Goal: Task Accomplishment & Management: Complete application form

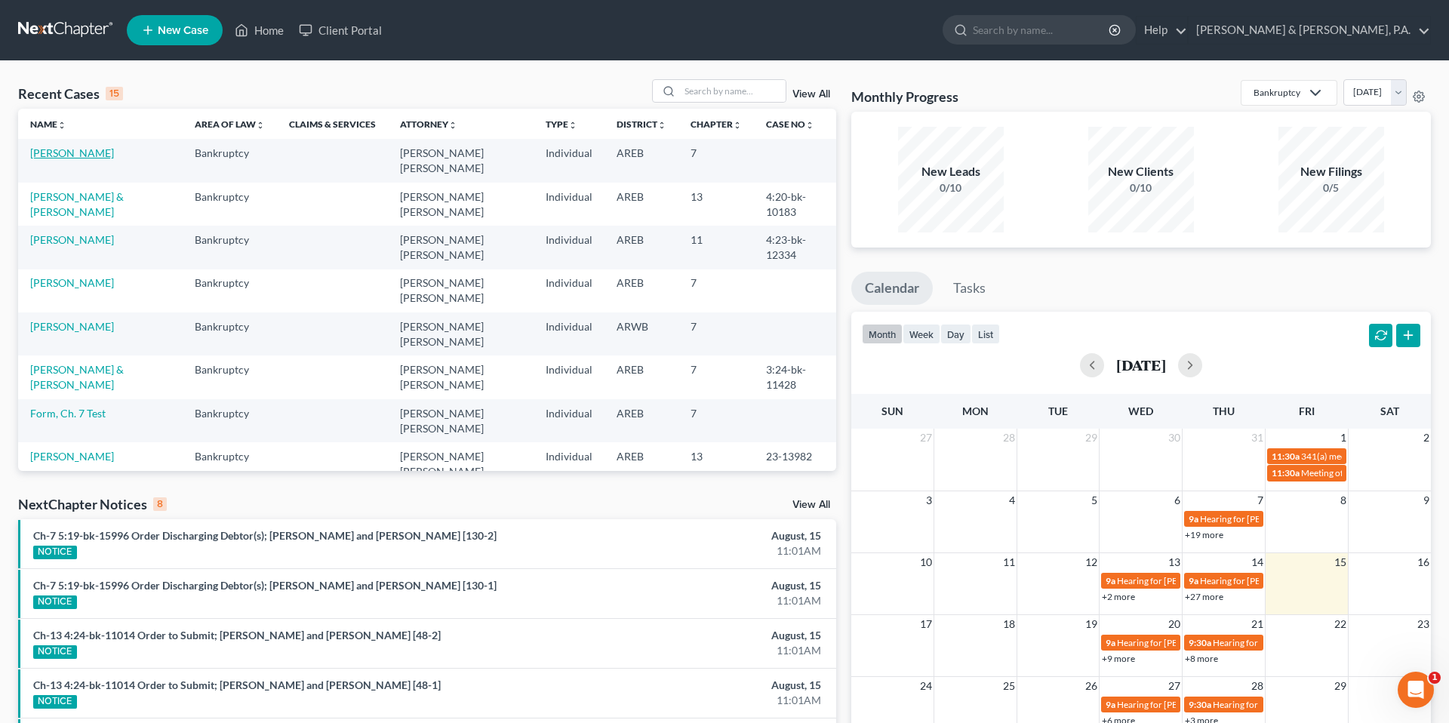
click at [69, 151] on link "[PERSON_NAME]" at bounding box center [72, 152] width 84 height 13
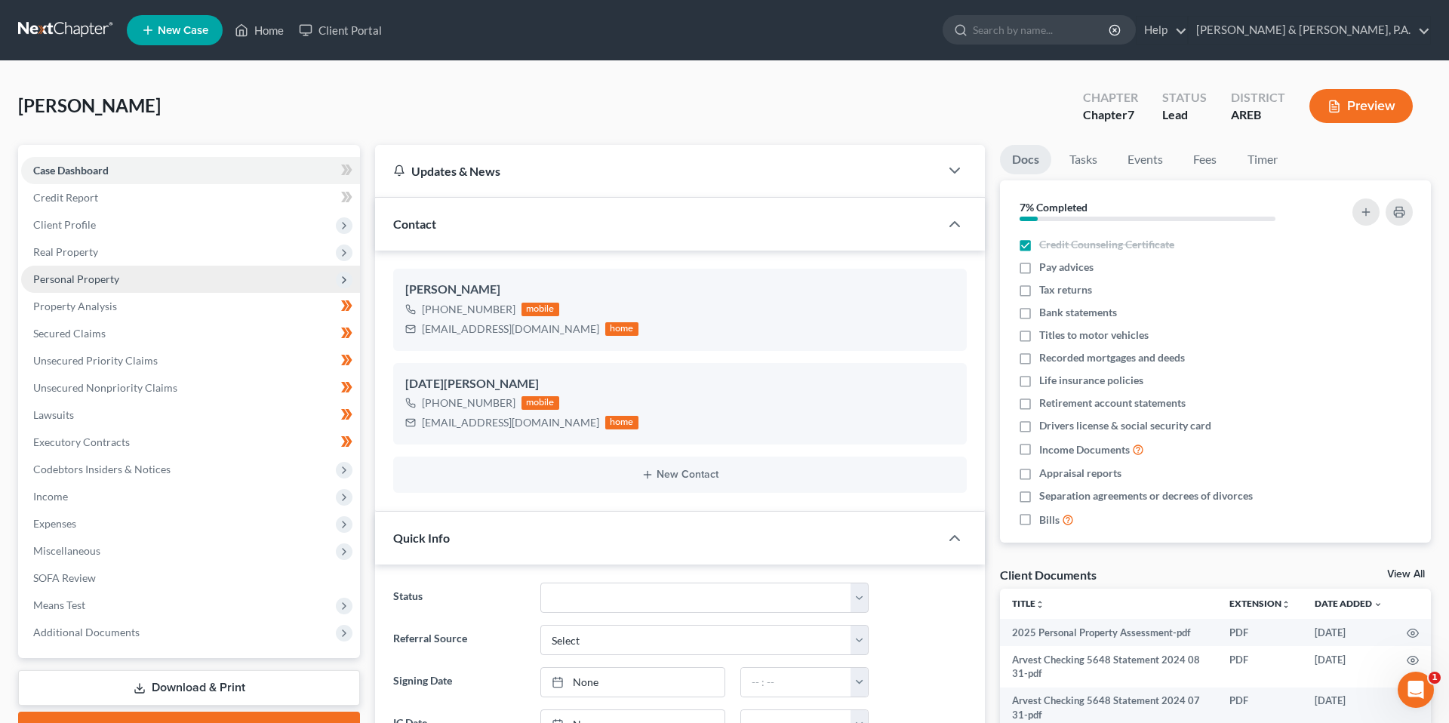
click at [138, 270] on span "Personal Property" at bounding box center [190, 279] width 339 height 27
click at [140, 287] on span "Personal Property" at bounding box center [190, 279] width 339 height 27
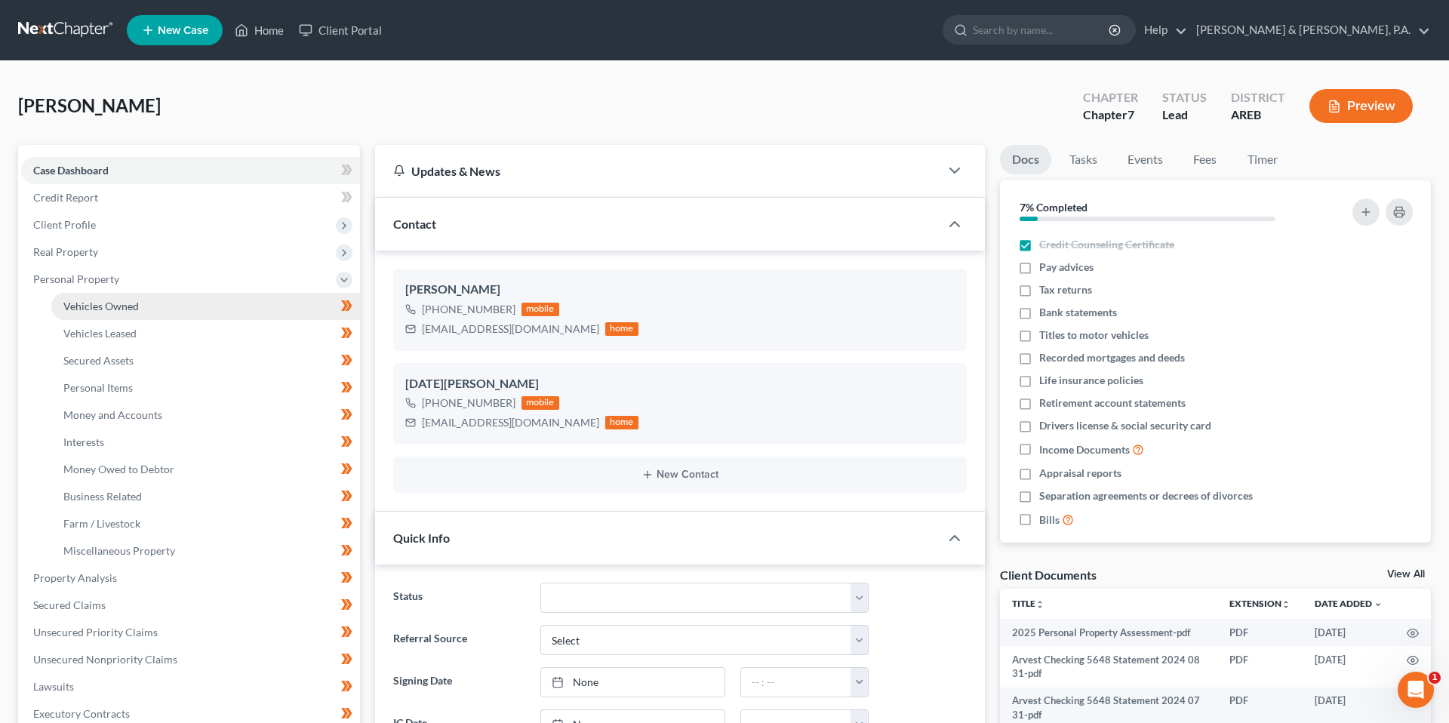
click at [143, 306] on link "Vehicles Owned" at bounding box center [205, 306] width 309 height 27
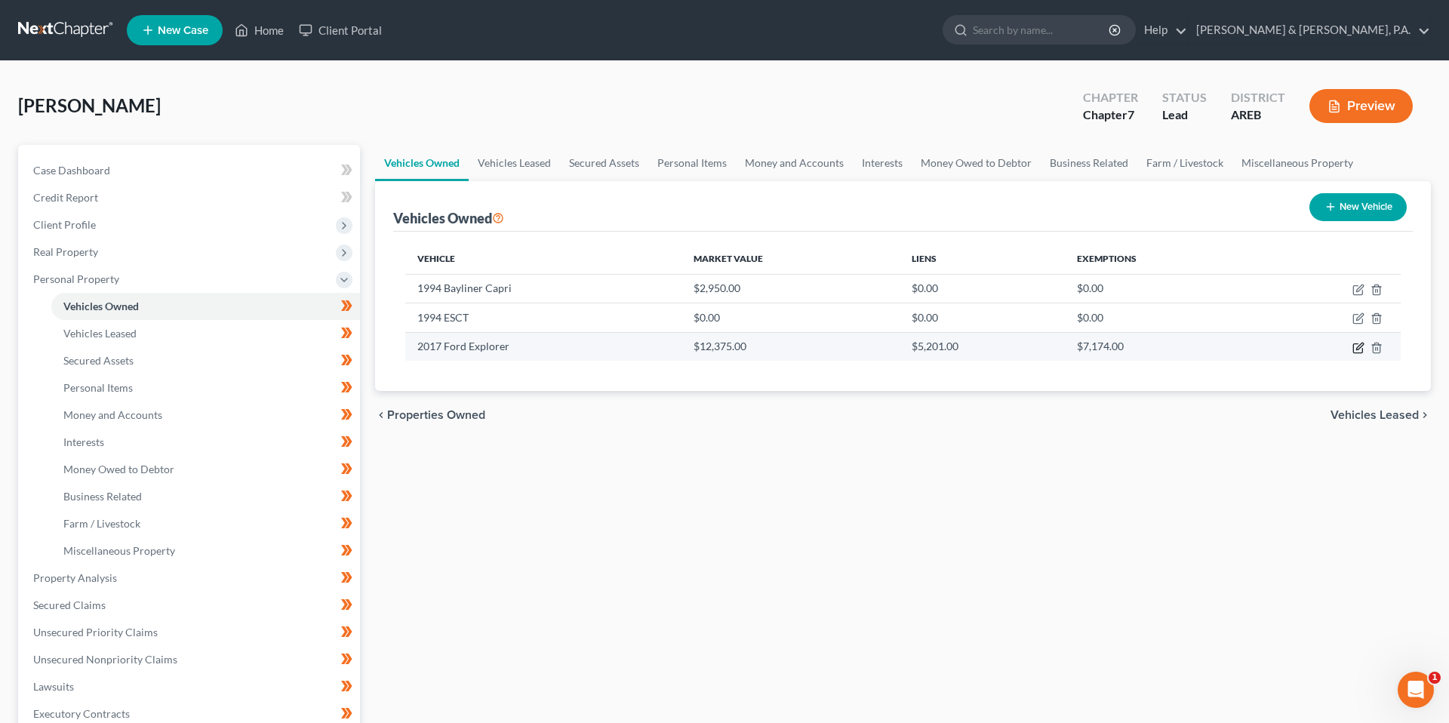
click at [1356, 352] on icon "button" at bounding box center [1358, 348] width 12 height 12
select select "0"
select select "9"
select select "2"
select select "0"
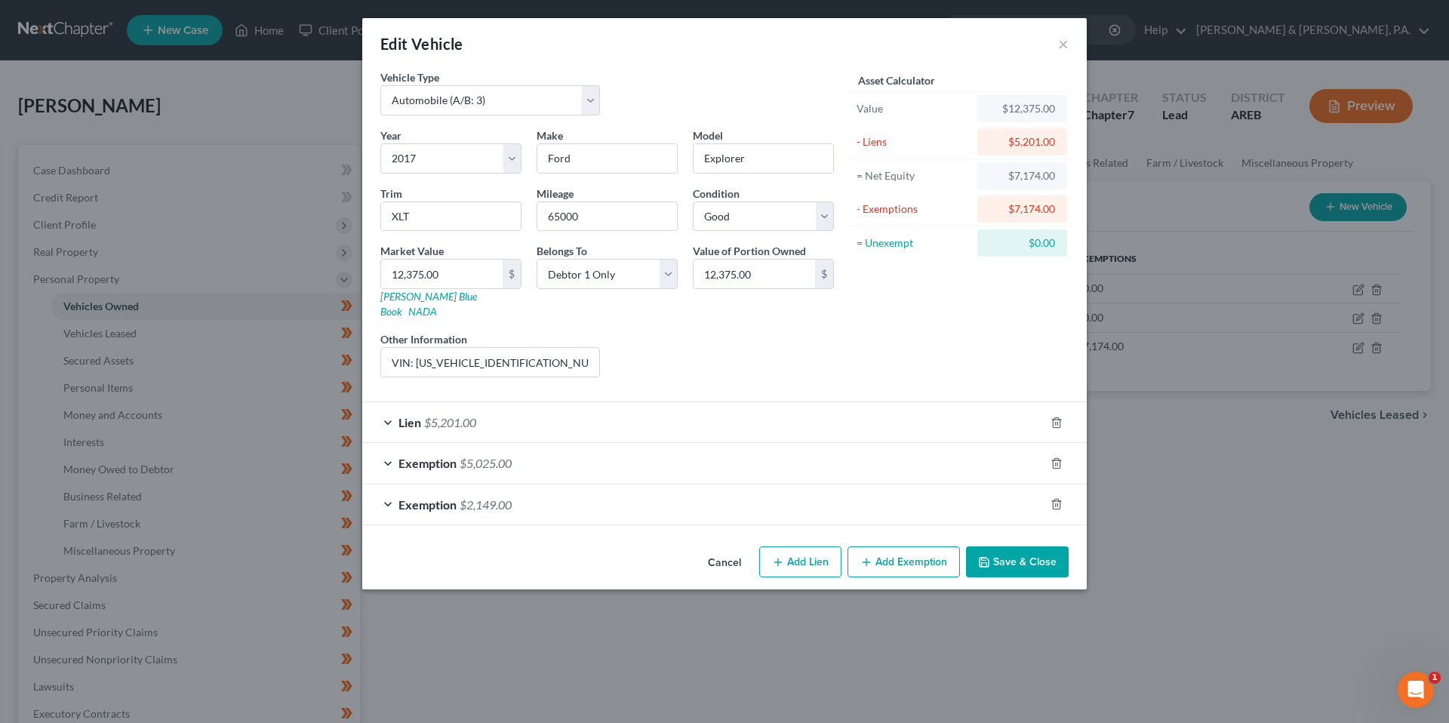
click at [830, 456] on div "Exemption $5,025.00" at bounding box center [703, 463] width 682 height 40
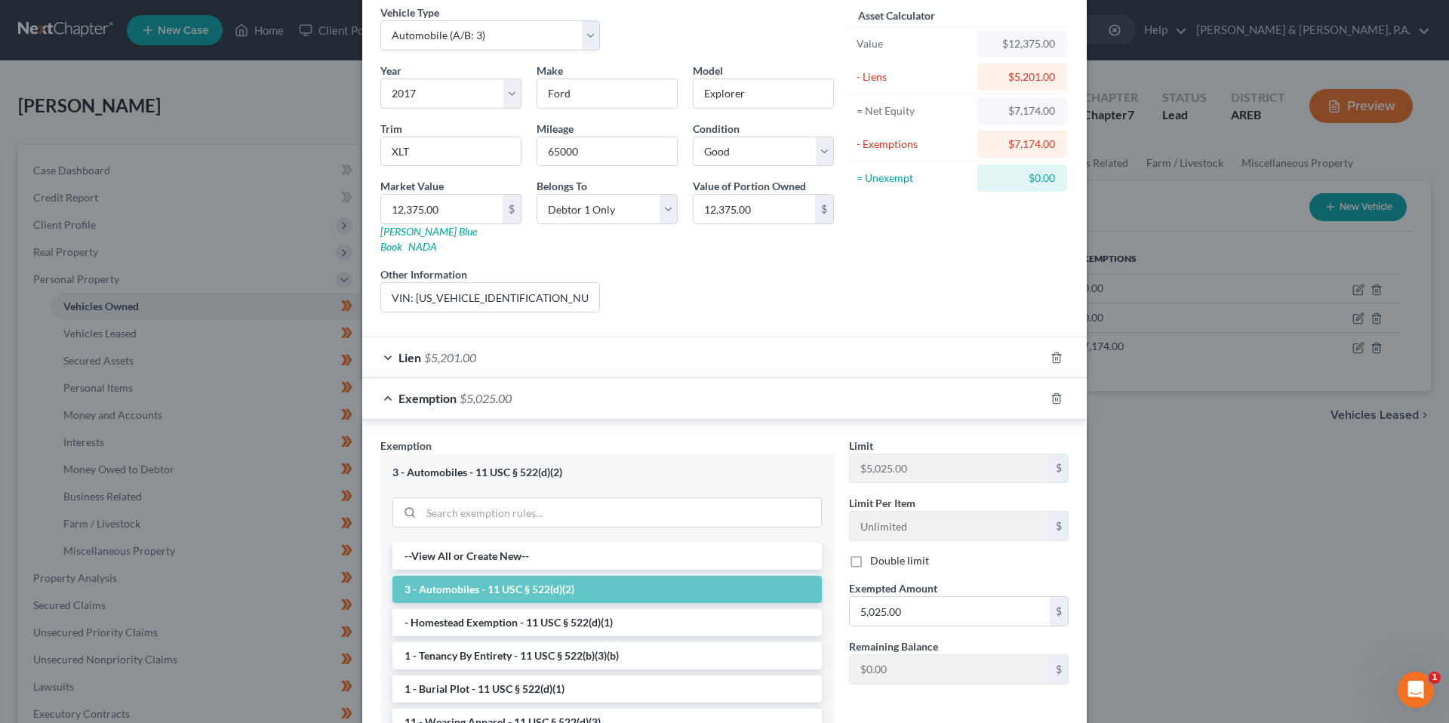
scroll to position [101, 0]
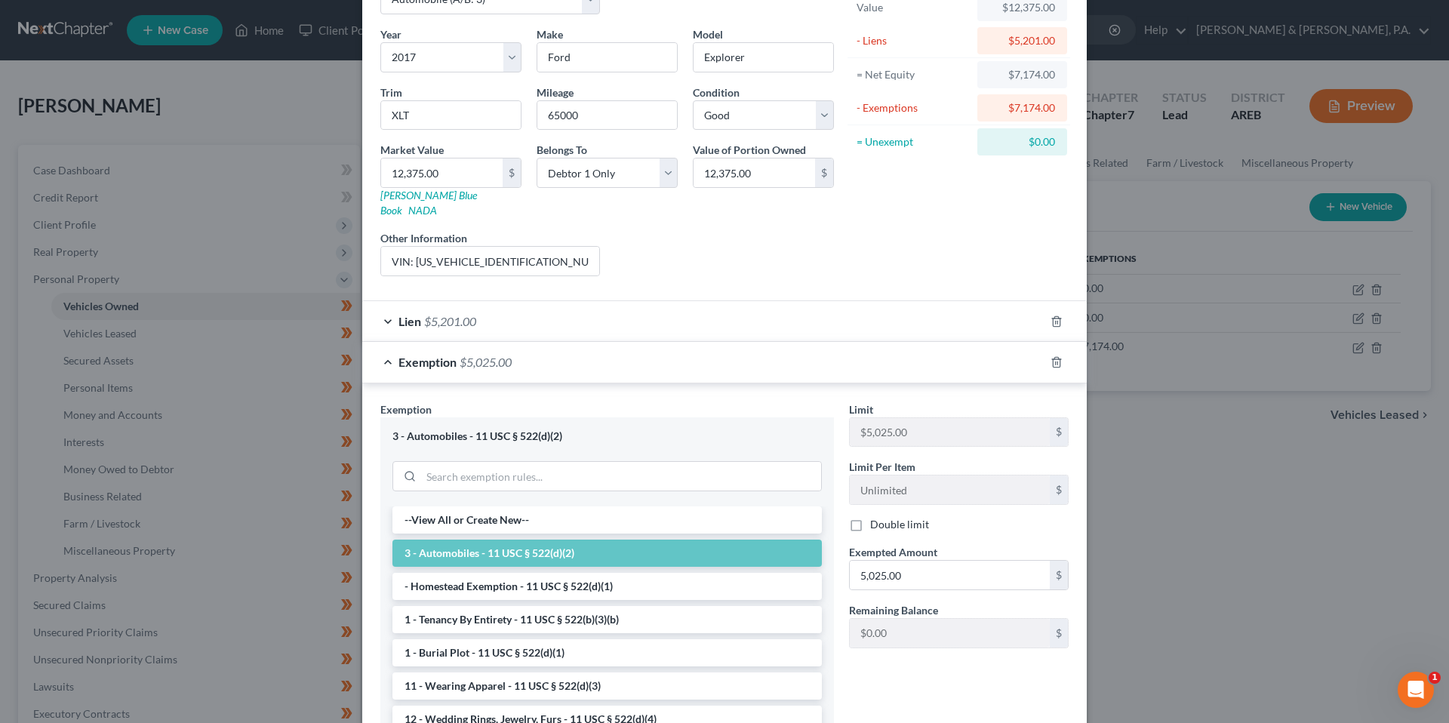
click at [828, 360] on div "Exemption $5,025.00" at bounding box center [703, 362] width 682 height 40
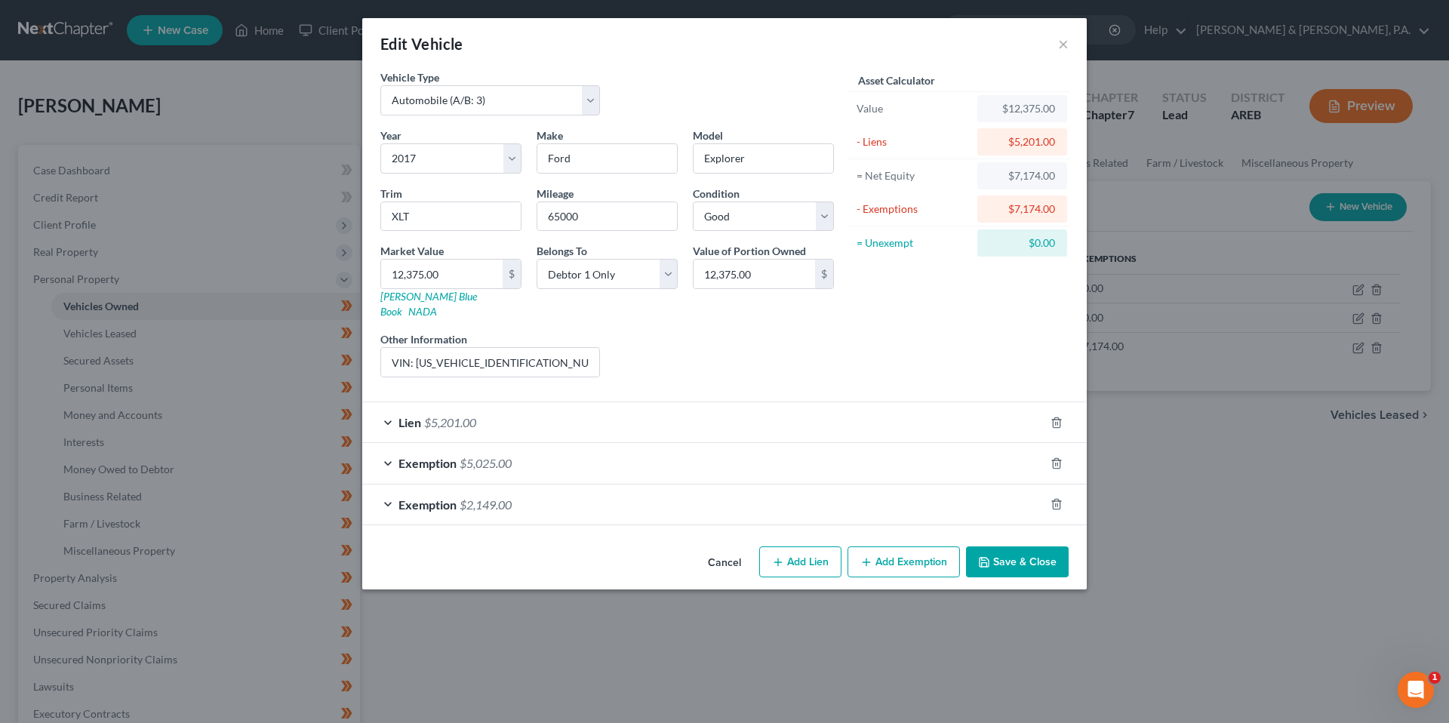
scroll to position [0, 0]
click at [797, 491] on div "Exemption $2,149.00" at bounding box center [703, 504] width 682 height 40
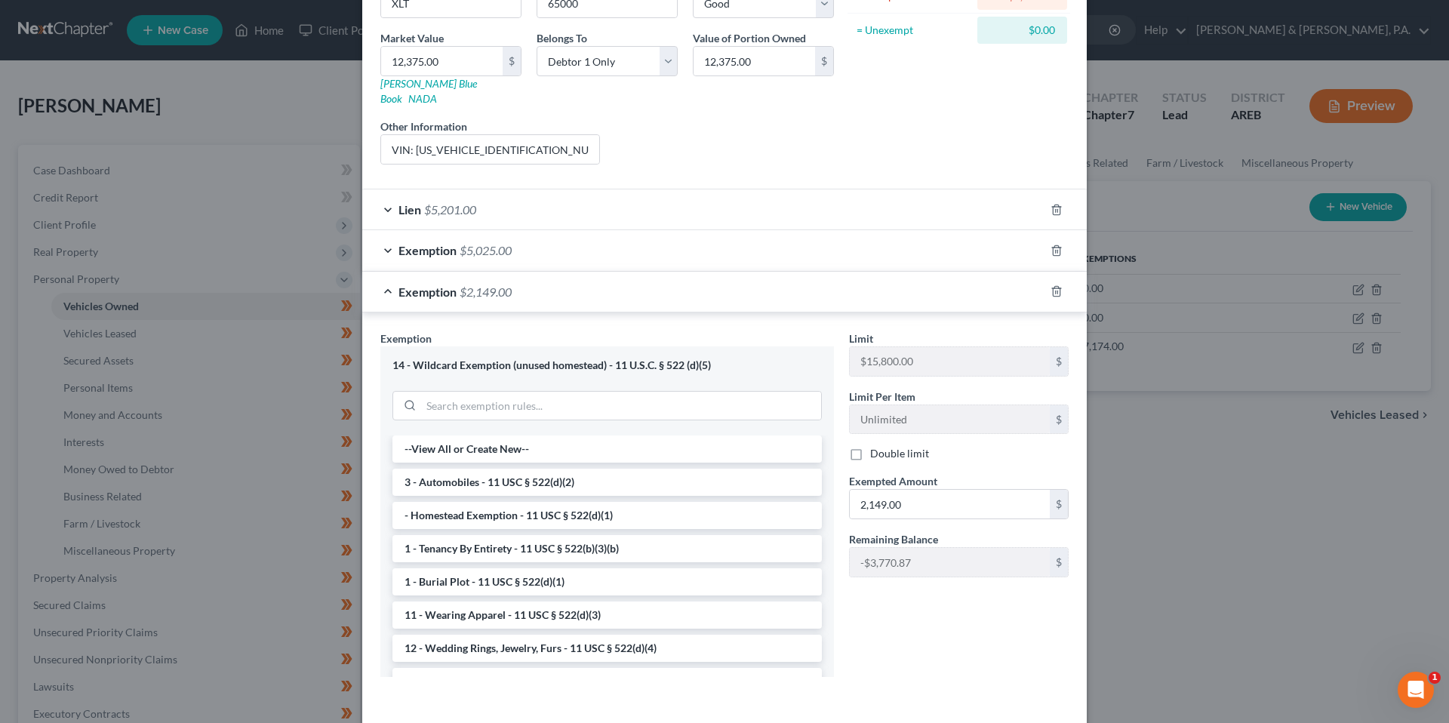
scroll to position [219, 0]
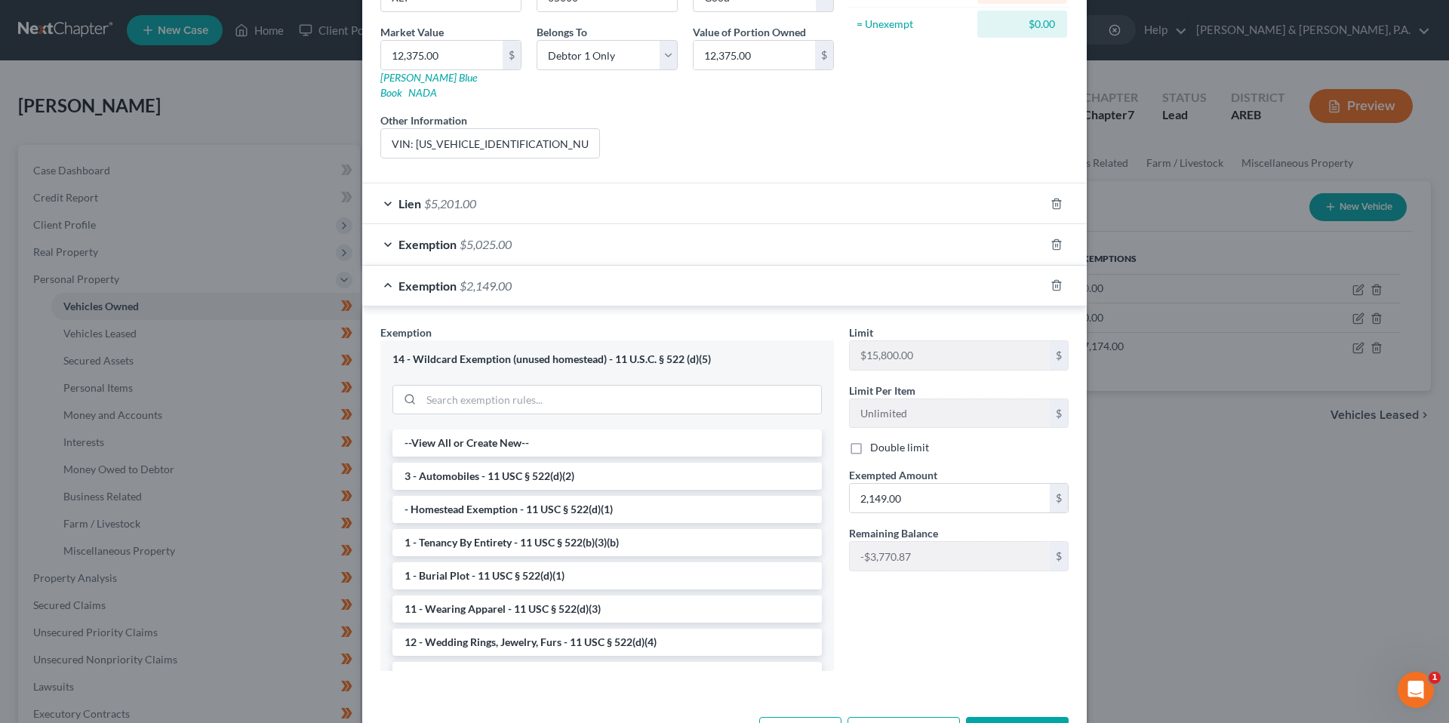
click at [820, 287] on div "Exemption $2,149.00" at bounding box center [703, 286] width 682 height 40
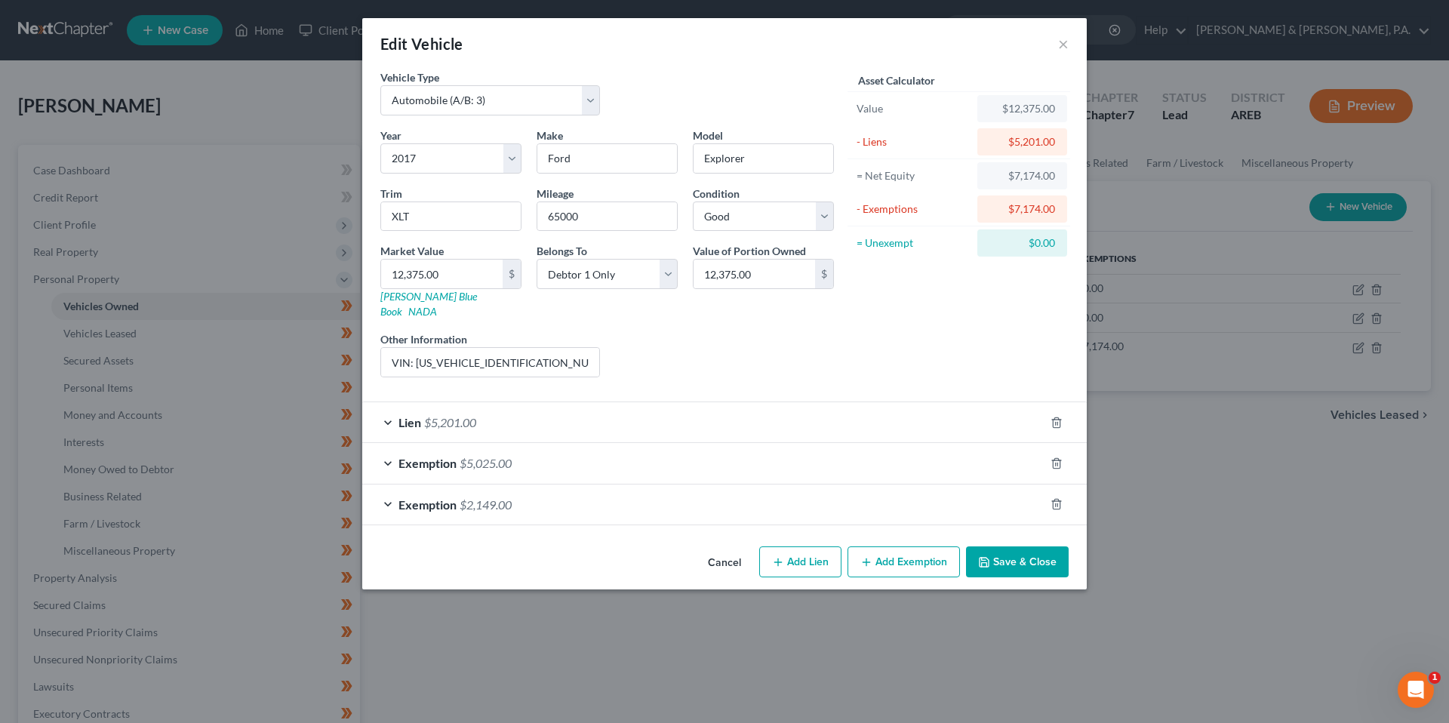
scroll to position [0, 0]
click at [1012, 548] on button "Save & Close" at bounding box center [1017, 562] width 103 height 32
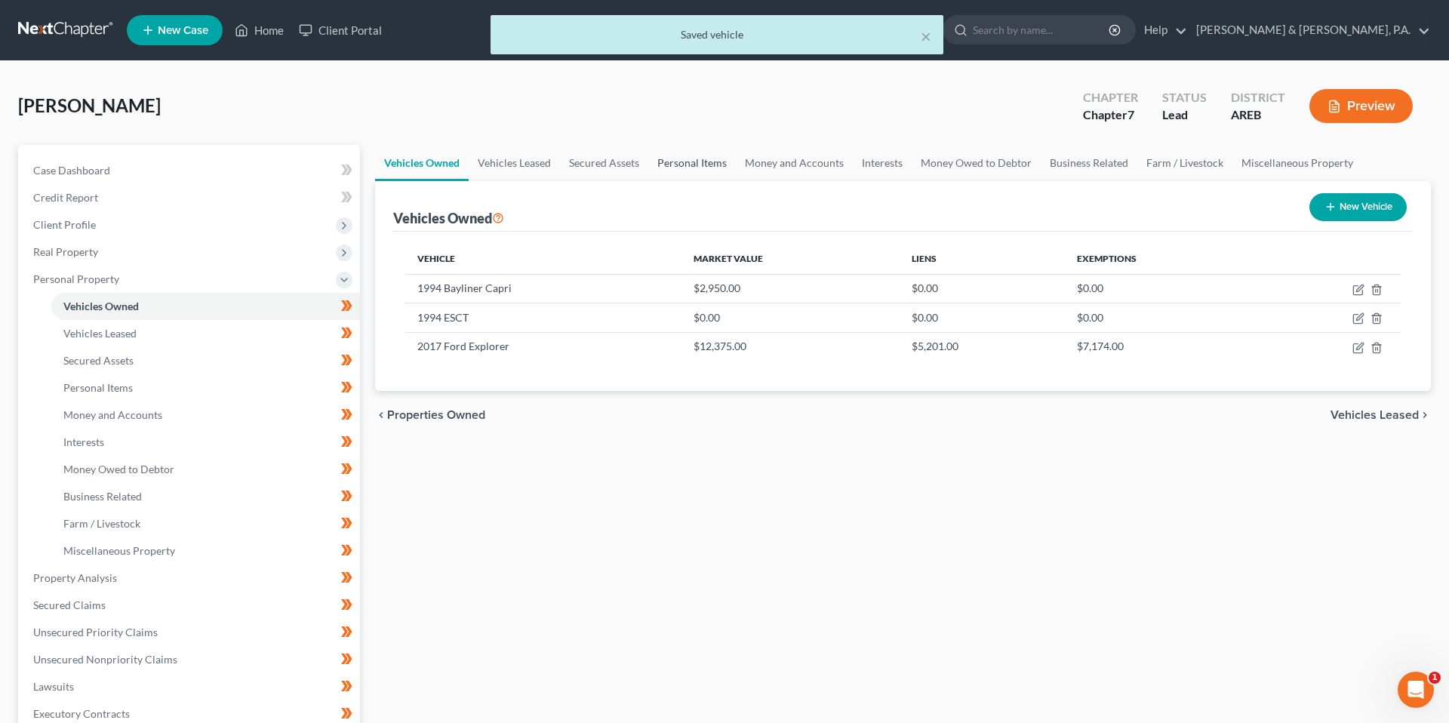
click at [690, 164] on link "Personal Items" at bounding box center [692, 163] width 88 height 36
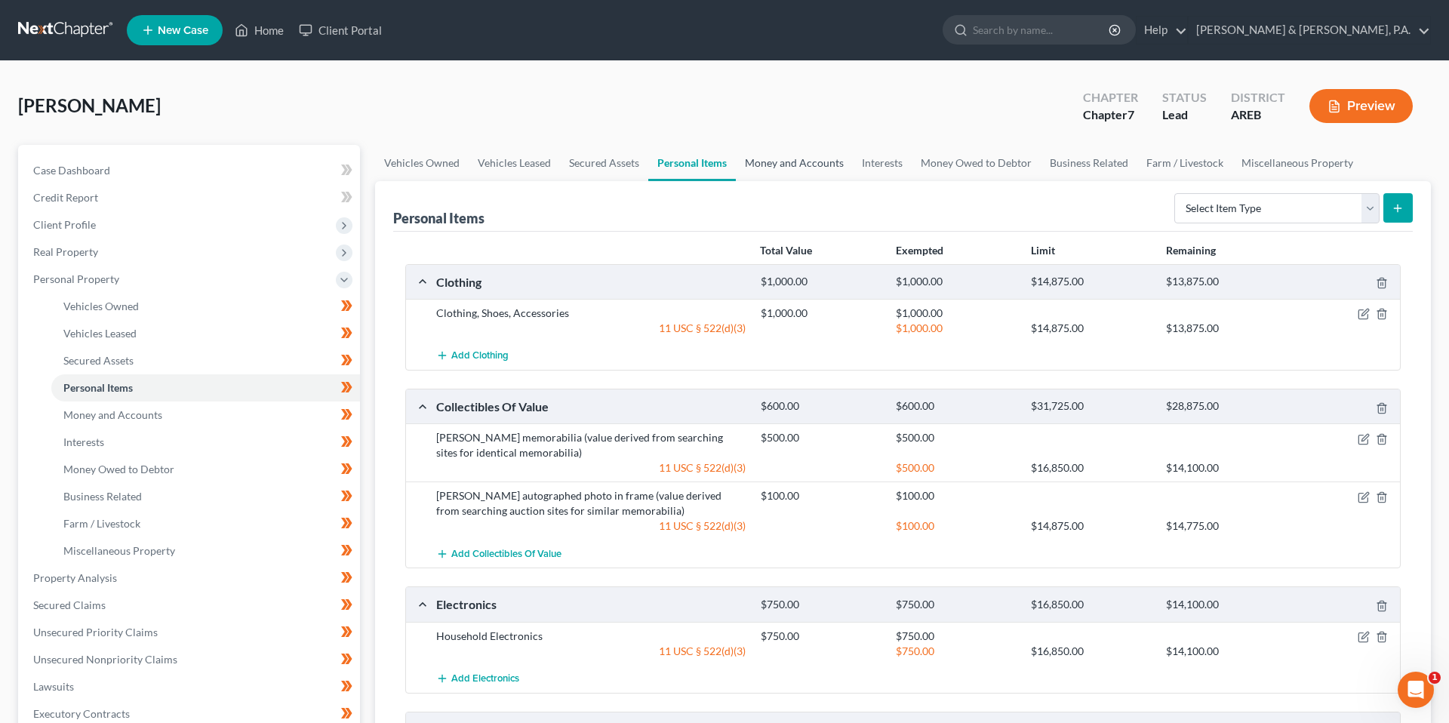
click at [816, 162] on link "Money and Accounts" at bounding box center [794, 163] width 117 height 36
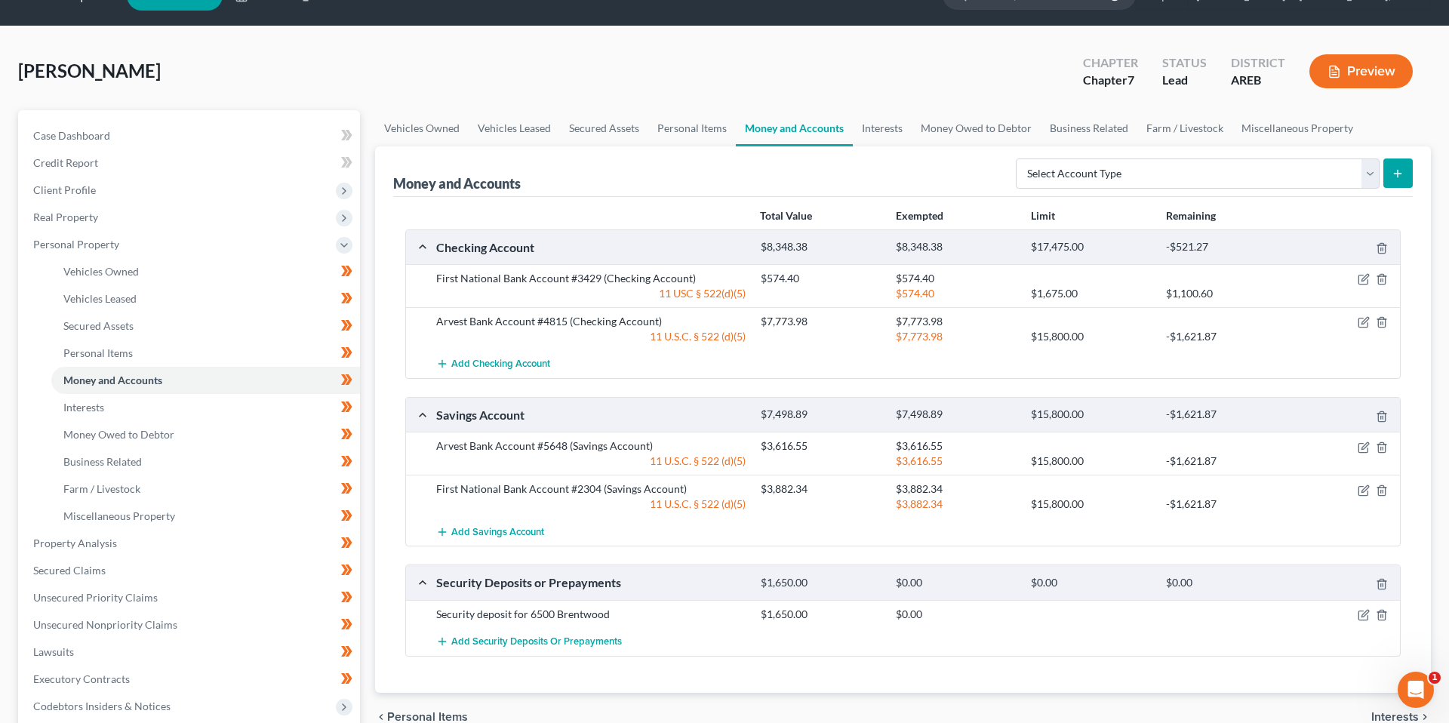
scroll to position [72, 0]
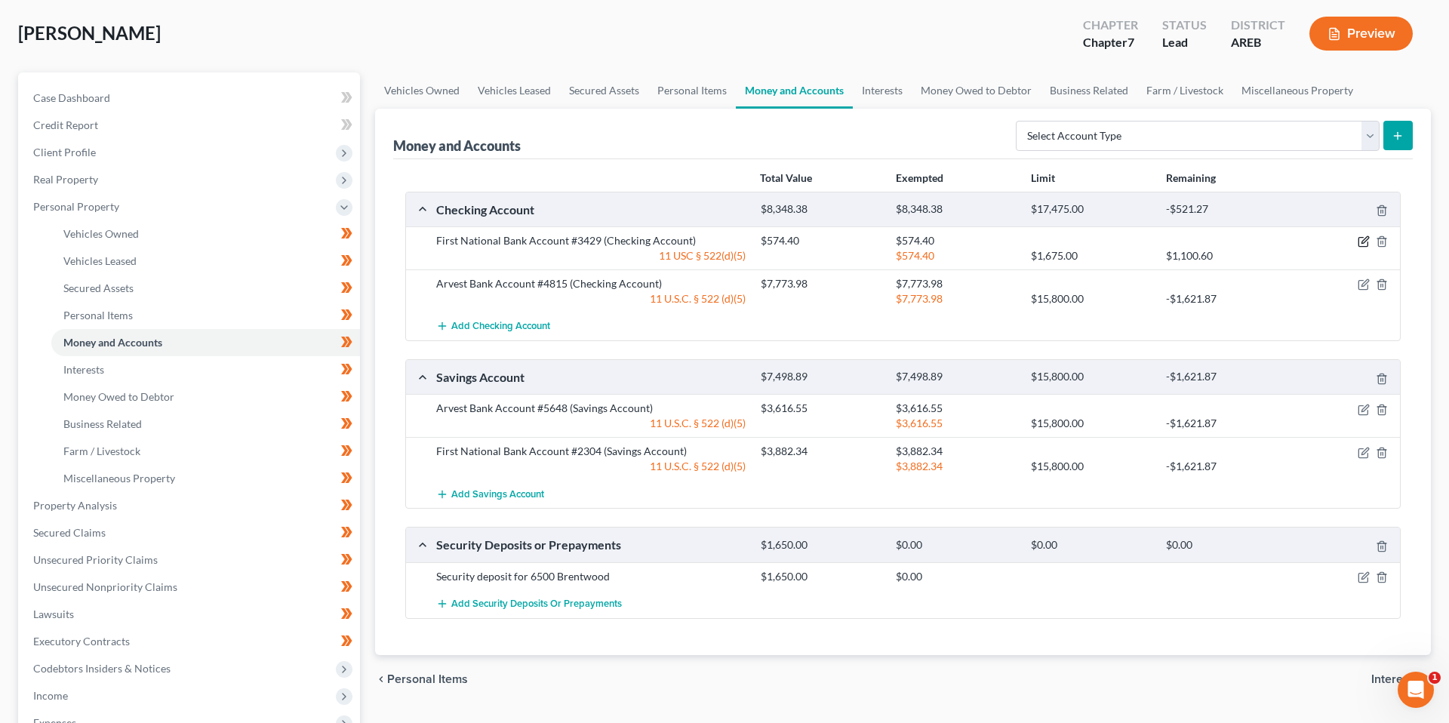
click at [1358, 246] on icon "button" at bounding box center [1362, 242] width 9 height 9
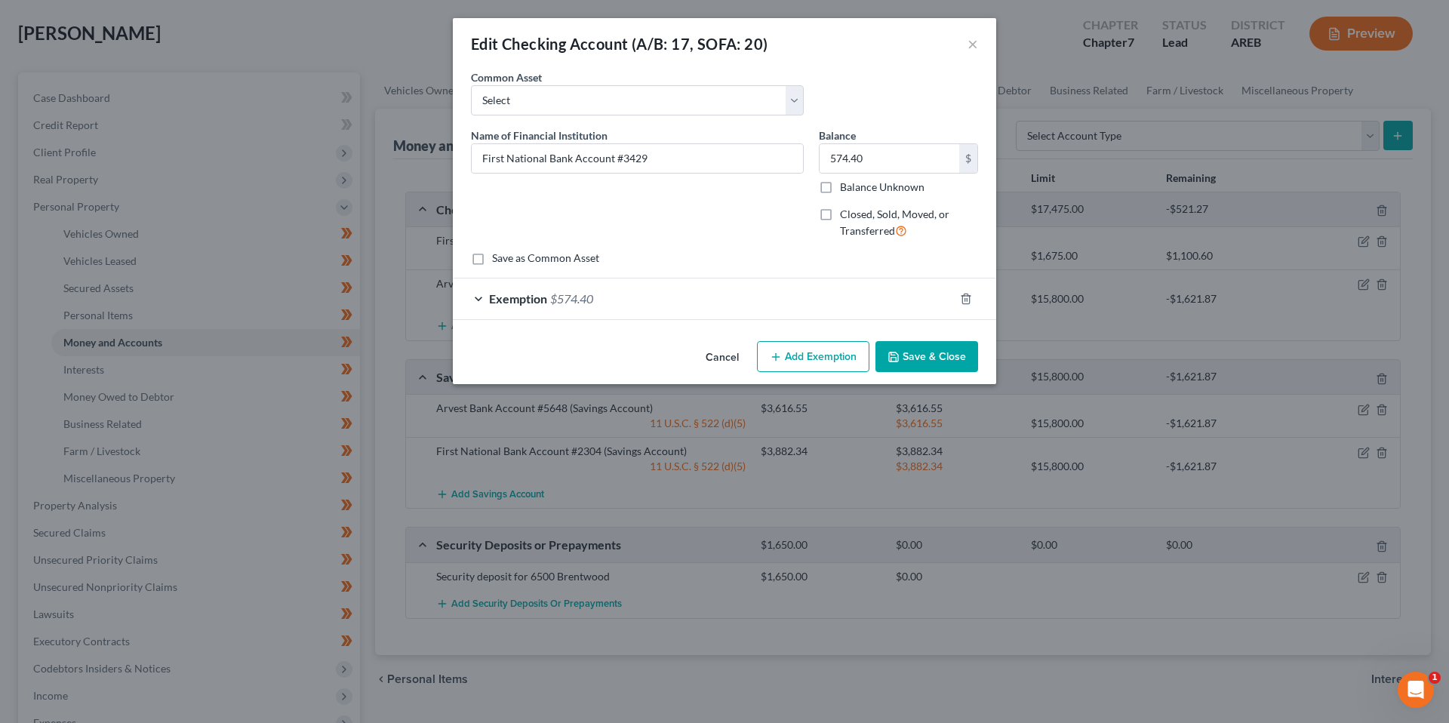
click at [826, 311] on div "Exemption $574.40" at bounding box center [703, 298] width 501 height 40
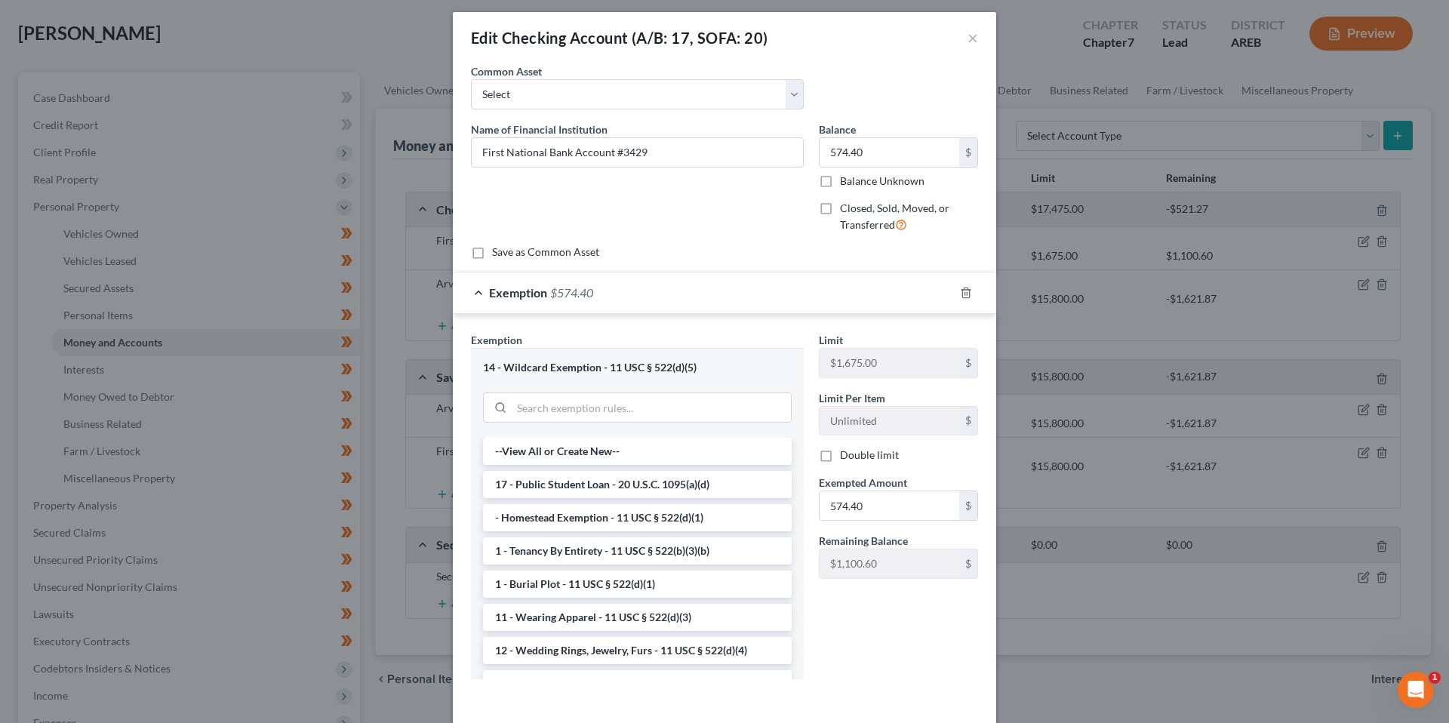
scroll to position [0, 0]
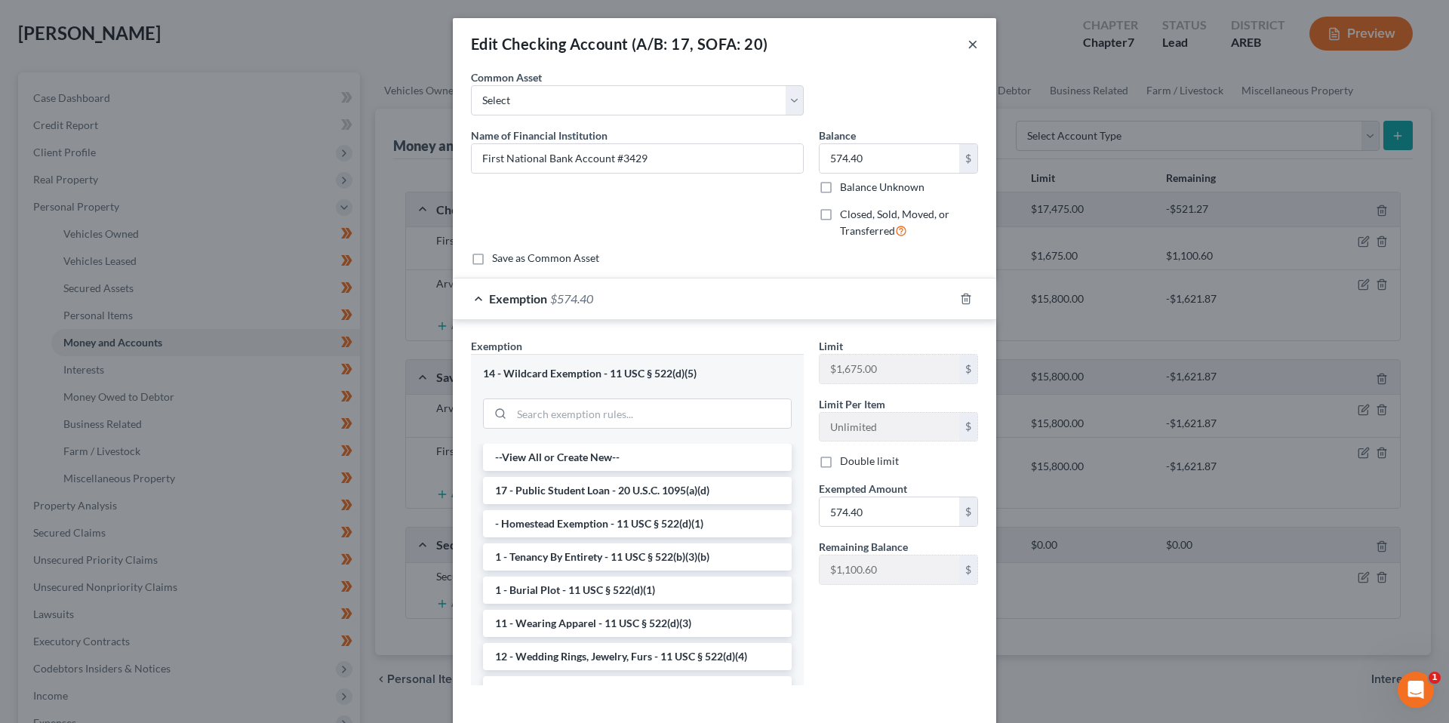
click at [970, 47] on button "×" at bounding box center [972, 44] width 11 height 18
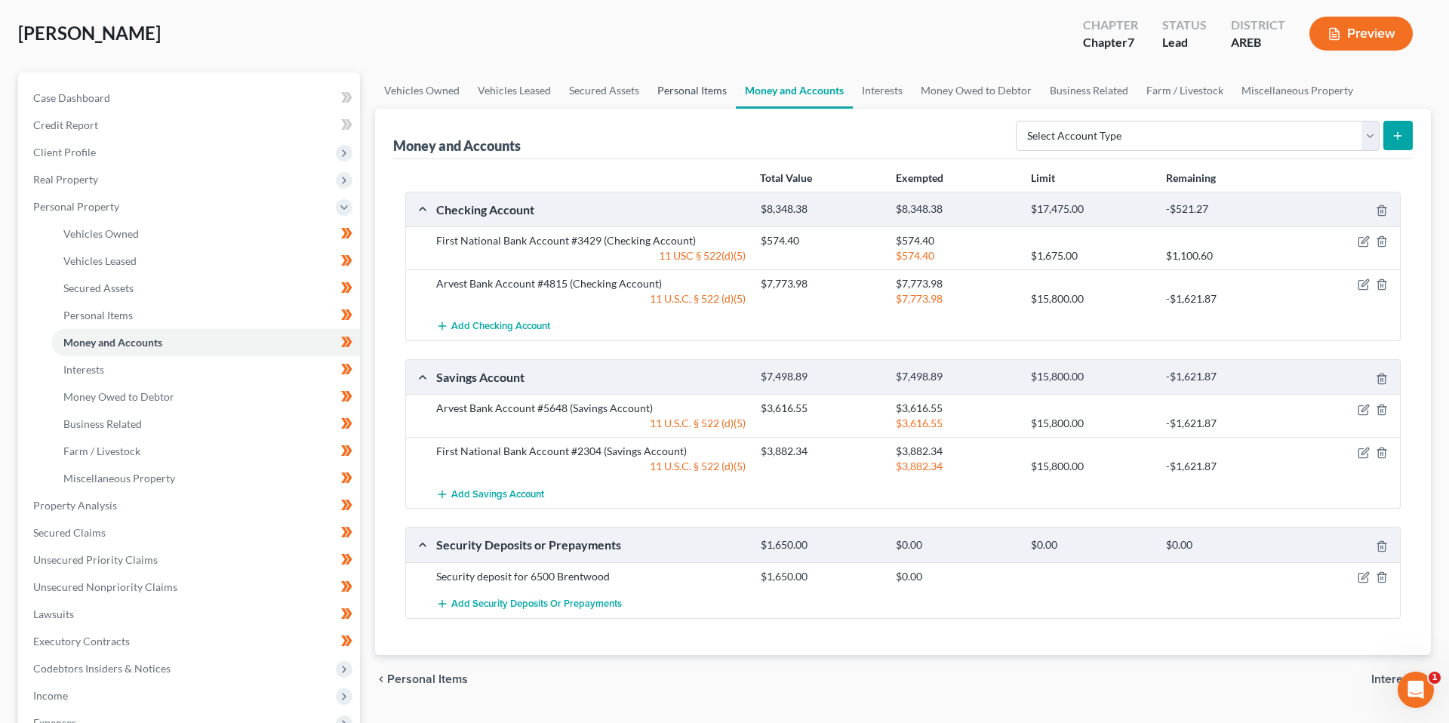
click at [684, 97] on link "Personal Items" at bounding box center [692, 90] width 88 height 36
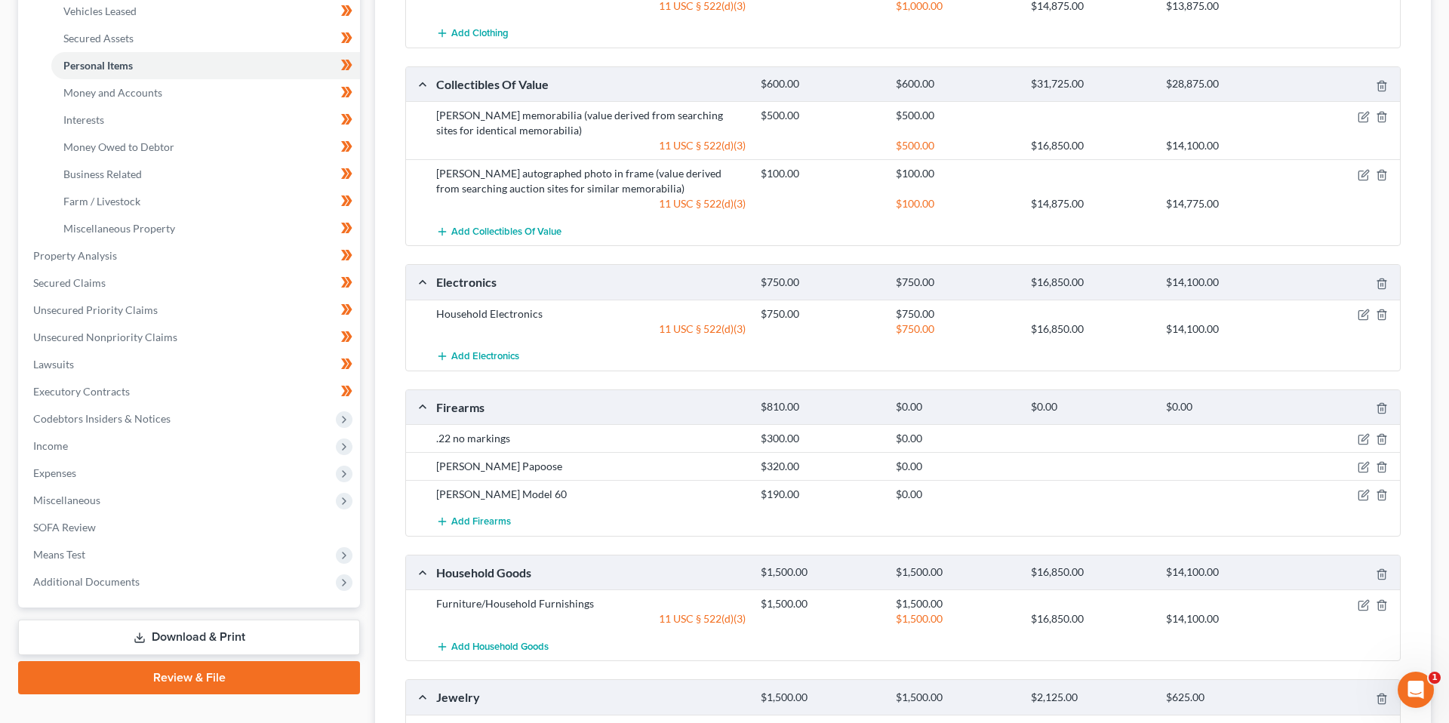
scroll to position [323, 0]
click at [1359, 441] on icon "button" at bounding box center [1363, 438] width 12 height 12
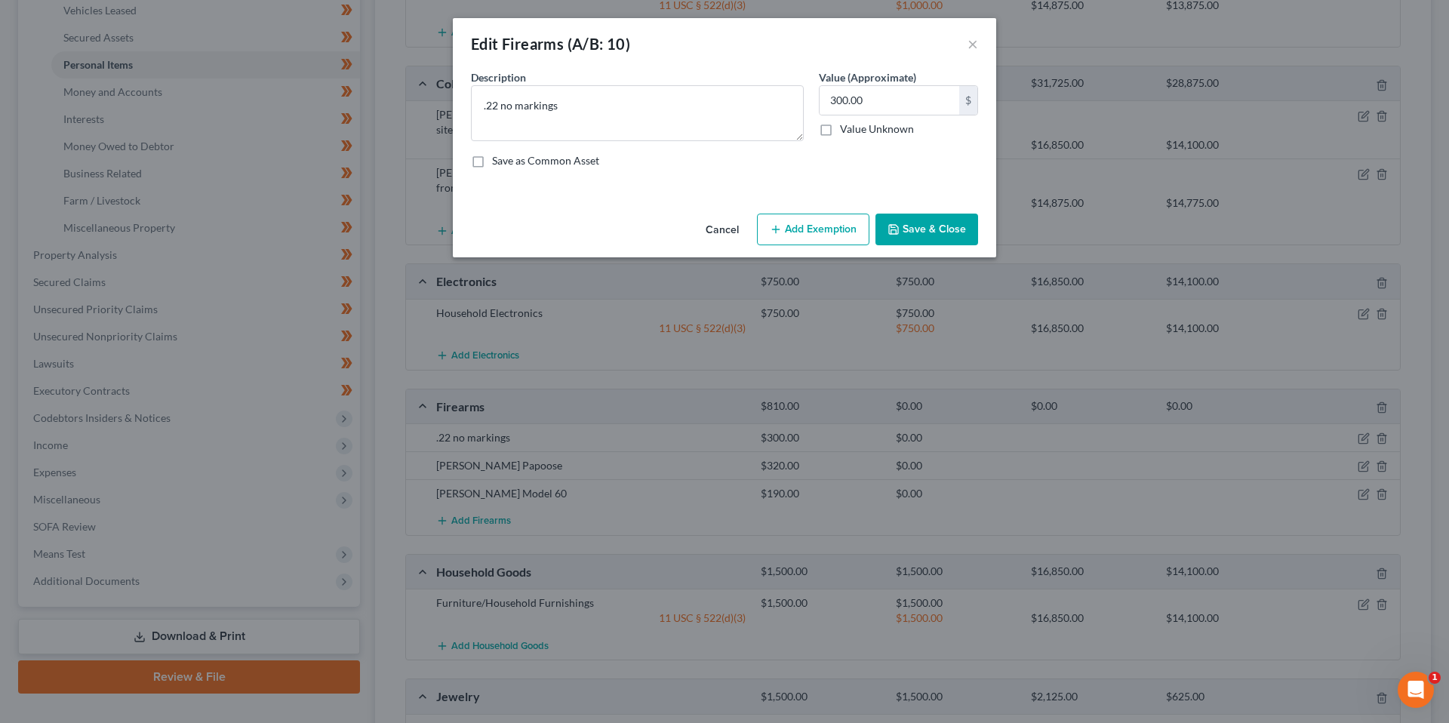
click at [837, 220] on button "Add Exemption" at bounding box center [813, 230] width 112 height 32
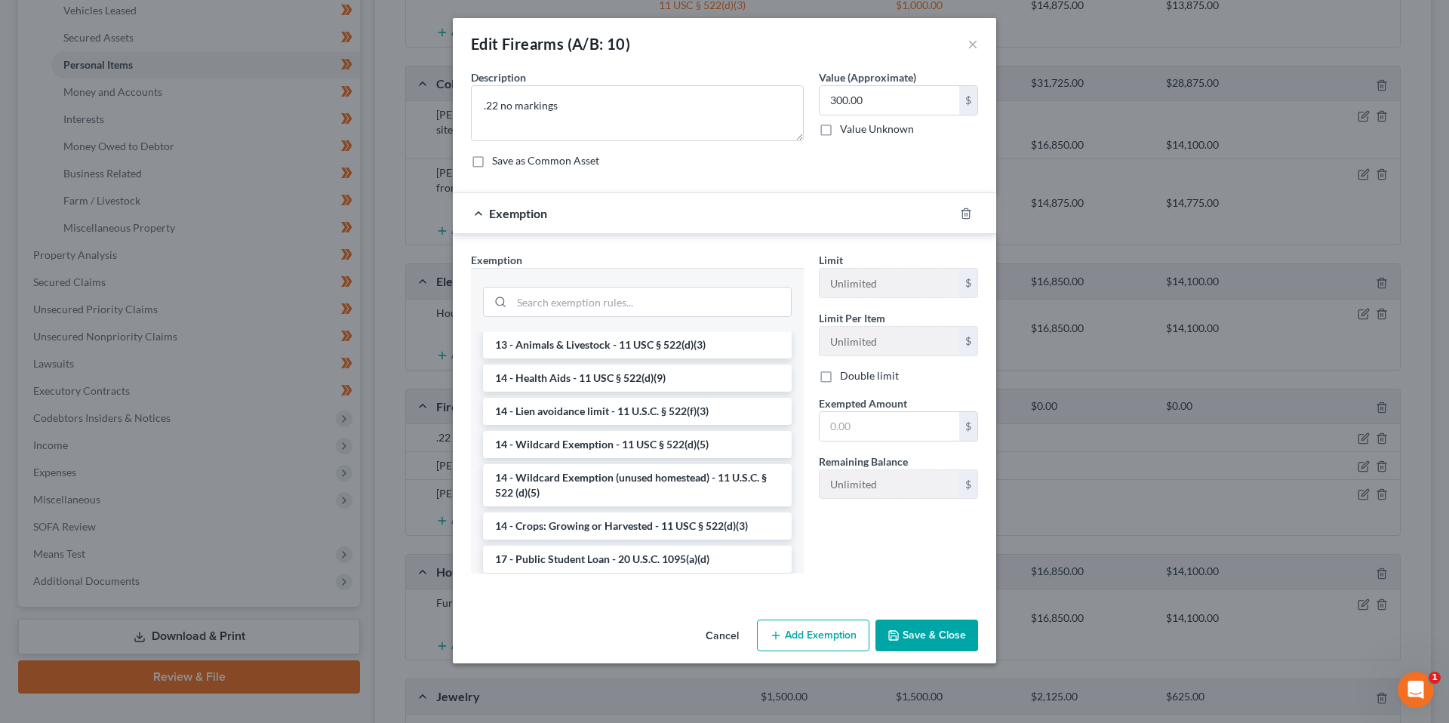
scroll to position [201, 0]
click at [628, 439] on li "14 - Wildcard Exemption - 11 USC § 522(d)(5)" at bounding box center [637, 443] width 309 height 27
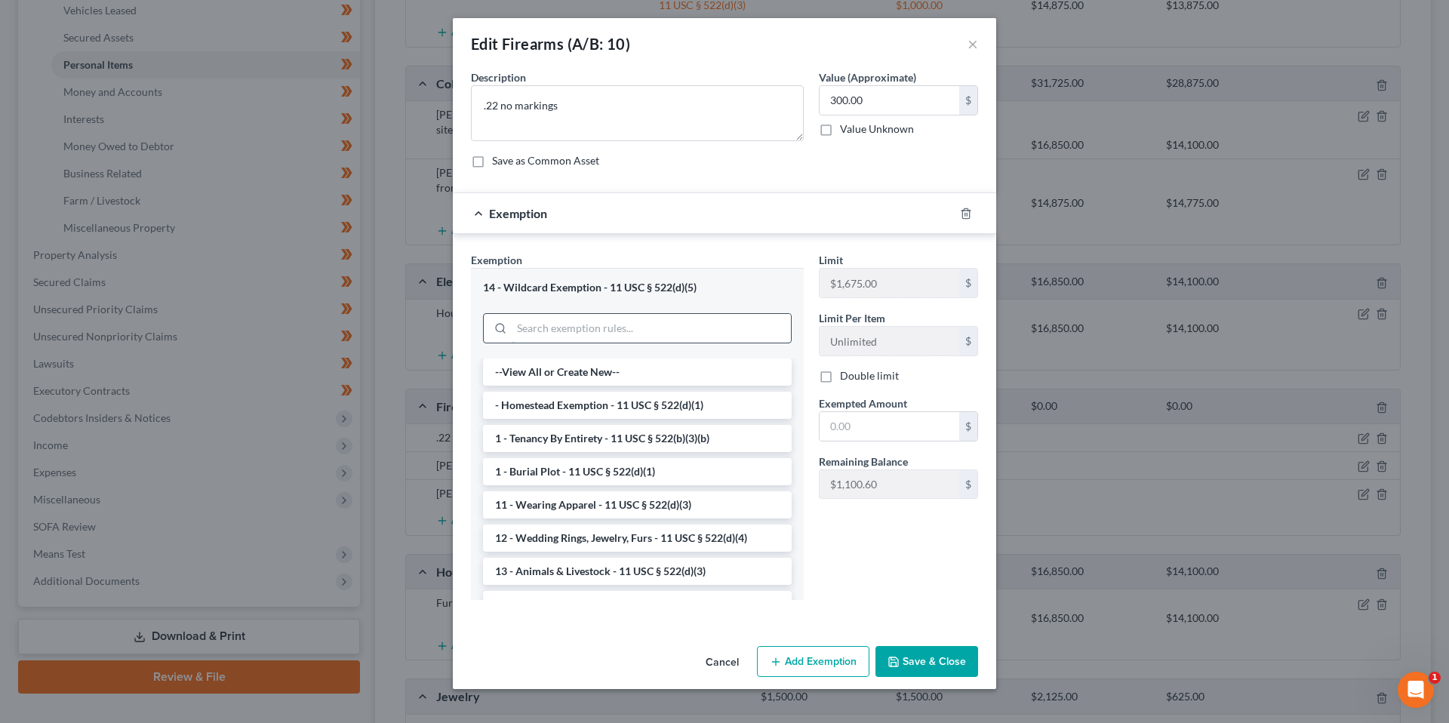
click at [671, 333] on input "search" at bounding box center [651, 328] width 279 height 29
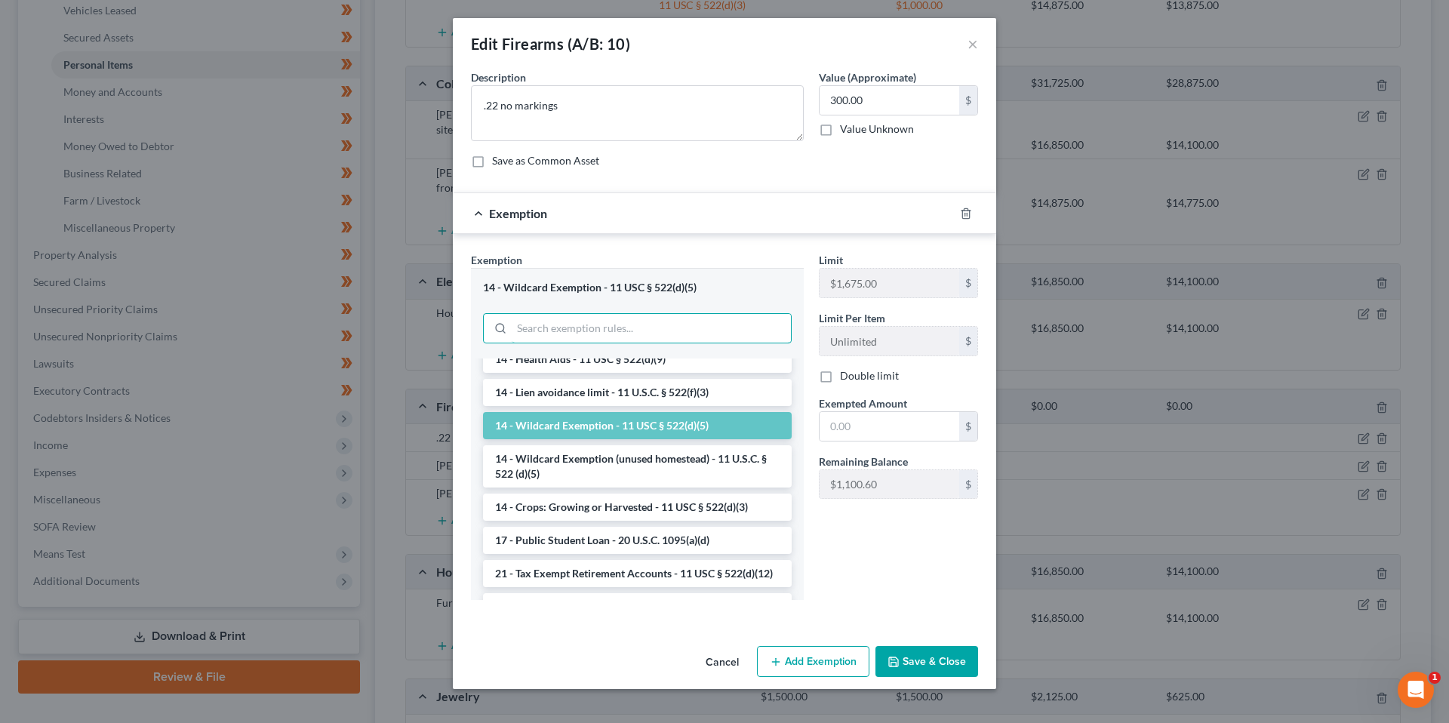
scroll to position [212, 0]
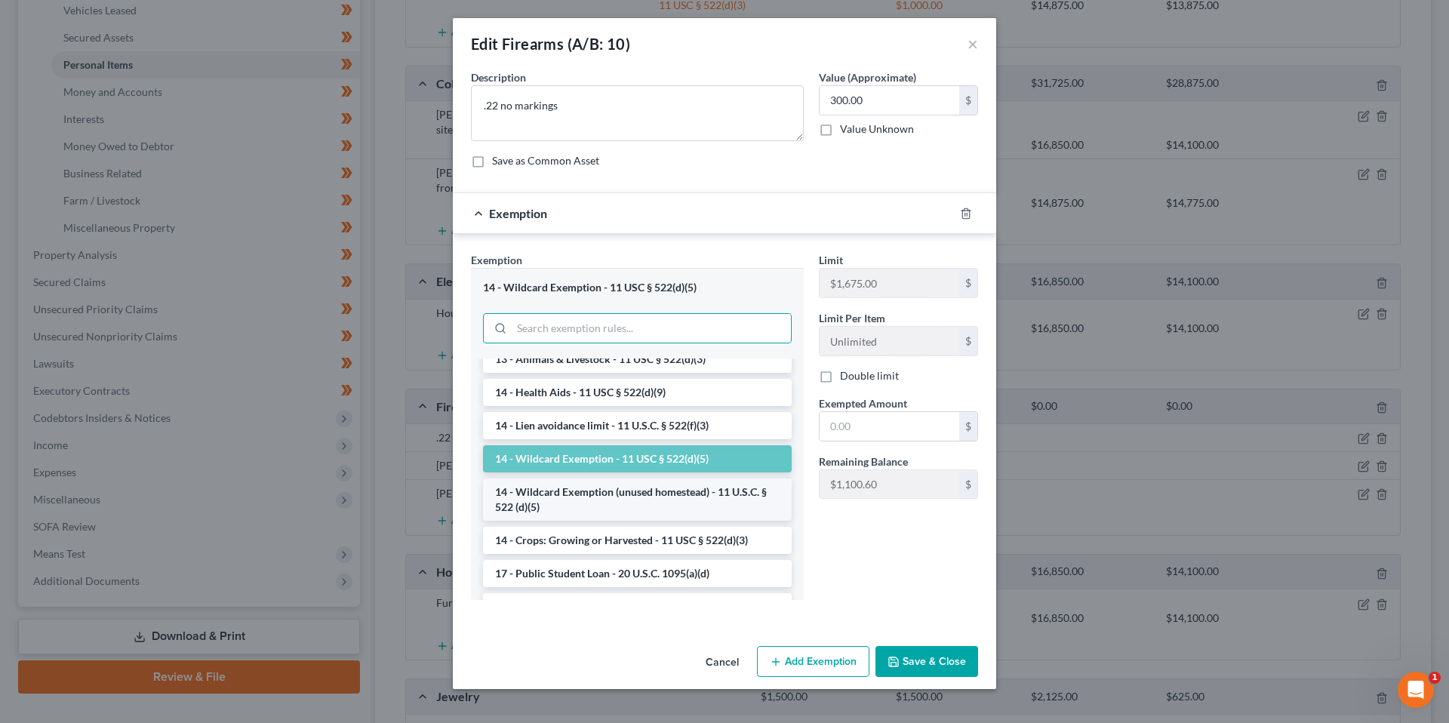
click at [676, 511] on li "14 - Wildcard Exemption (unused homestead) - 11 U.S.C. § 522 (d)(5)" at bounding box center [637, 499] width 309 height 42
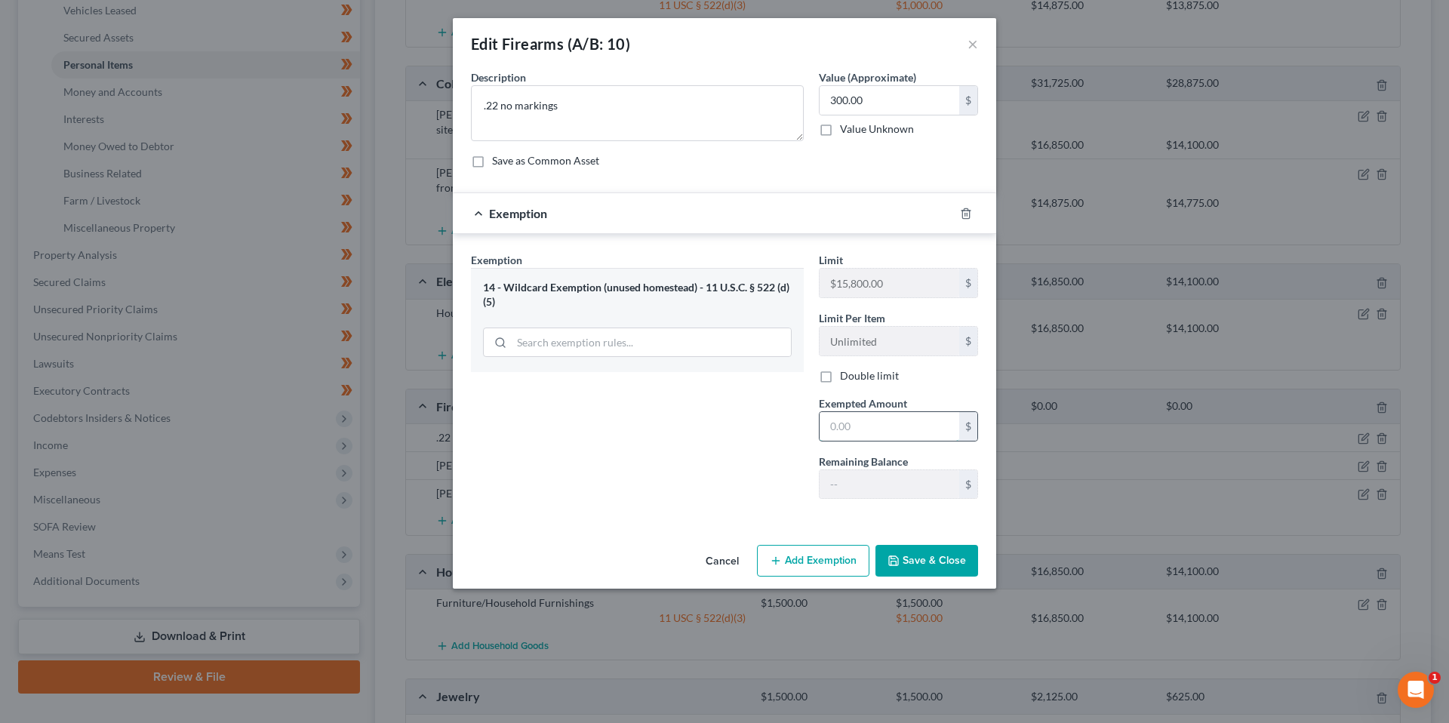
click at [880, 432] on input "text" at bounding box center [889, 426] width 140 height 29
click at [684, 444] on div "Exemption Set must be selected for CA. Exemption * 14 - Wildcard Exemption (unu…" at bounding box center [637, 381] width 348 height 259
click at [854, 423] on input "text" at bounding box center [889, 426] width 140 height 29
type input "1"
click at [602, 339] on input "search" at bounding box center [651, 342] width 279 height 29
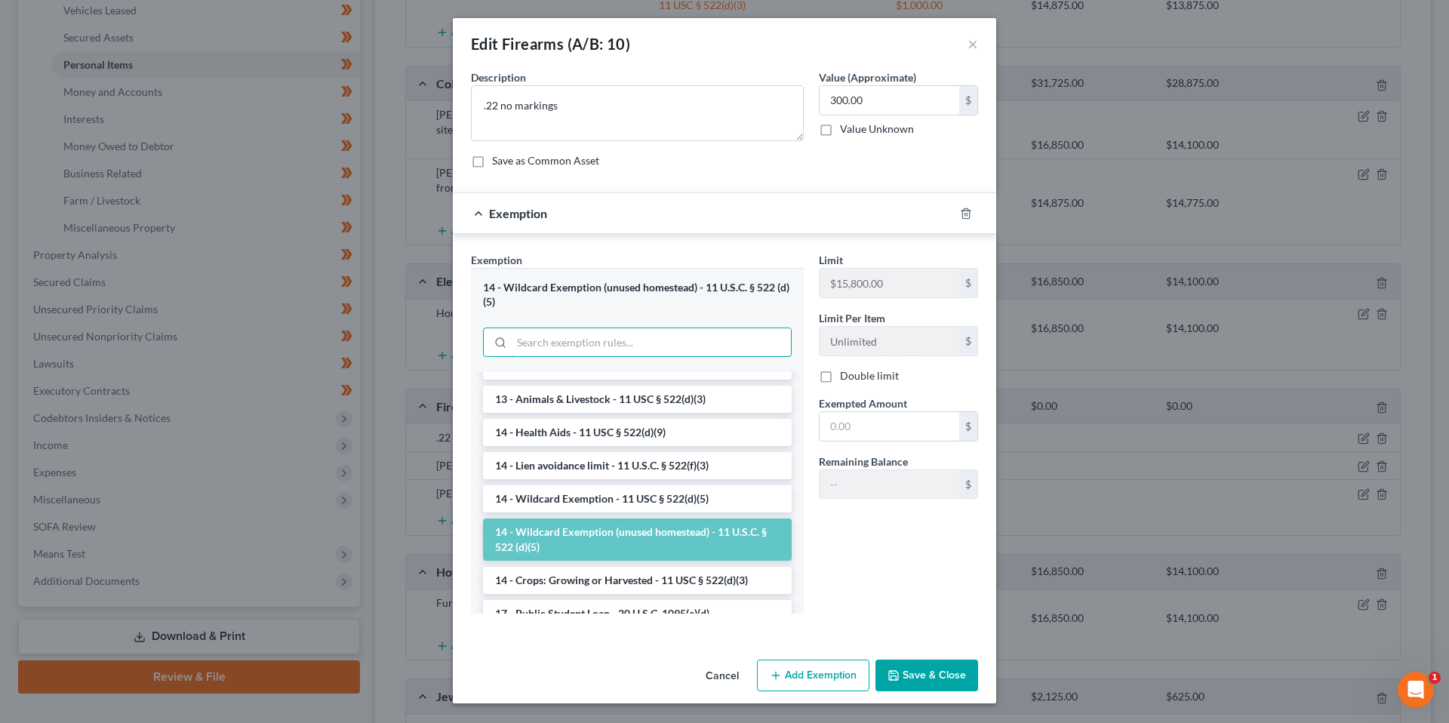
scroll to position [238, 0]
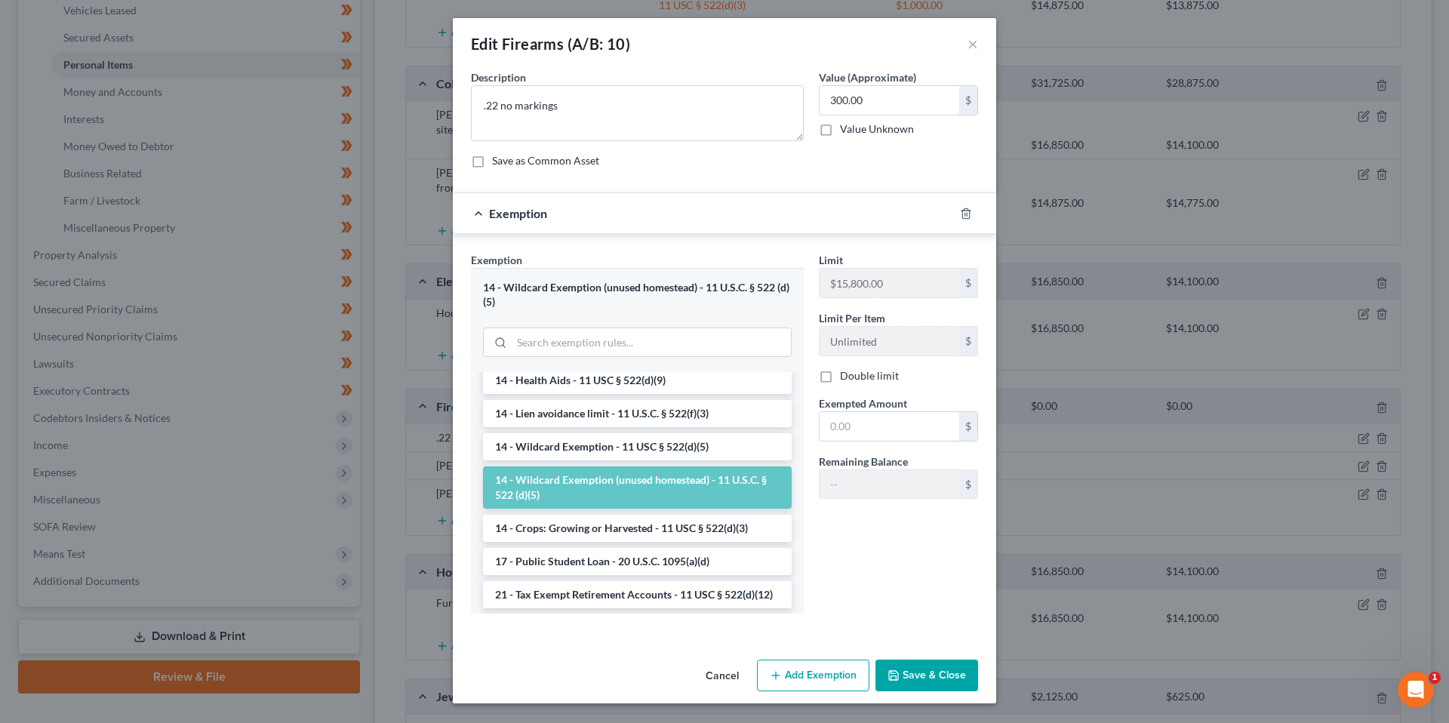
click at [630, 456] on li "14 - Wildcard Exemption - 11 USC § 522(d)(5)" at bounding box center [637, 446] width 309 height 27
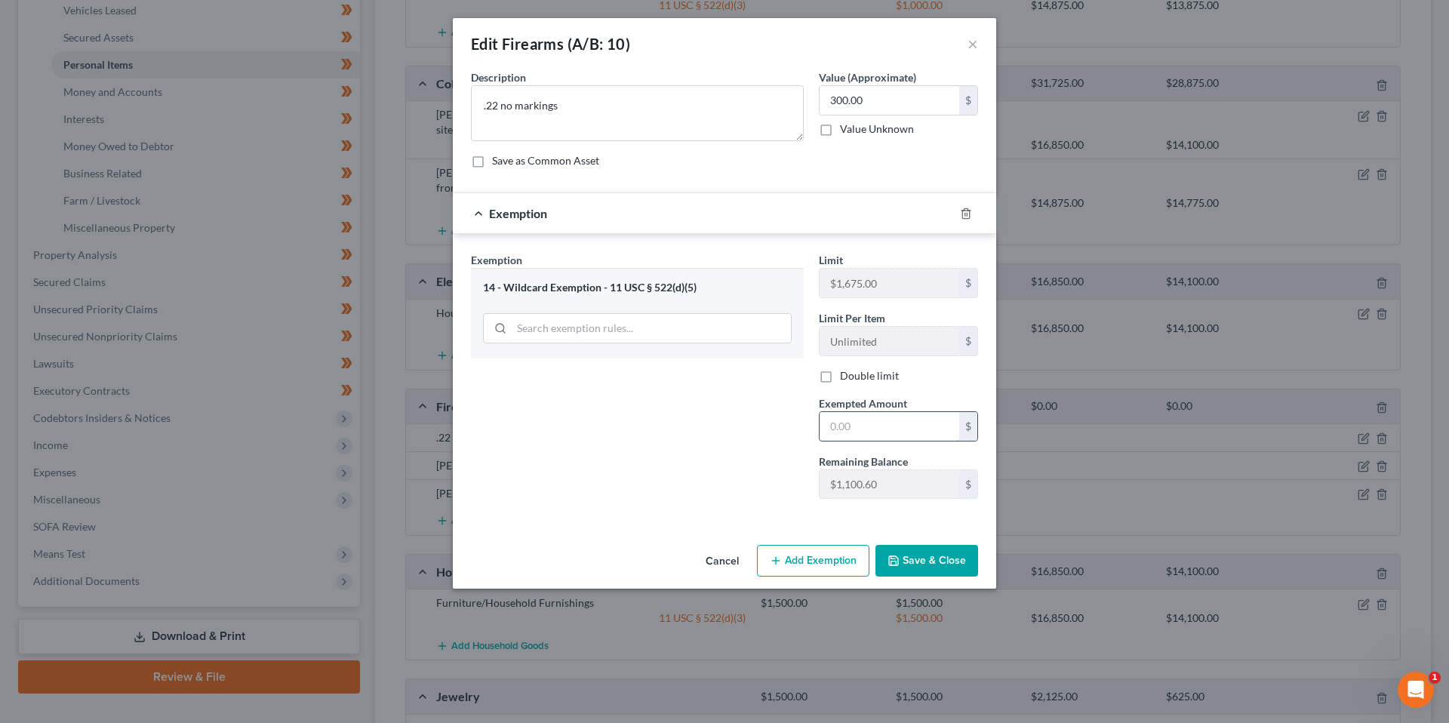
click at [894, 427] on input "text" at bounding box center [889, 426] width 140 height 29
type input "300"
click at [930, 582] on div "Cancel Add Exemption Save & Close" at bounding box center [724, 564] width 543 height 50
click at [930, 570] on button "Save & Close" at bounding box center [926, 561] width 103 height 32
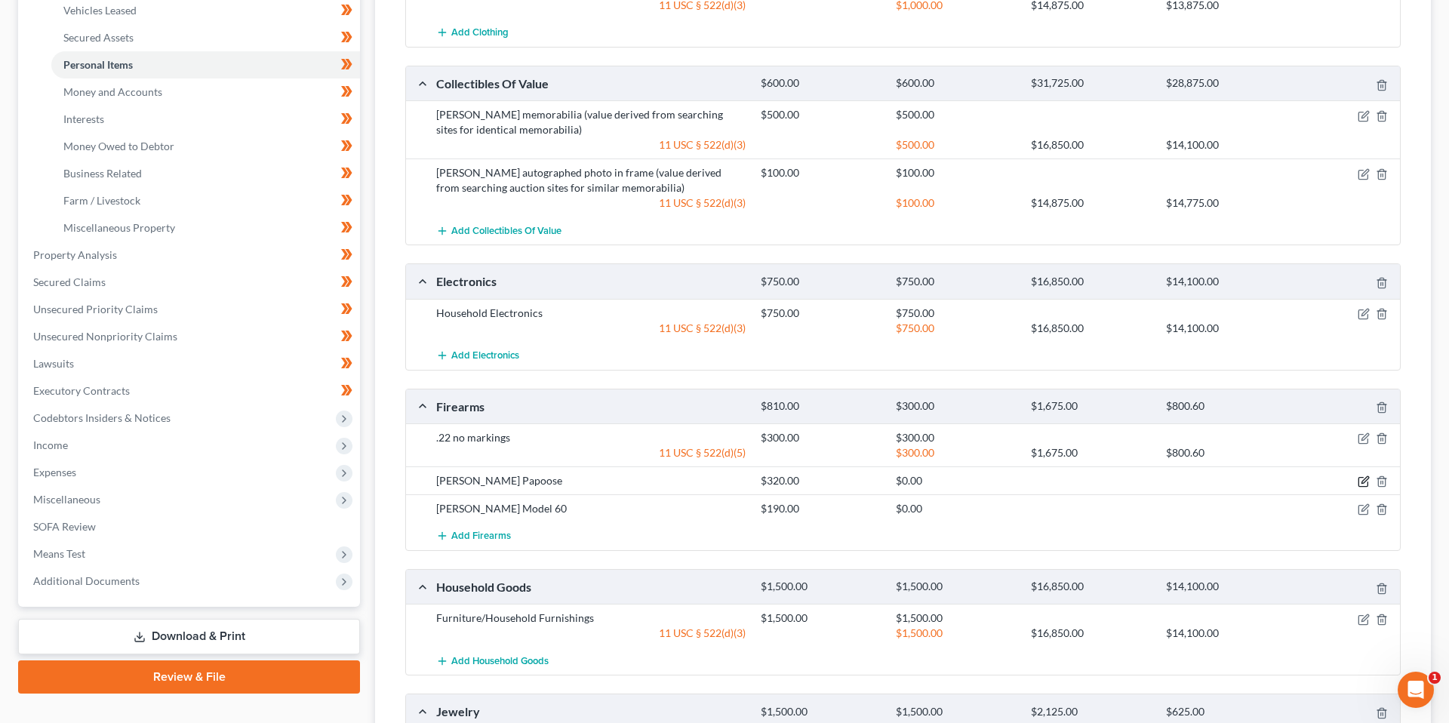
click at [1361, 483] on icon "button" at bounding box center [1364, 480] width 7 height 7
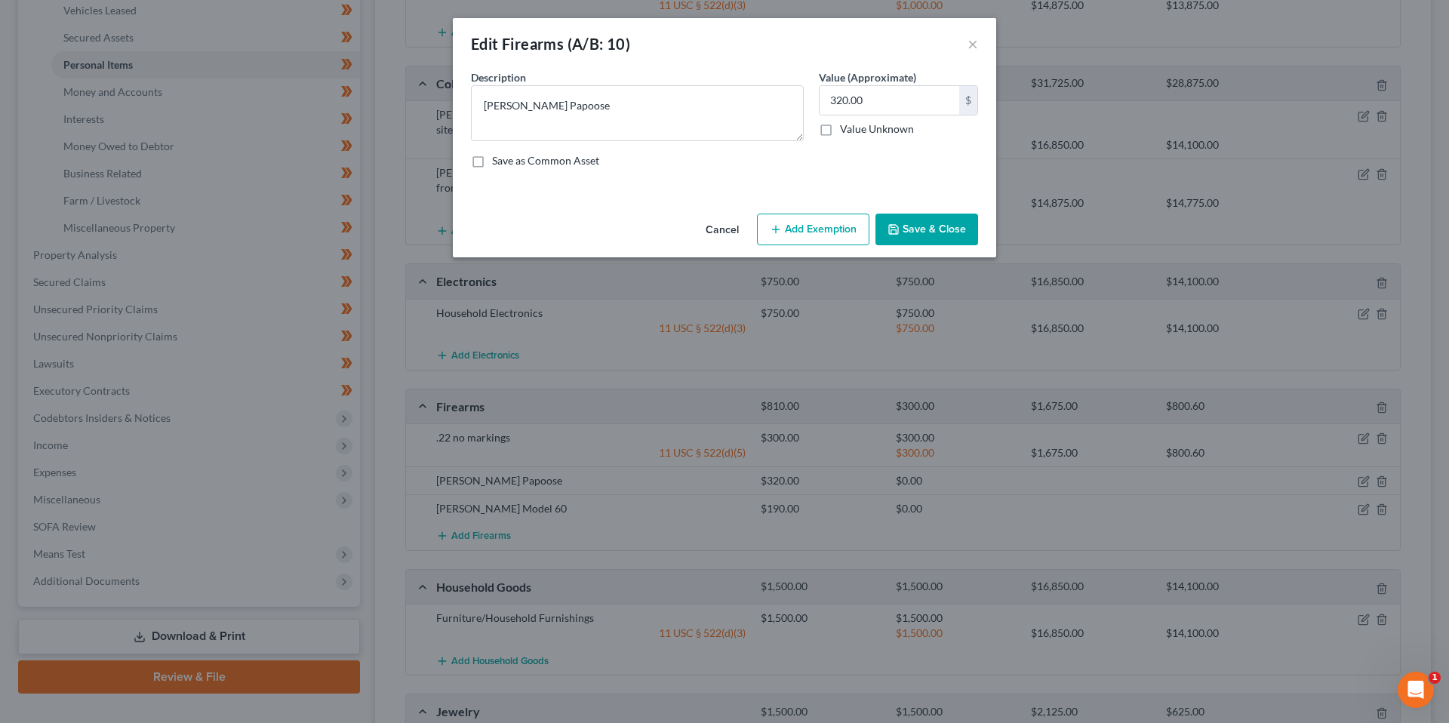
click at [793, 231] on button "Add Exemption" at bounding box center [813, 230] width 112 height 32
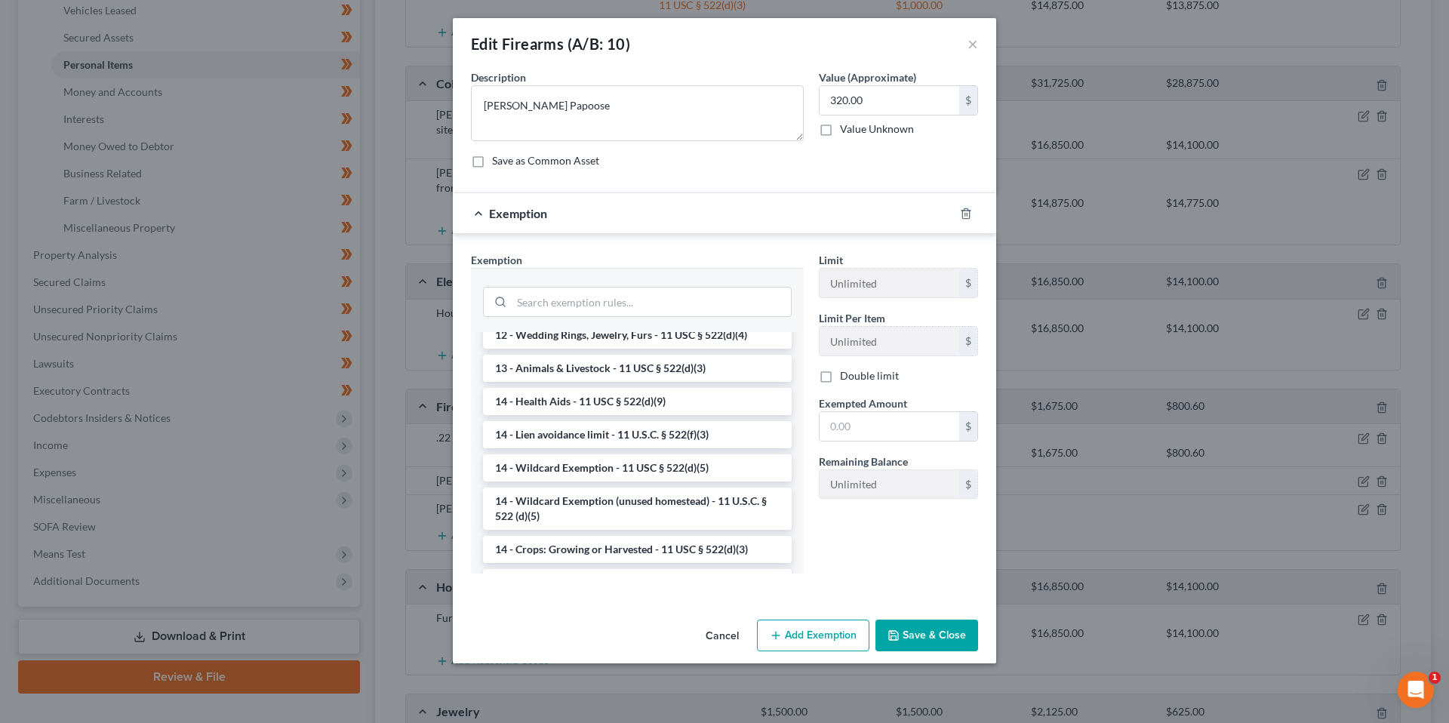
scroll to position [177, 0]
click at [653, 457] on li "14 - Wildcard Exemption - 11 USC § 522(d)(5)" at bounding box center [637, 466] width 309 height 27
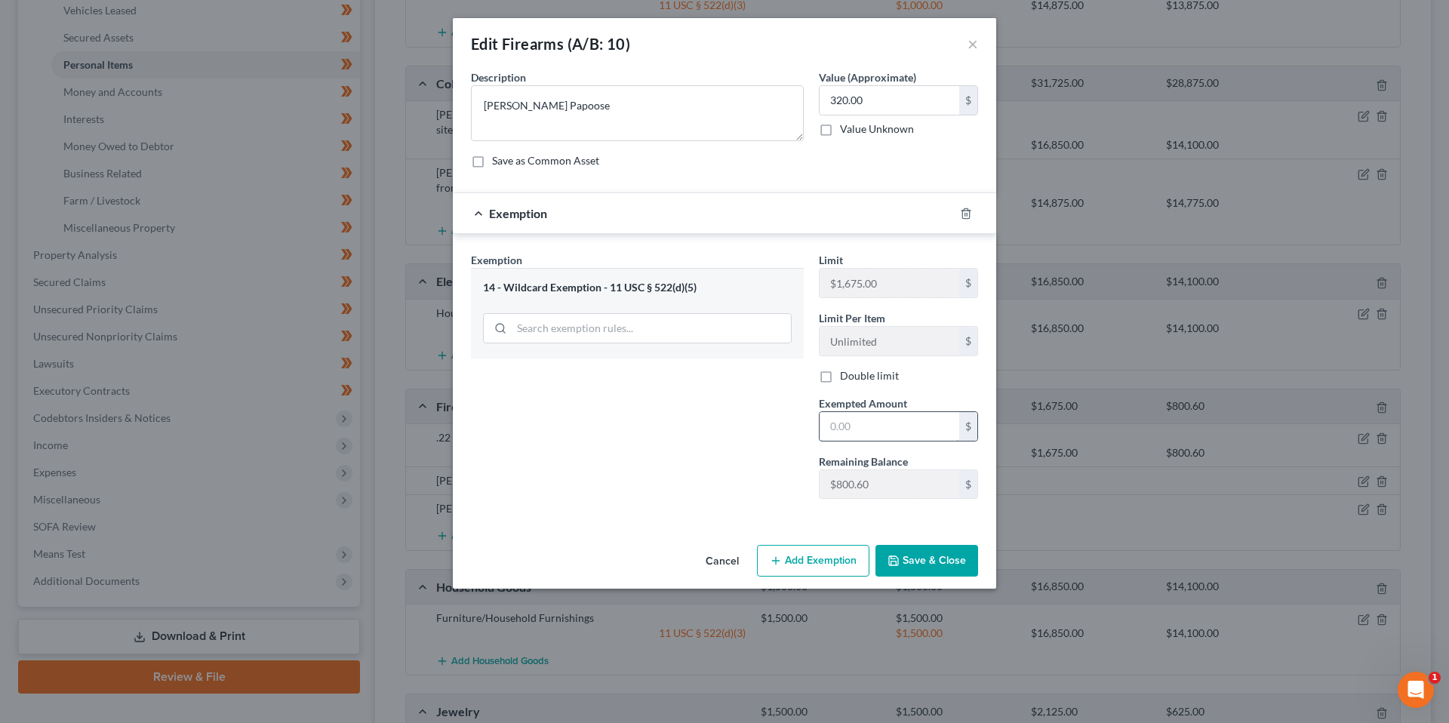
click at [871, 429] on input "text" at bounding box center [889, 426] width 140 height 29
type input "320"
click at [934, 552] on button "Save & Close" at bounding box center [926, 561] width 103 height 32
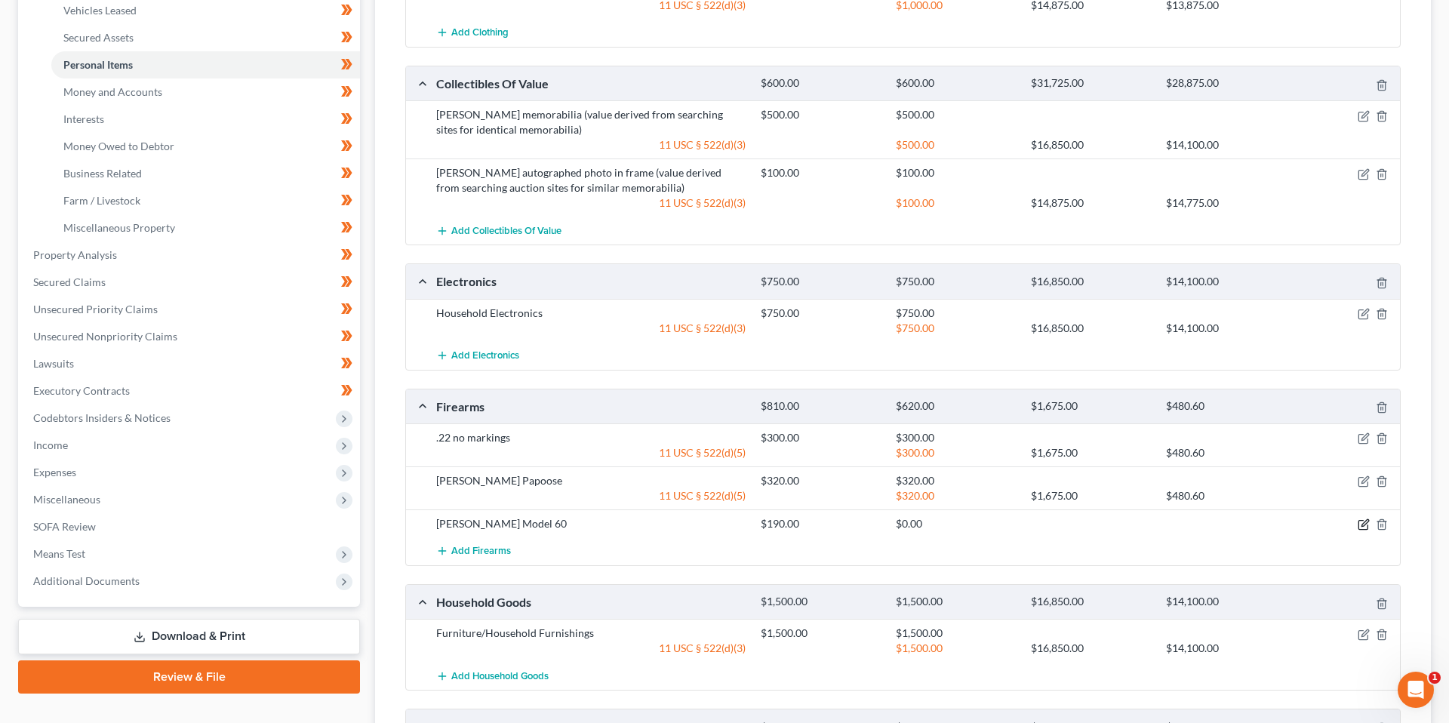
click at [1359, 528] on icon "button" at bounding box center [1363, 524] width 12 height 12
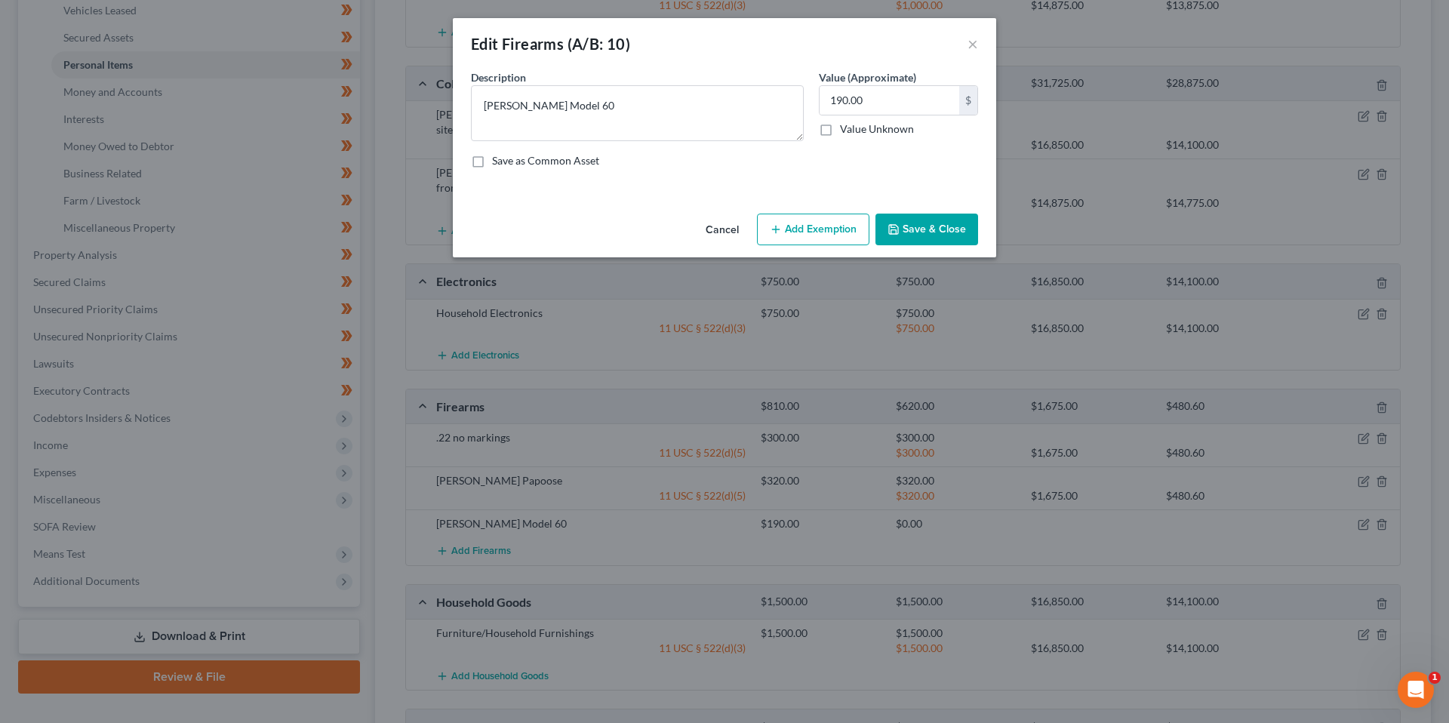
click at [809, 231] on button "Add Exemption" at bounding box center [813, 230] width 112 height 32
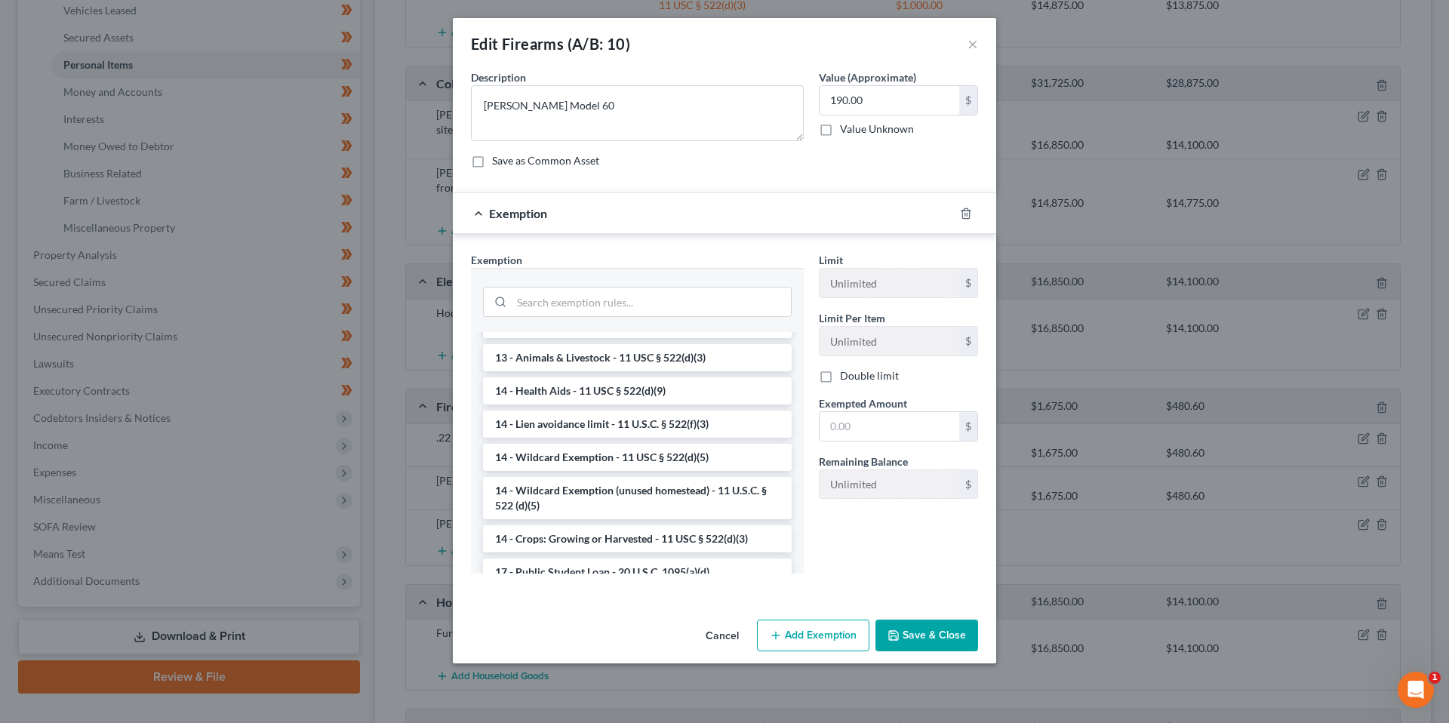
scroll to position [198, 0]
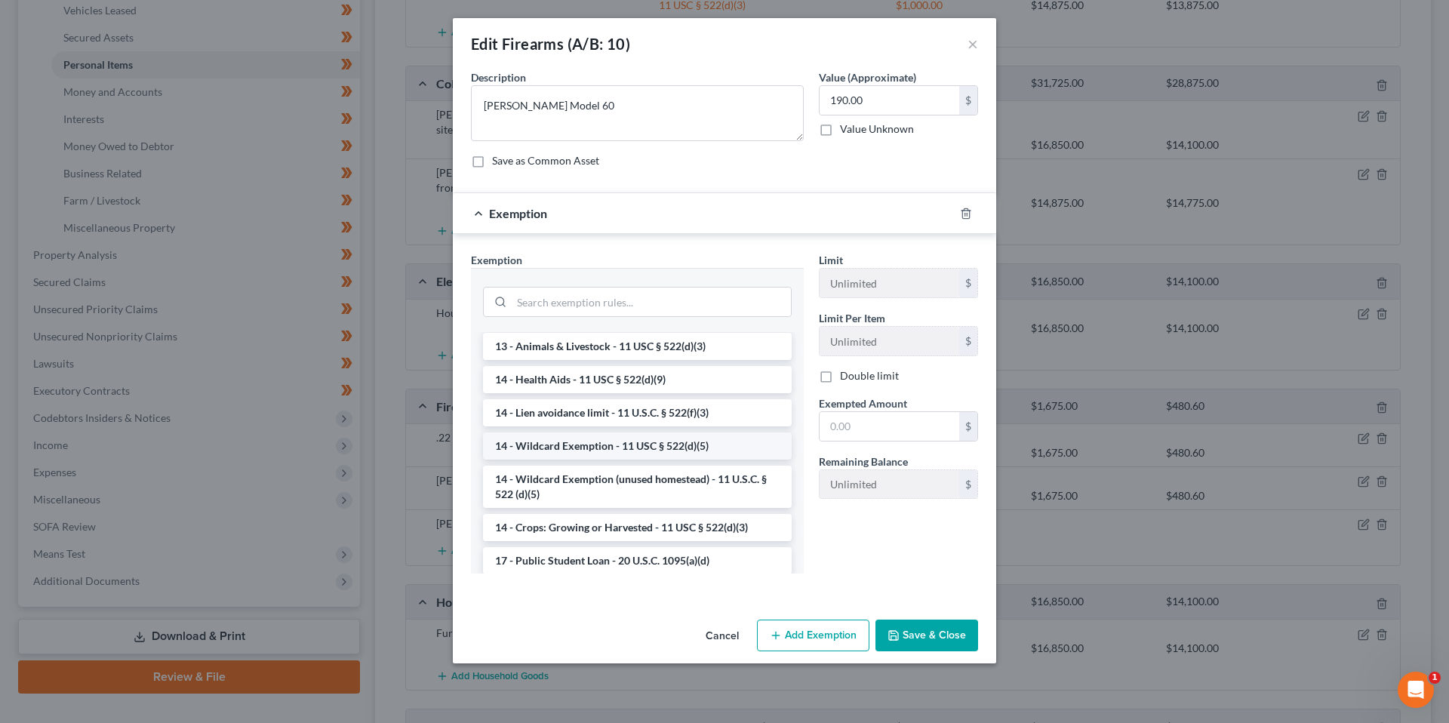
click at [647, 446] on li "14 - Wildcard Exemption - 11 USC § 522(d)(5)" at bounding box center [637, 445] width 309 height 27
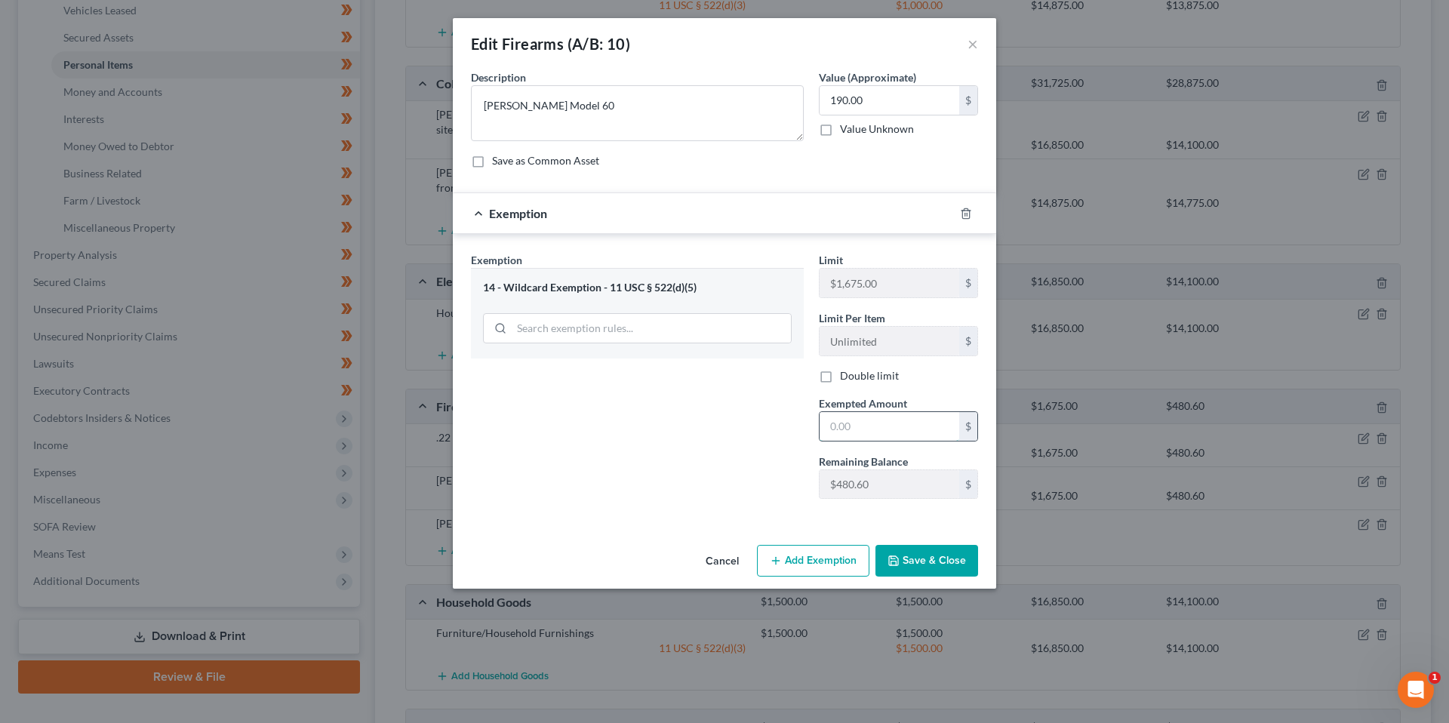
click at [843, 419] on input "text" at bounding box center [889, 426] width 140 height 29
type input "190"
click at [923, 557] on button "Save & Close" at bounding box center [926, 561] width 103 height 32
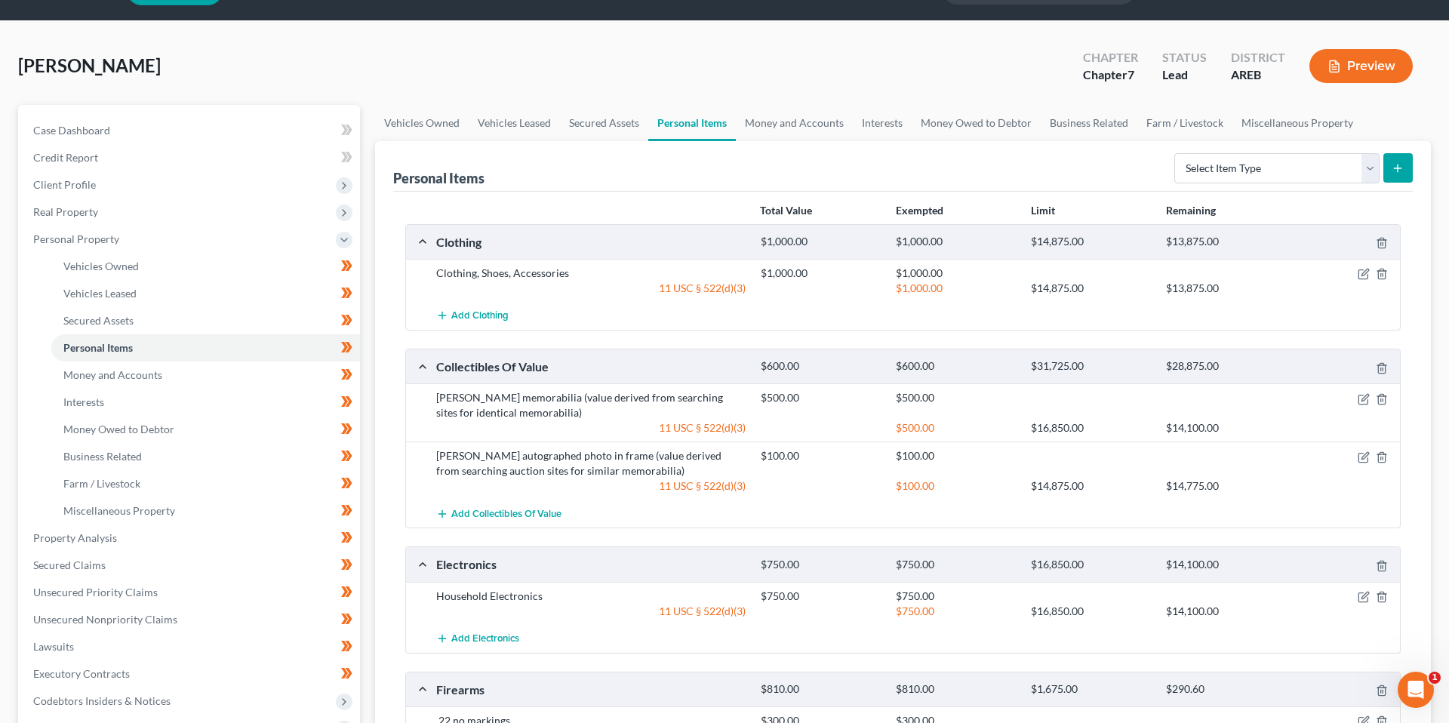
scroll to position [32, 0]
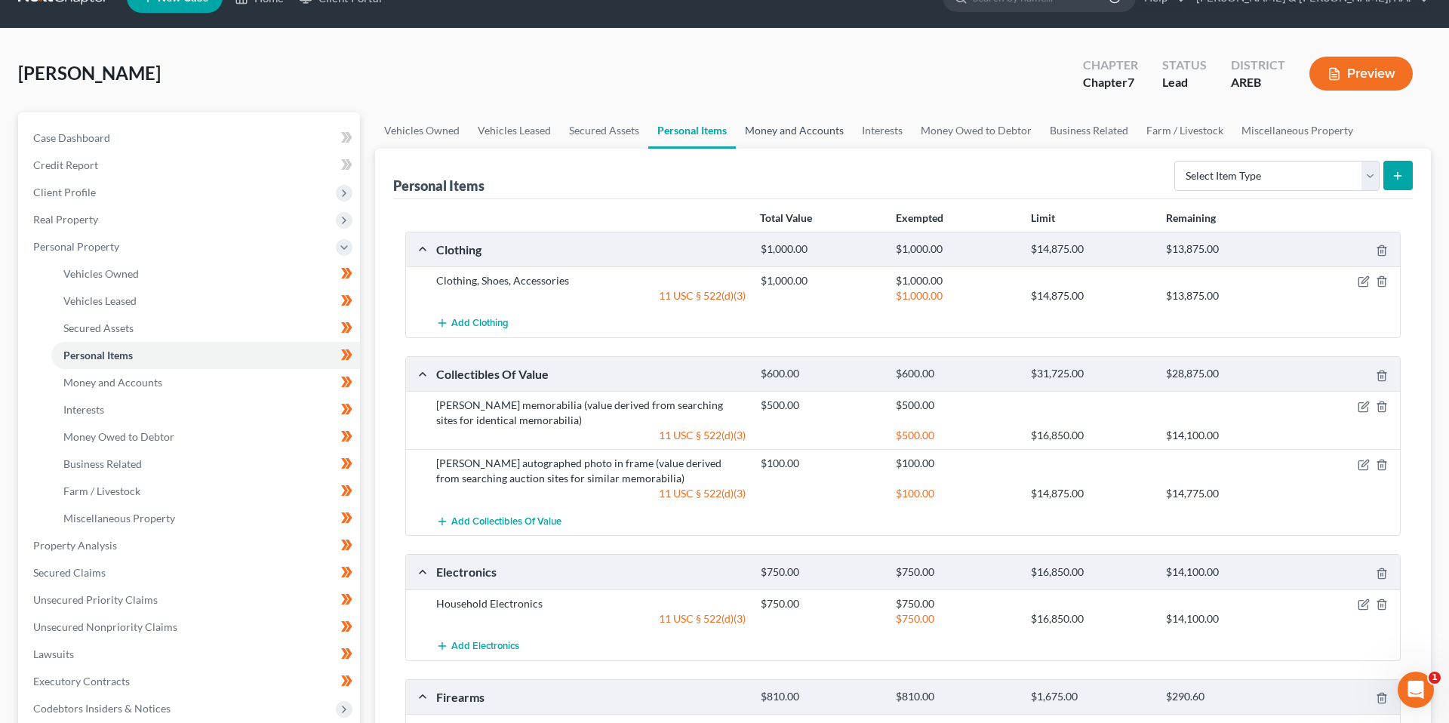
click at [765, 136] on link "Money and Accounts" at bounding box center [794, 130] width 117 height 36
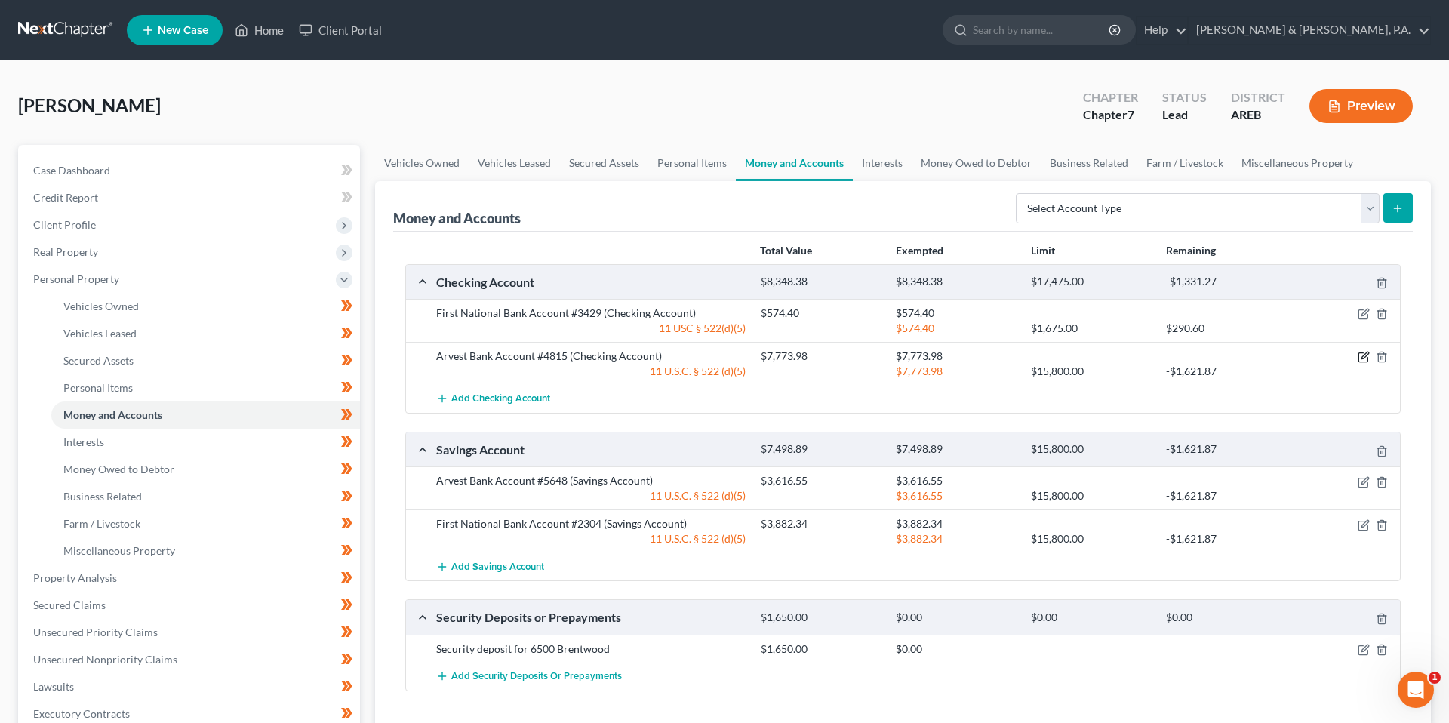
click at [1357, 359] on icon "button" at bounding box center [1363, 357] width 12 height 12
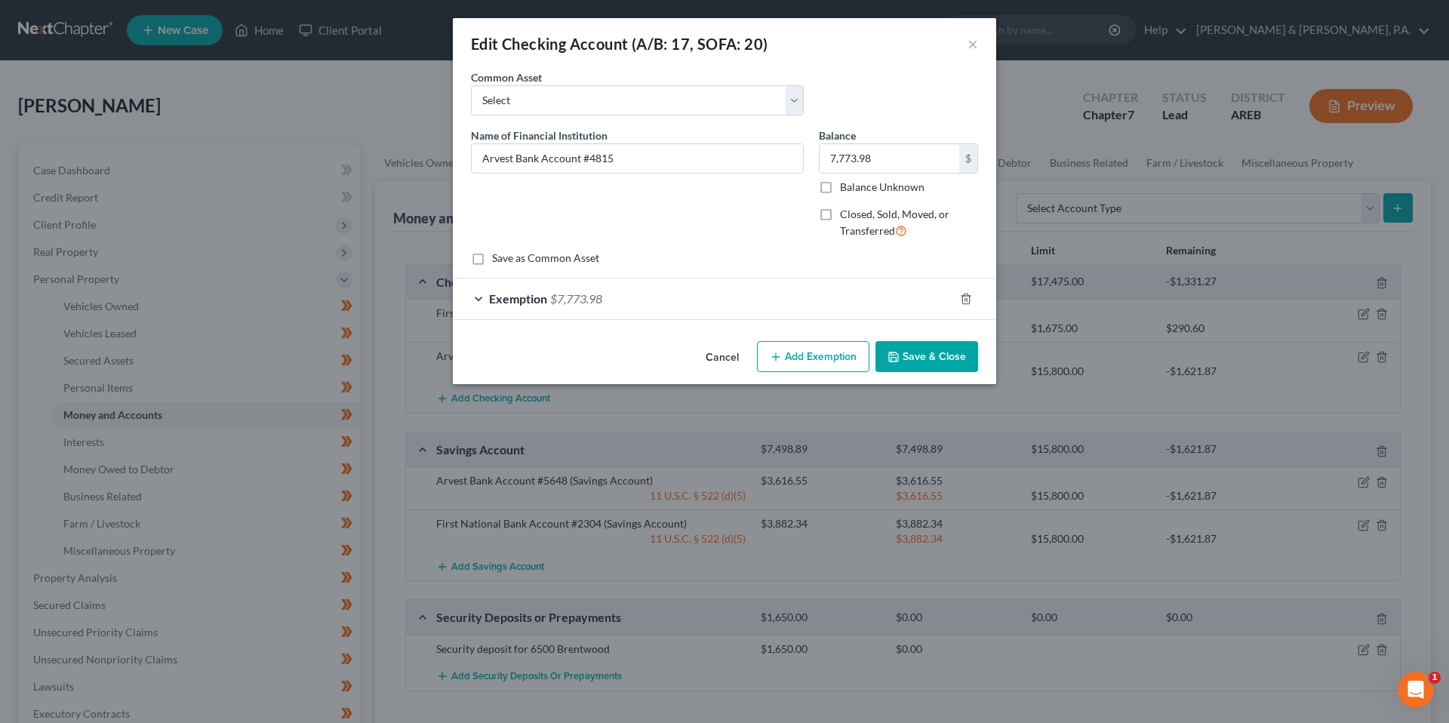
click at [810, 352] on button "Add Exemption" at bounding box center [813, 357] width 112 height 32
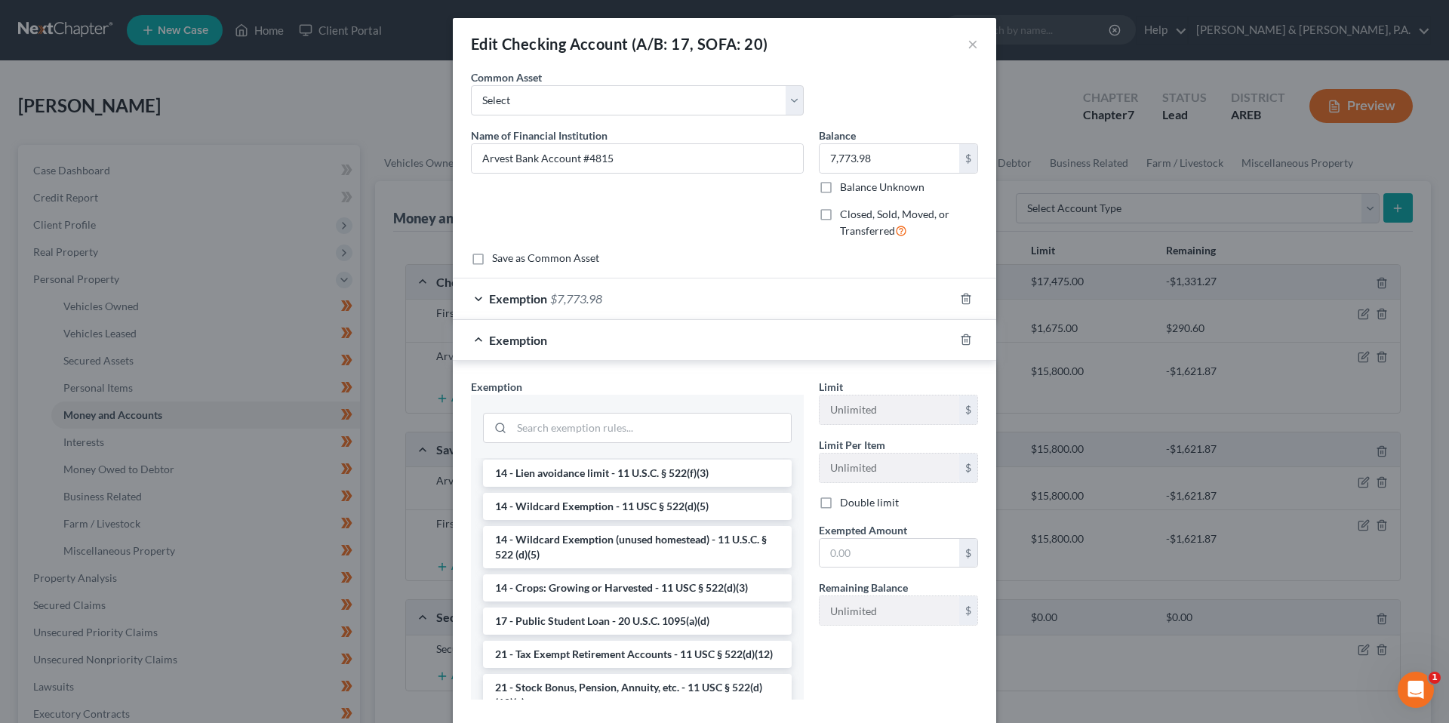
scroll to position [293, 0]
click at [619, 512] on li "14 - Wildcard Exemption - 11 USC § 522(d)(5)" at bounding box center [637, 510] width 309 height 27
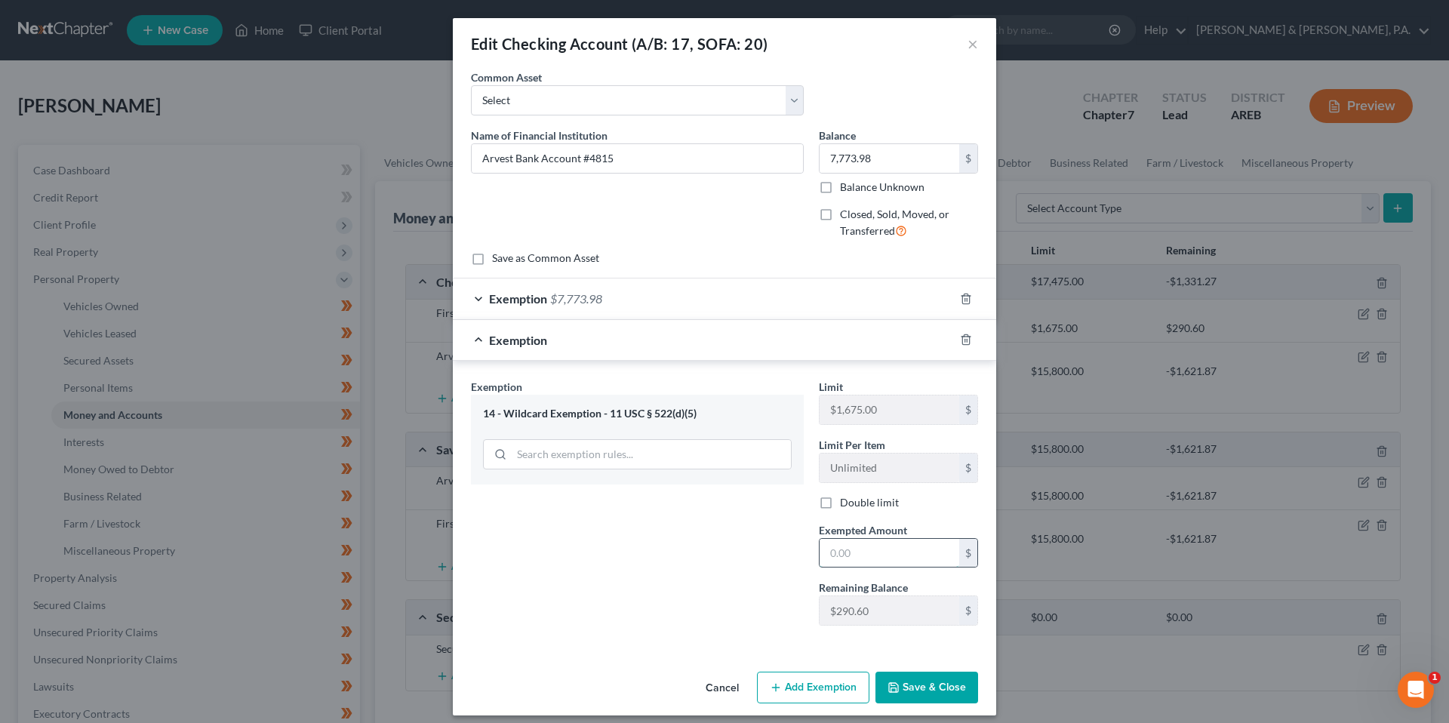
click at [871, 553] on input "text" at bounding box center [889, 553] width 140 height 29
type input "290.6"
click at [818, 305] on div "Exemption $7,773.98" at bounding box center [703, 298] width 501 height 40
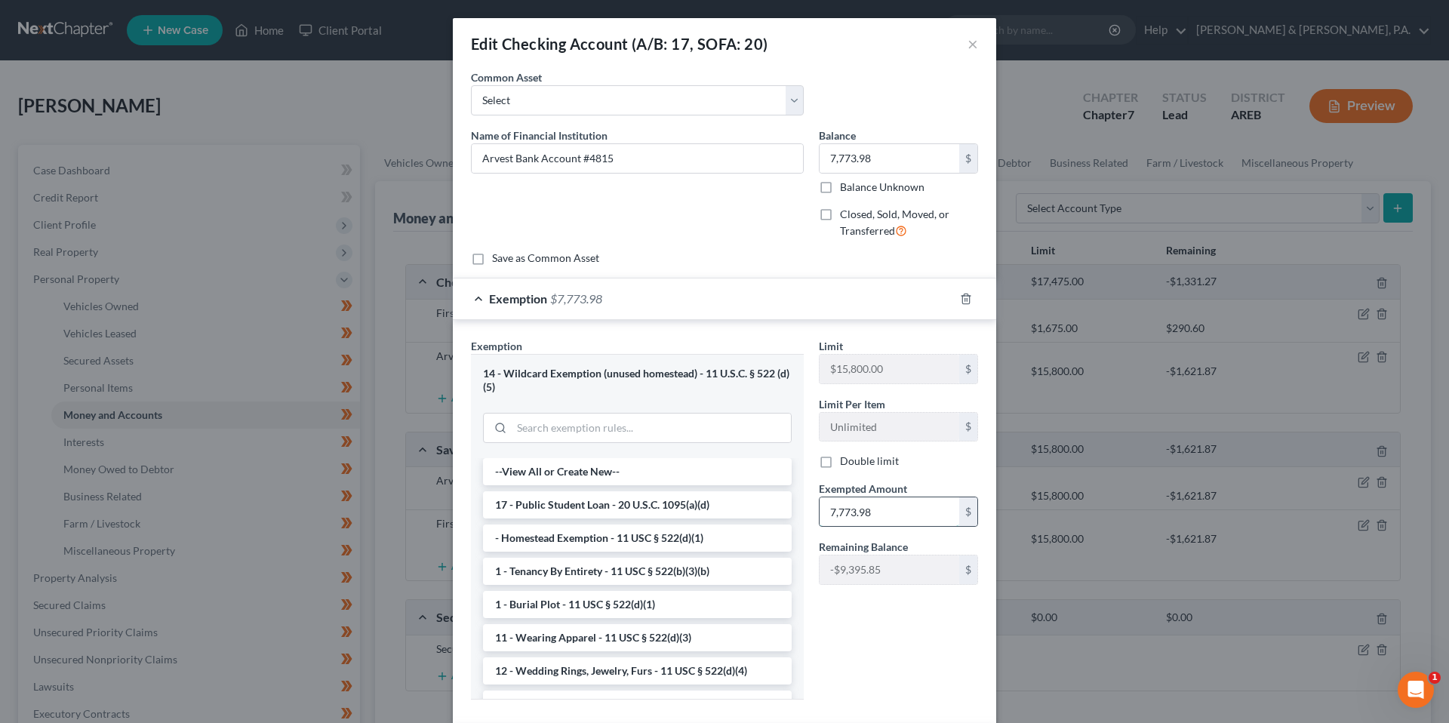
click at [865, 507] on input "7,773.98" at bounding box center [889, 511] width 140 height 29
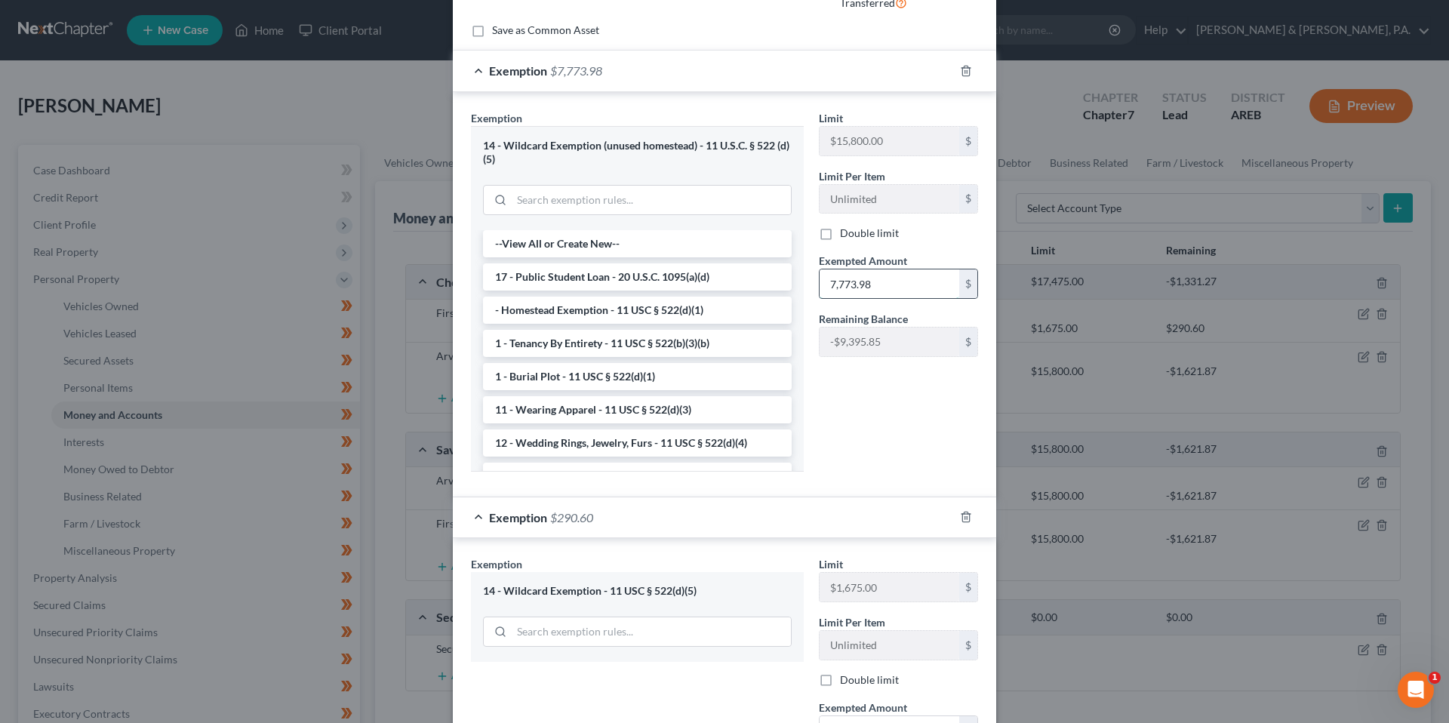
scroll to position [214, 0]
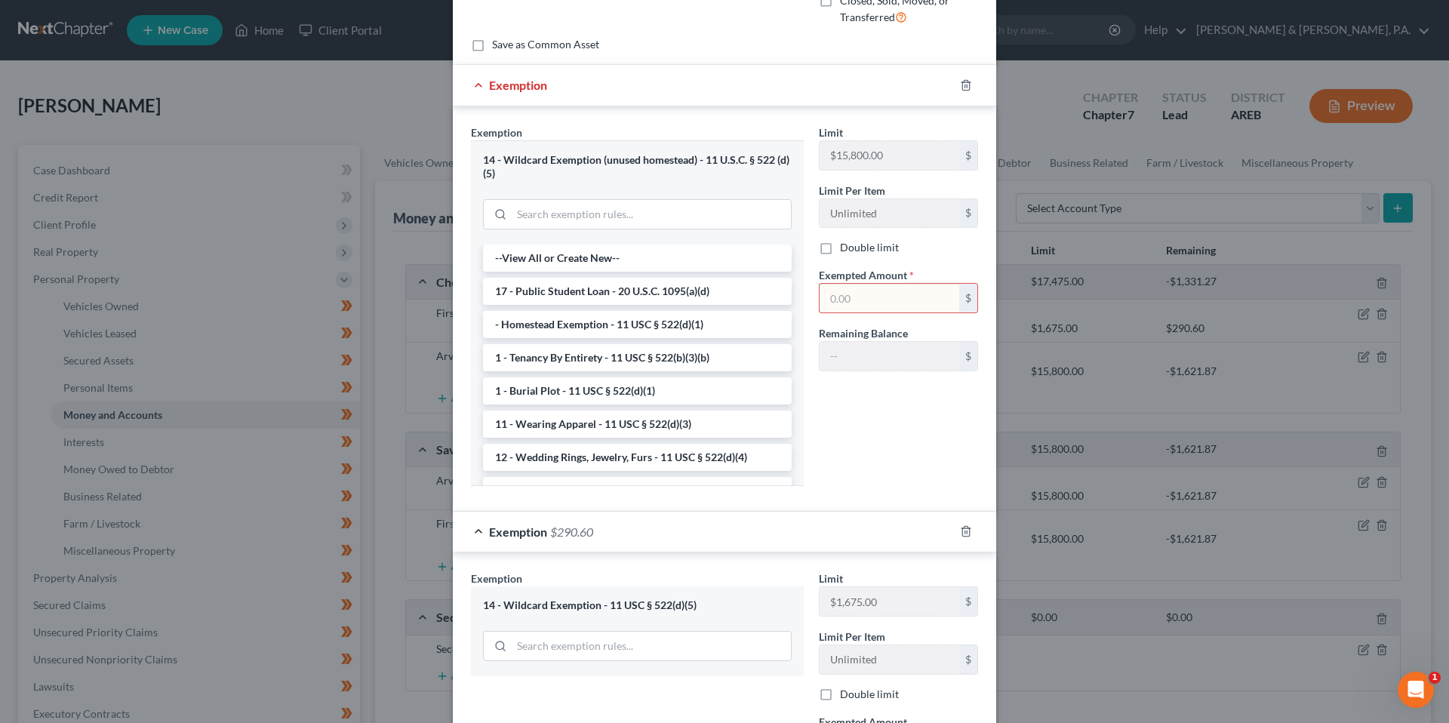
click at [863, 409] on div "Limit $15,800.00 $ Limit Per Item Unlimited $ Double limit Exempted Amount * $ …" at bounding box center [898, 310] width 174 height 373
click at [849, 291] on input "text" at bounding box center [889, 298] width 140 height 29
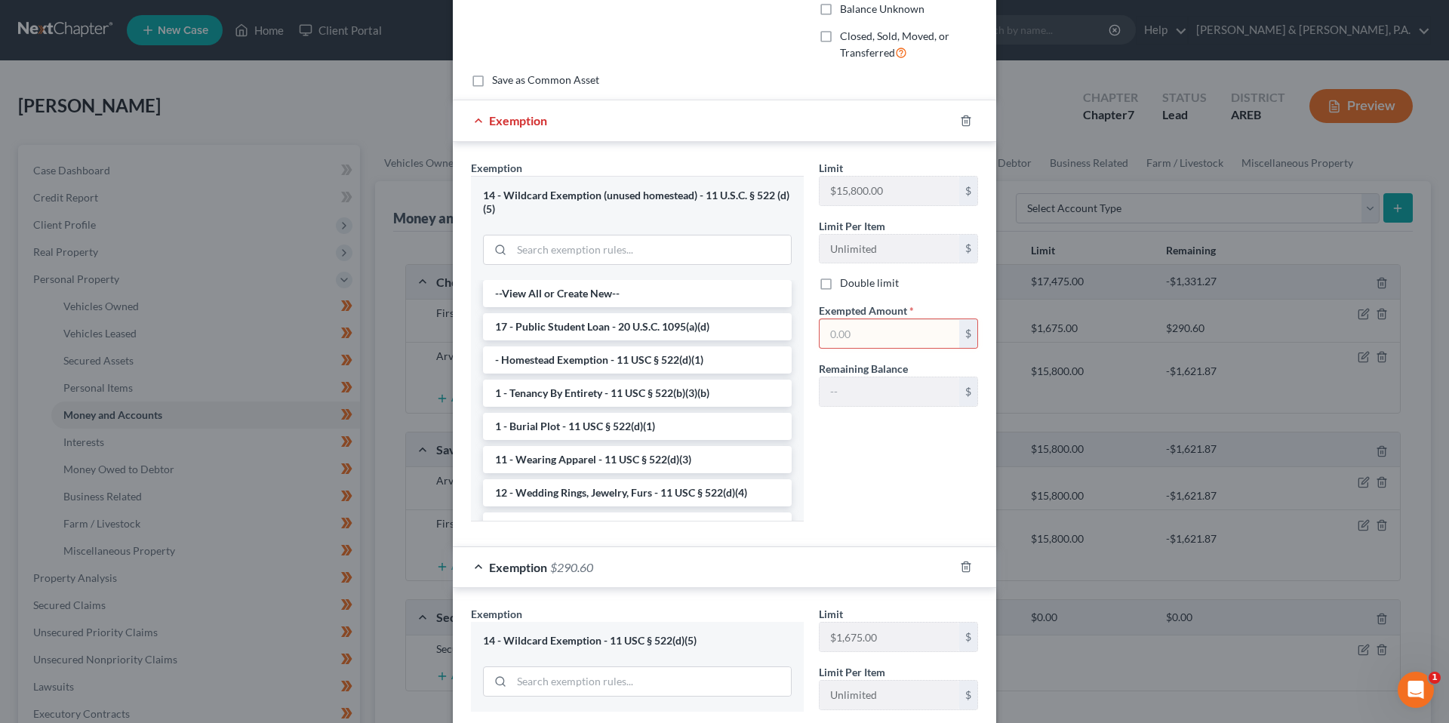
scroll to position [0, 0]
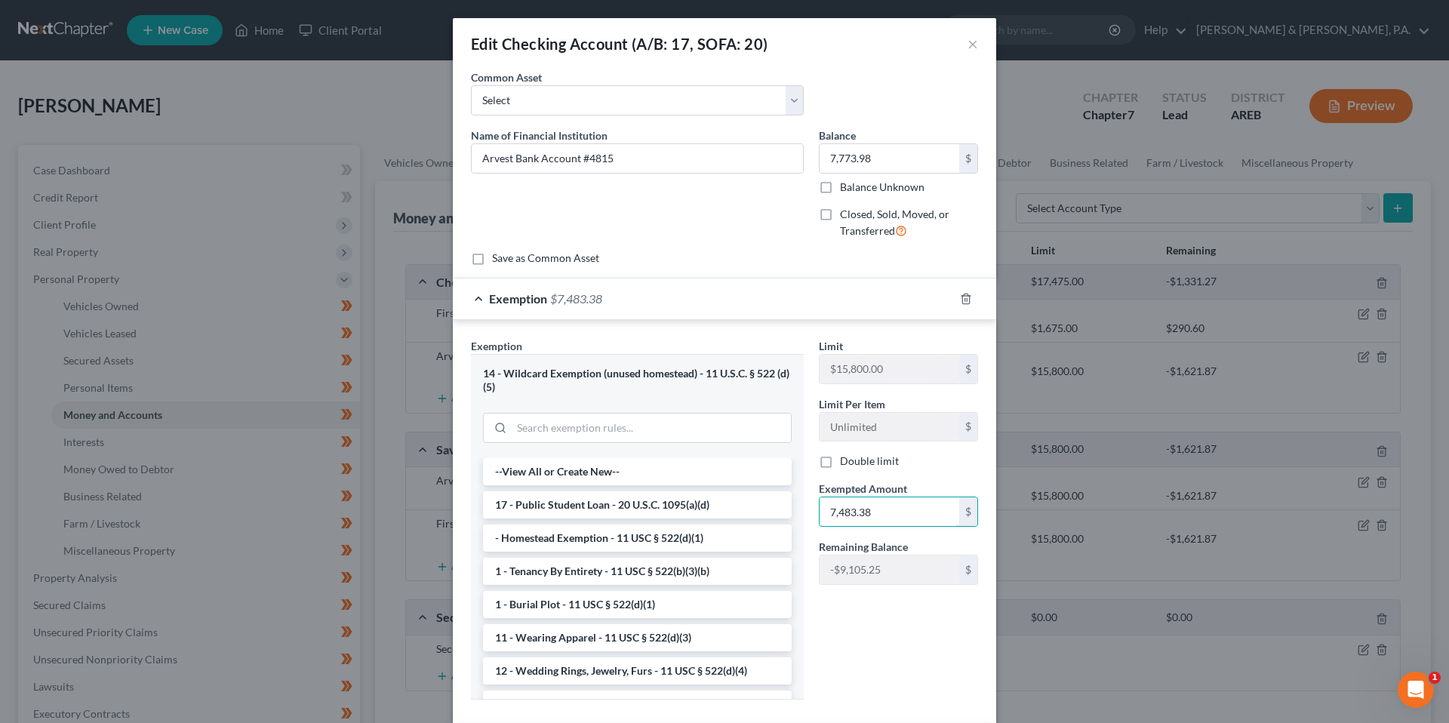
type input "7,483.38"
click at [928, 631] on div "Limit $15,800.00 $ Limit Per Item Unlimited $ Double limit Exempted Amount * 7,…" at bounding box center [898, 524] width 174 height 373
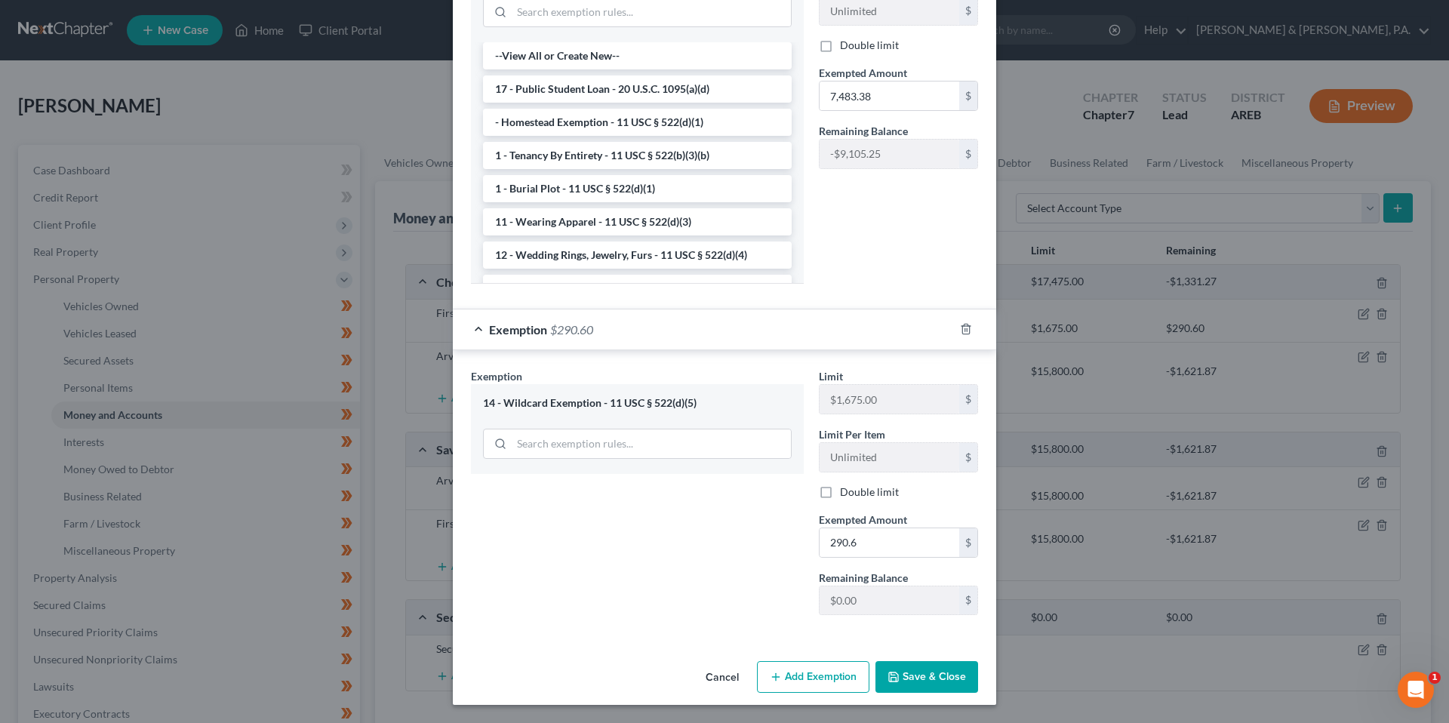
click at [932, 667] on button "Save & Close" at bounding box center [926, 677] width 103 height 32
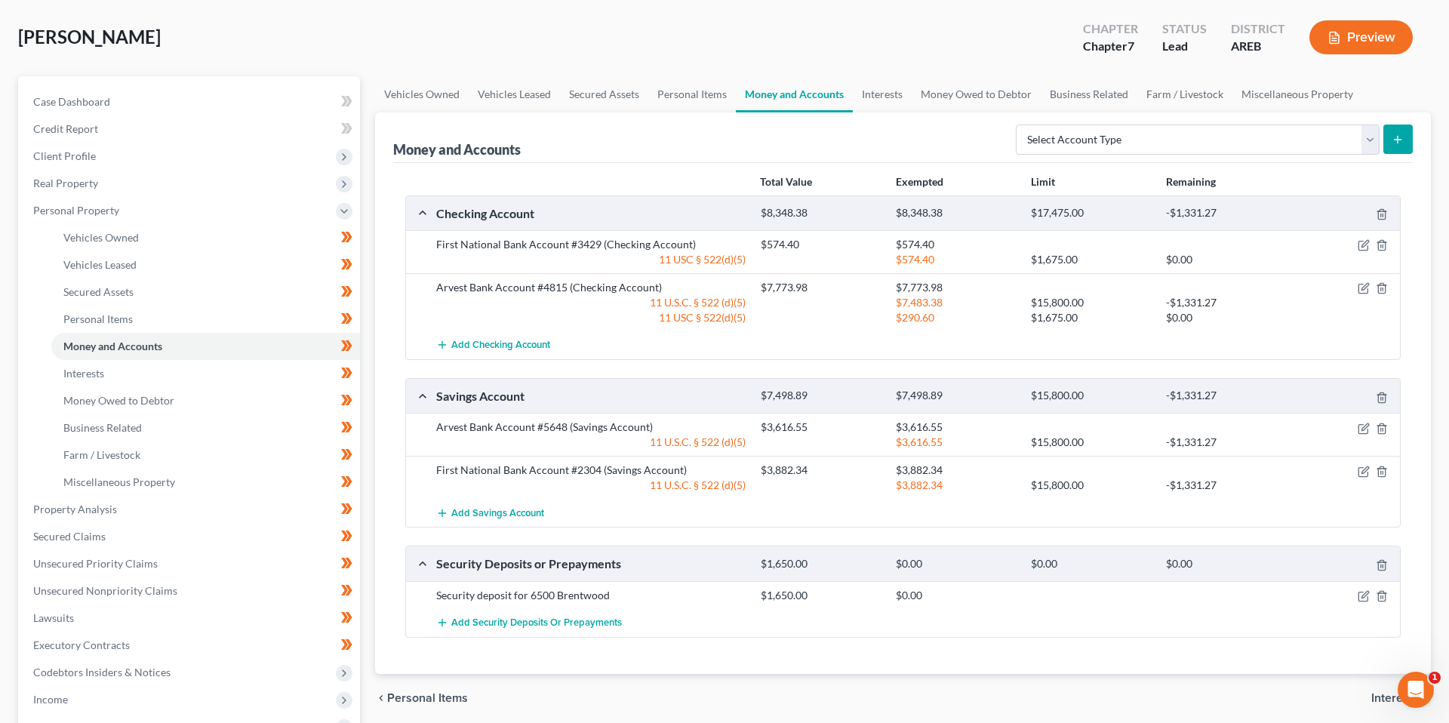
scroll to position [0, 0]
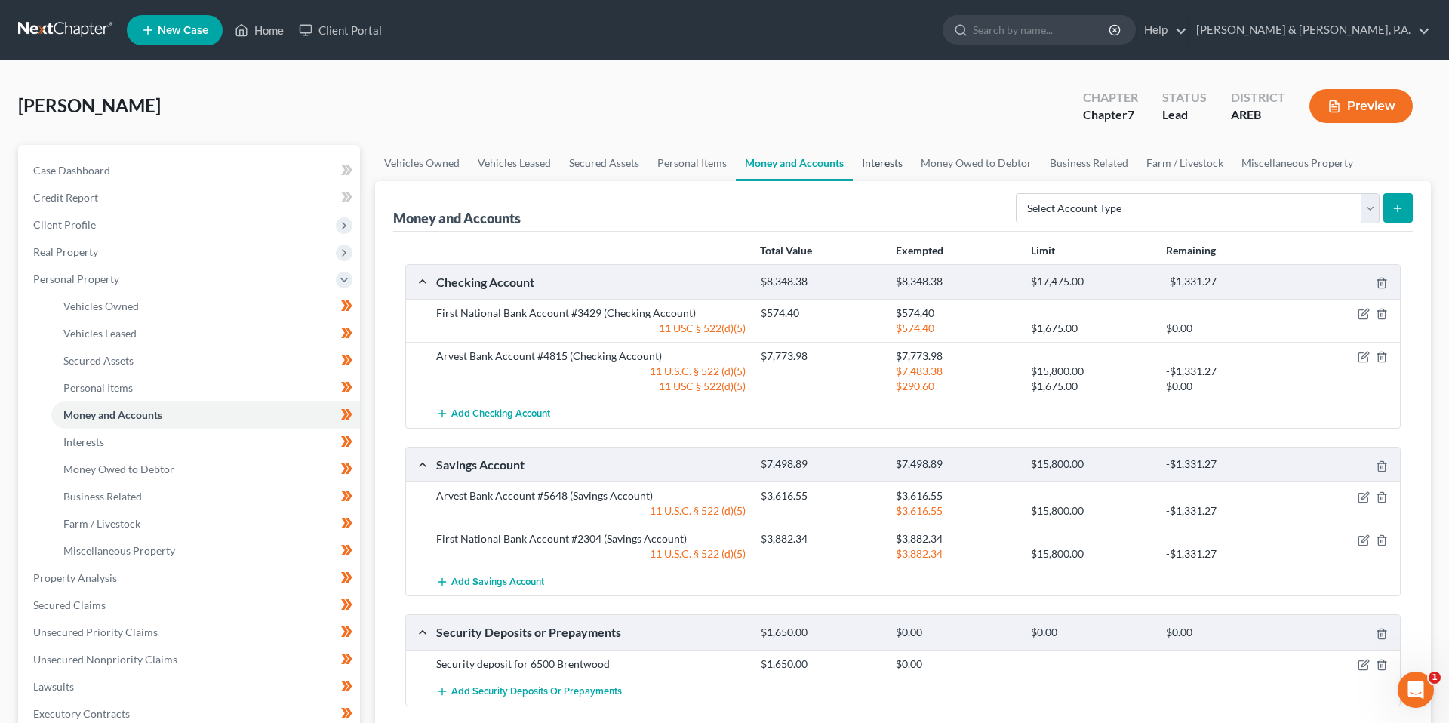
click at [889, 171] on link "Interests" at bounding box center [882, 163] width 59 height 36
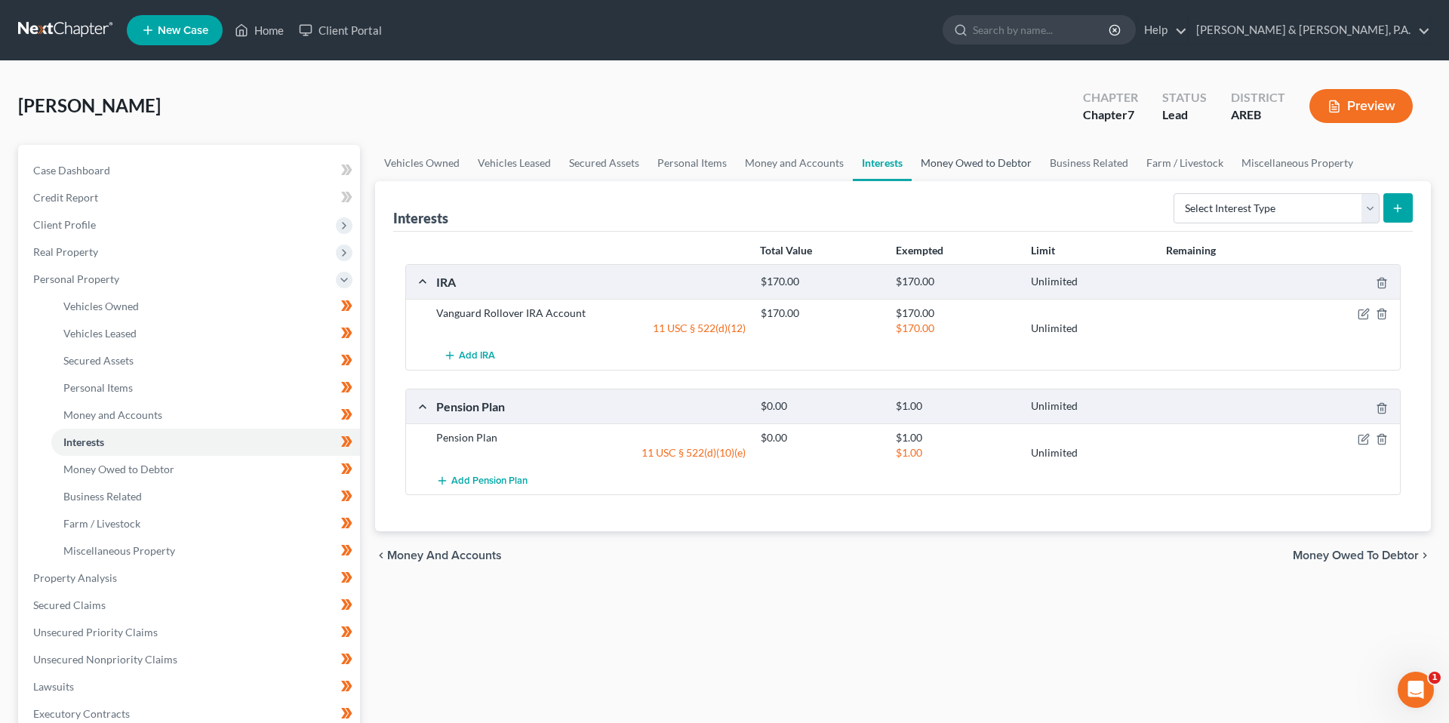
click at [950, 165] on link "Money Owed to Debtor" at bounding box center [975, 163] width 129 height 36
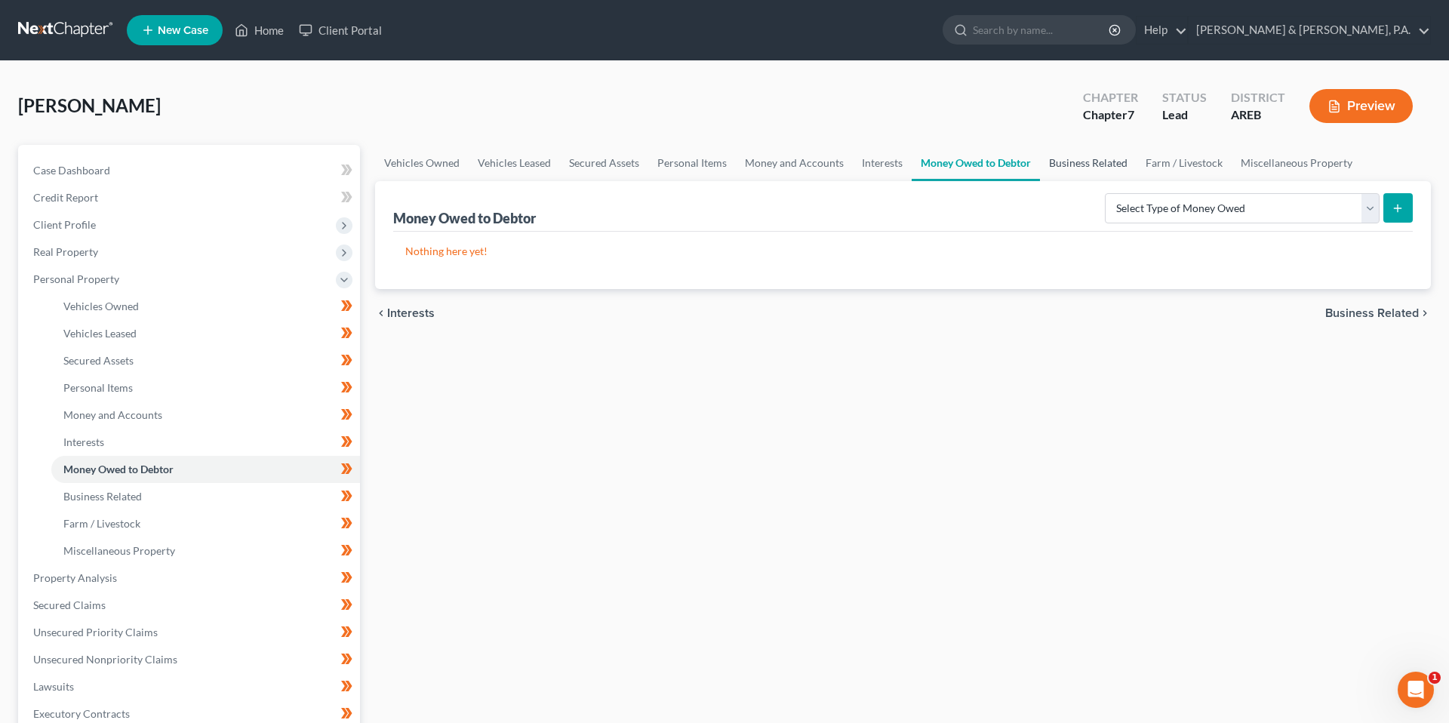
click at [1083, 164] on link "Business Related" at bounding box center [1088, 163] width 97 height 36
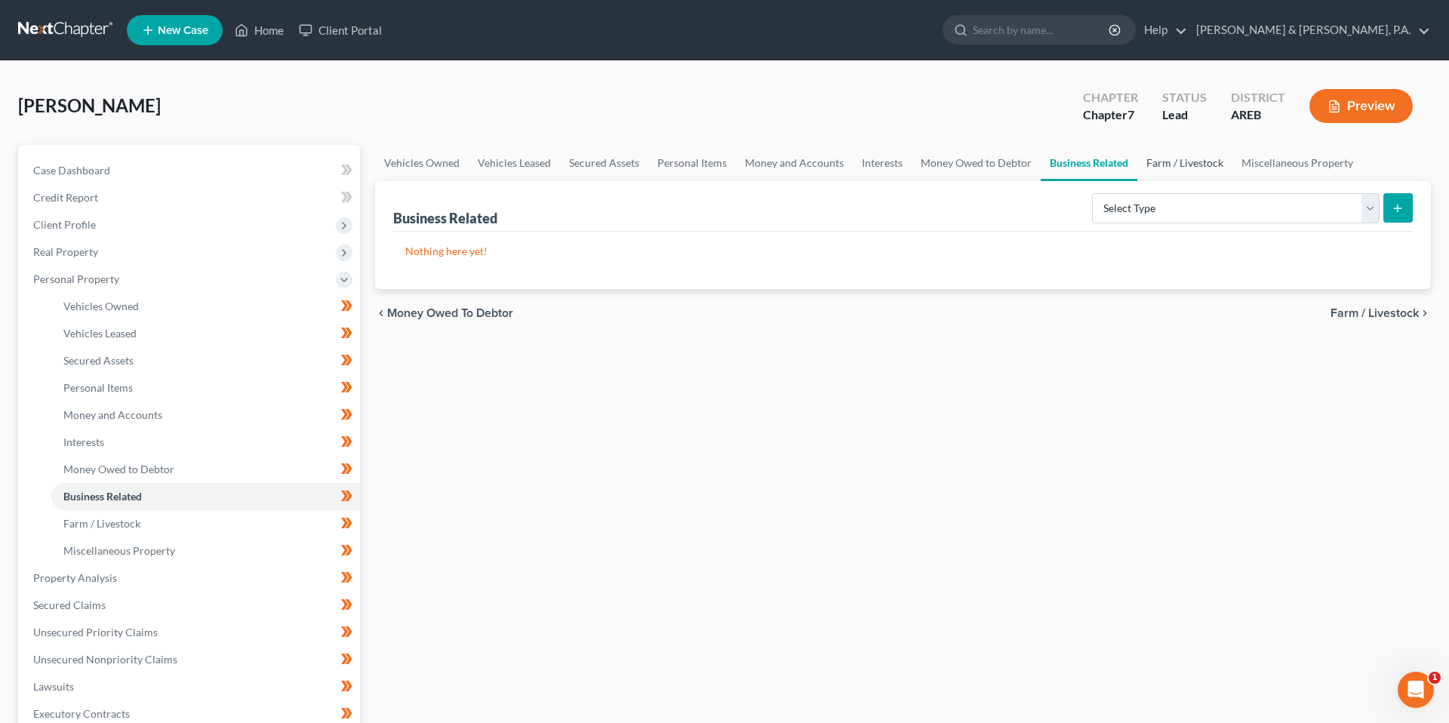
click at [1179, 163] on link "Farm / Livestock" at bounding box center [1184, 163] width 95 height 36
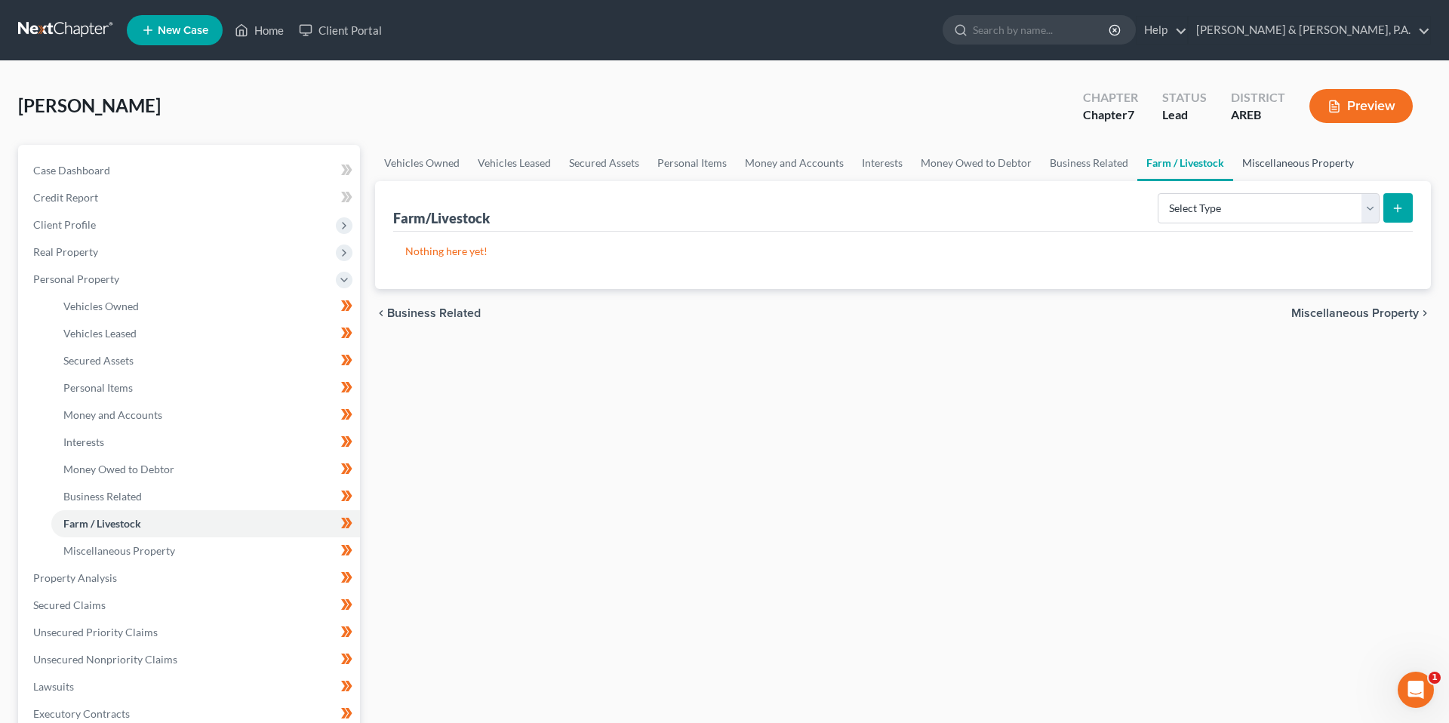
click at [1280, 162] on link "Miscellaneous Property" at bounding box center [1298, 163] width 130 height 36
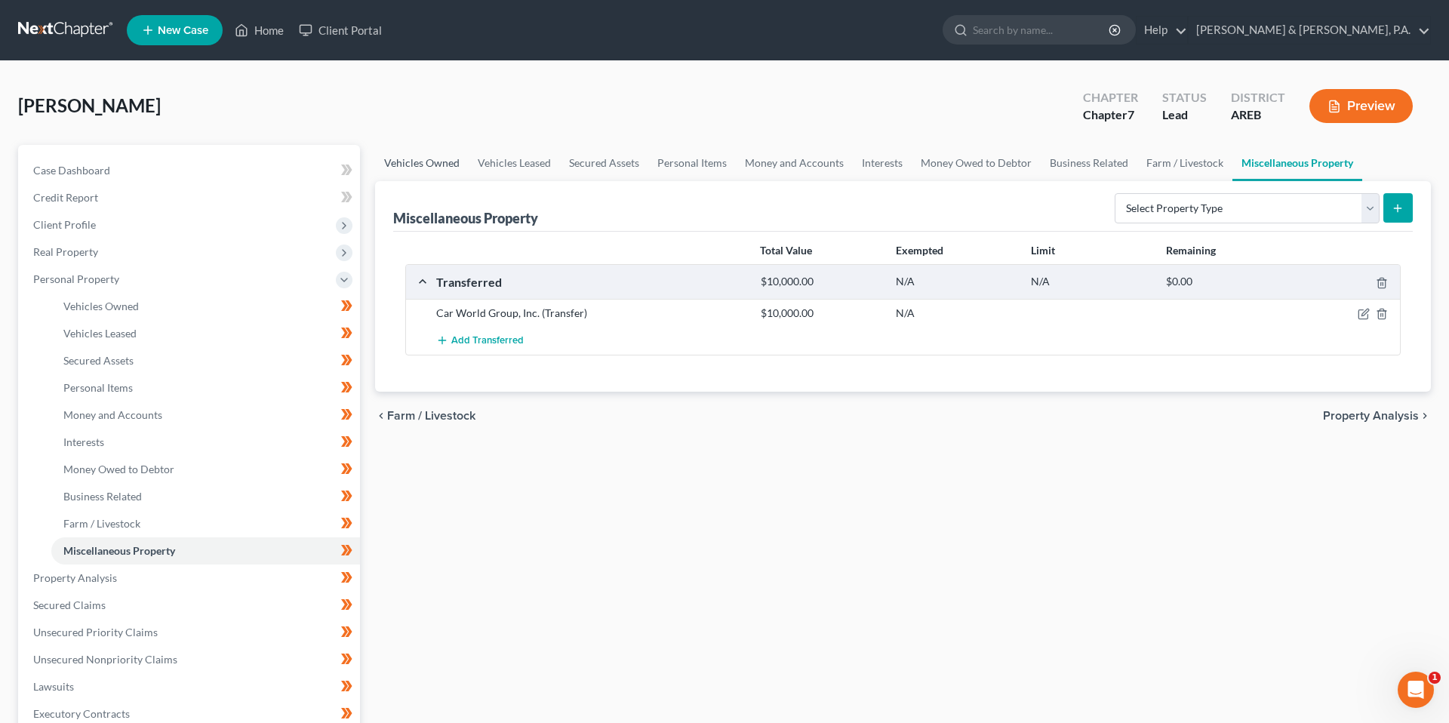
click at [441, 155] on link "Vehicles Owned" at bounding box center [422, 163] width 94 height 36
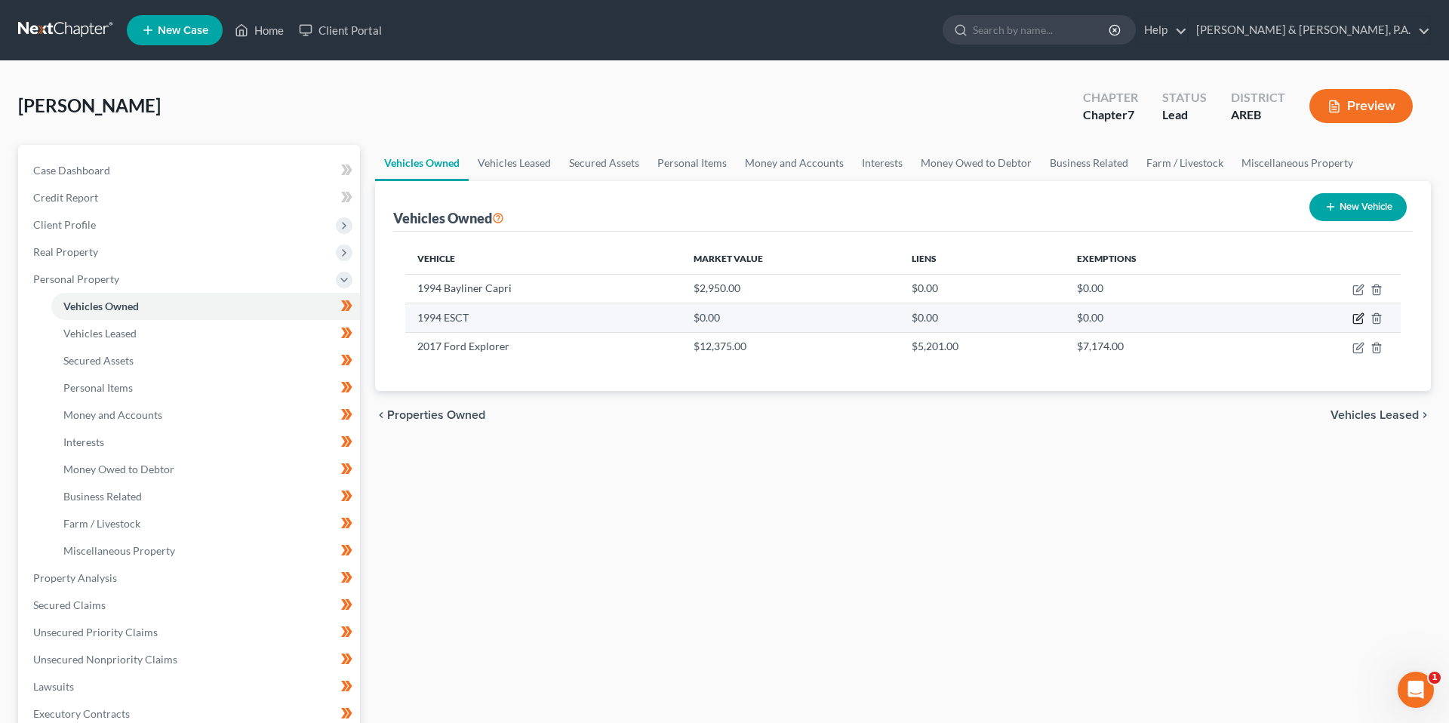
click at [1358, 320] on icon "button" at bounding box center [1358, 318] width 12 height 12
select select "2"
select select "32"
select select "3"
select select "0"
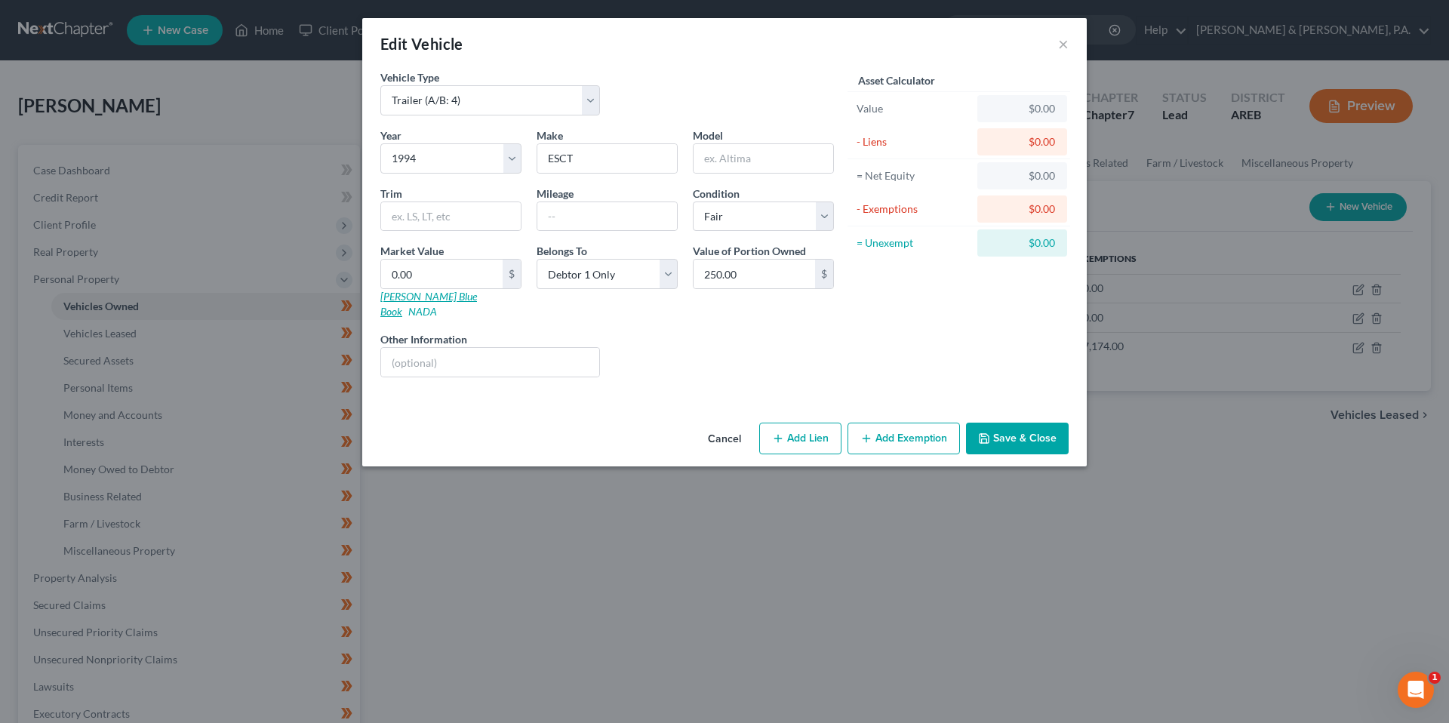
click at [406, 292] on link "[PERSON_NAME] Blue Book" at bounding box center [428, 304] width 97 height 28
click at [437, 305] on link "NADA" at bounding box center [422, 311] width 29 height 13
click at [880, 422] on button "Add Exemption" at bounding box center [903, 438] width 112 height 32
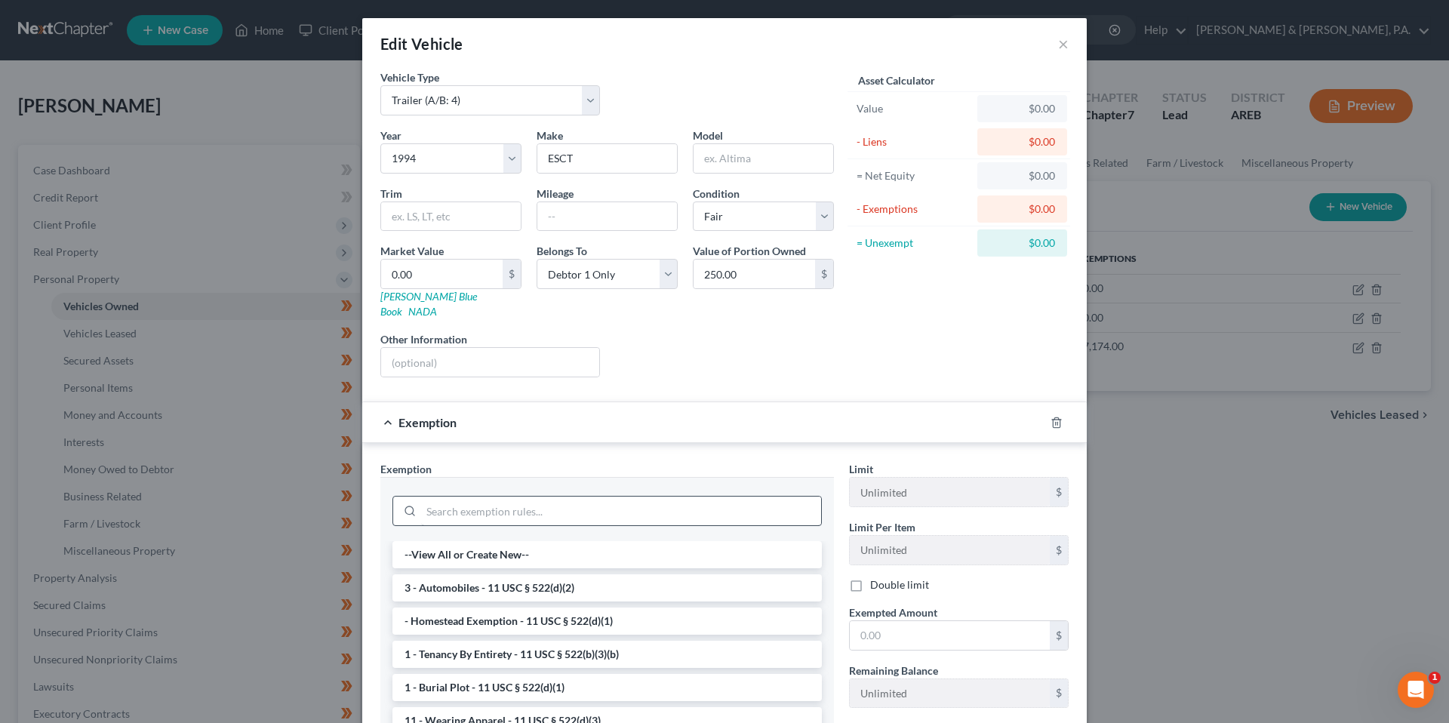
scroll to position [152, 0]
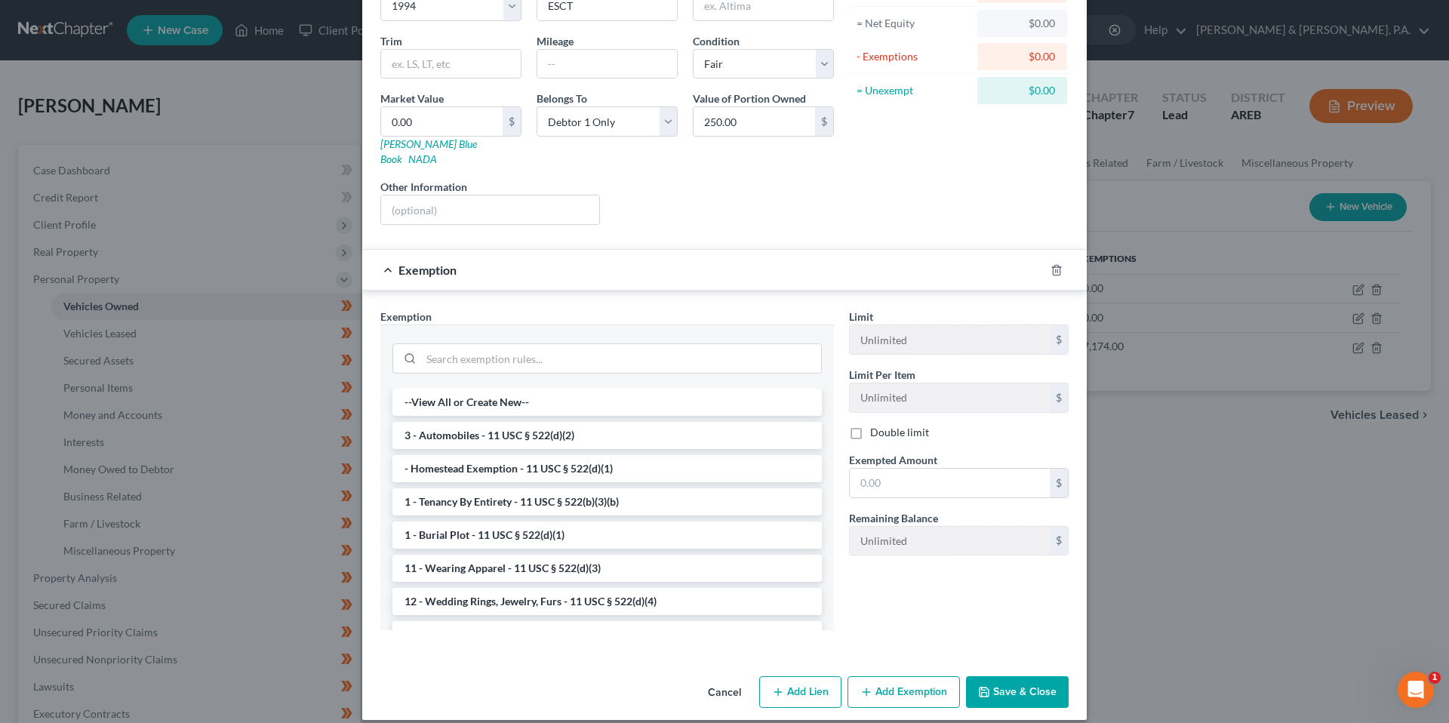
click at [719, 677] on button "Cancel" at bounding box center [724, 692] width 57 height 30
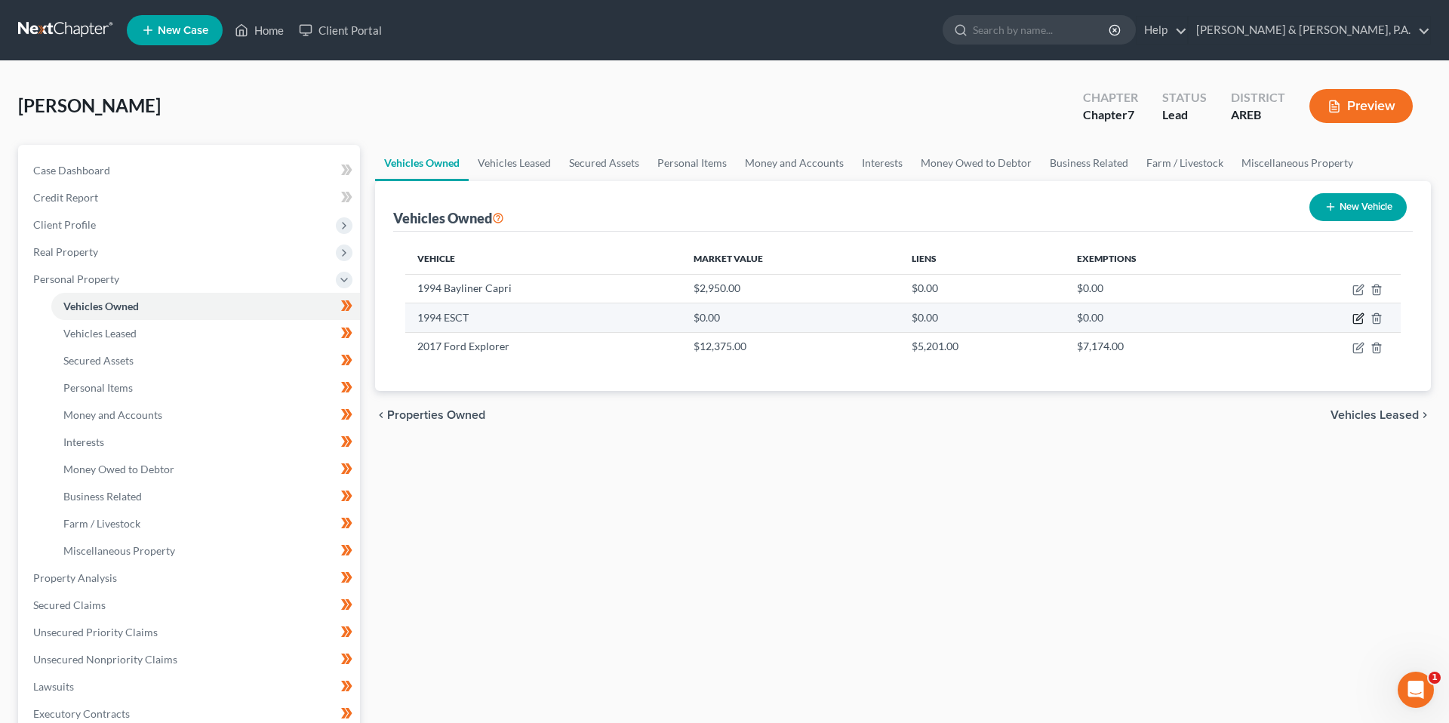
click at [1354, 321] on icon "button" at bounding box center [1358, 318] width 12 height 12
select select "2"
select select "32"
select select "3"
select select "0"
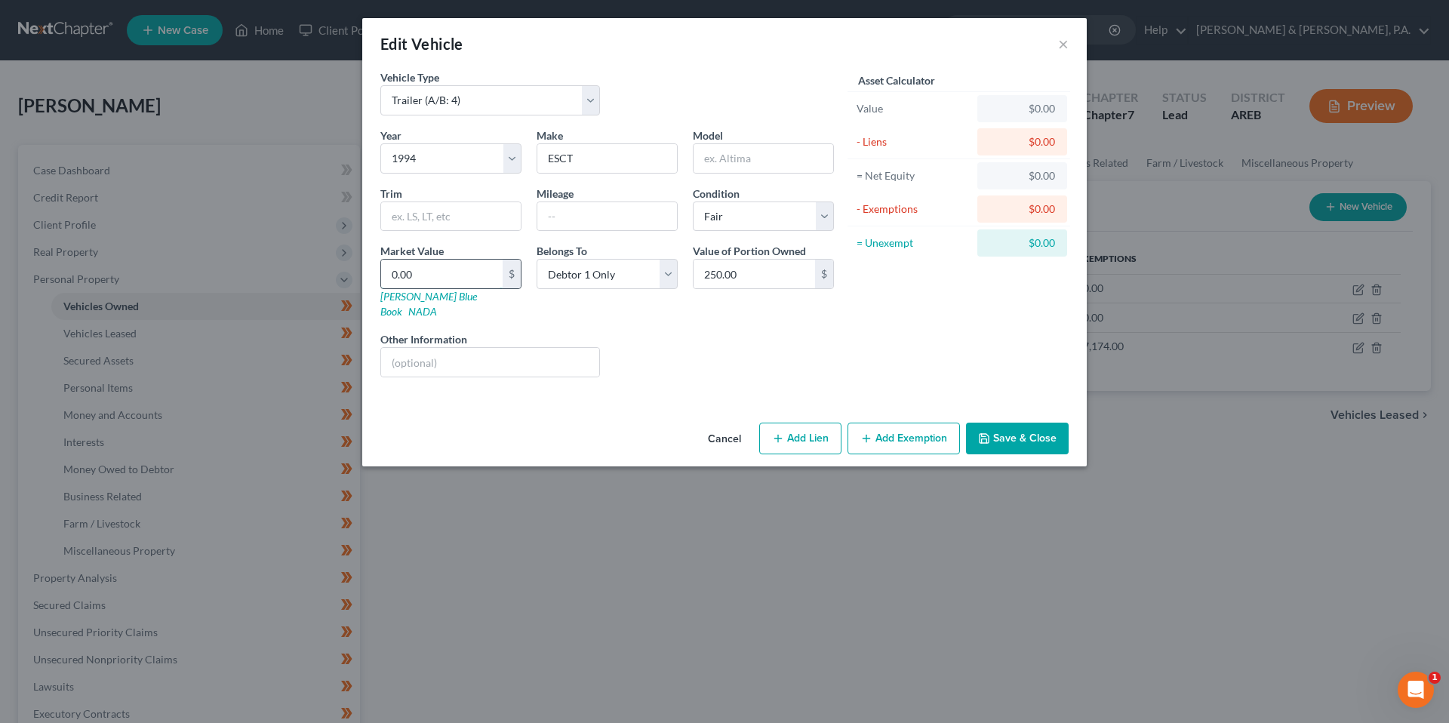
click at [425, 278] on input "0.00" at bounding box center [441, 274] width 121 height 29
type input "2"
type input "2.00"
type input "25"
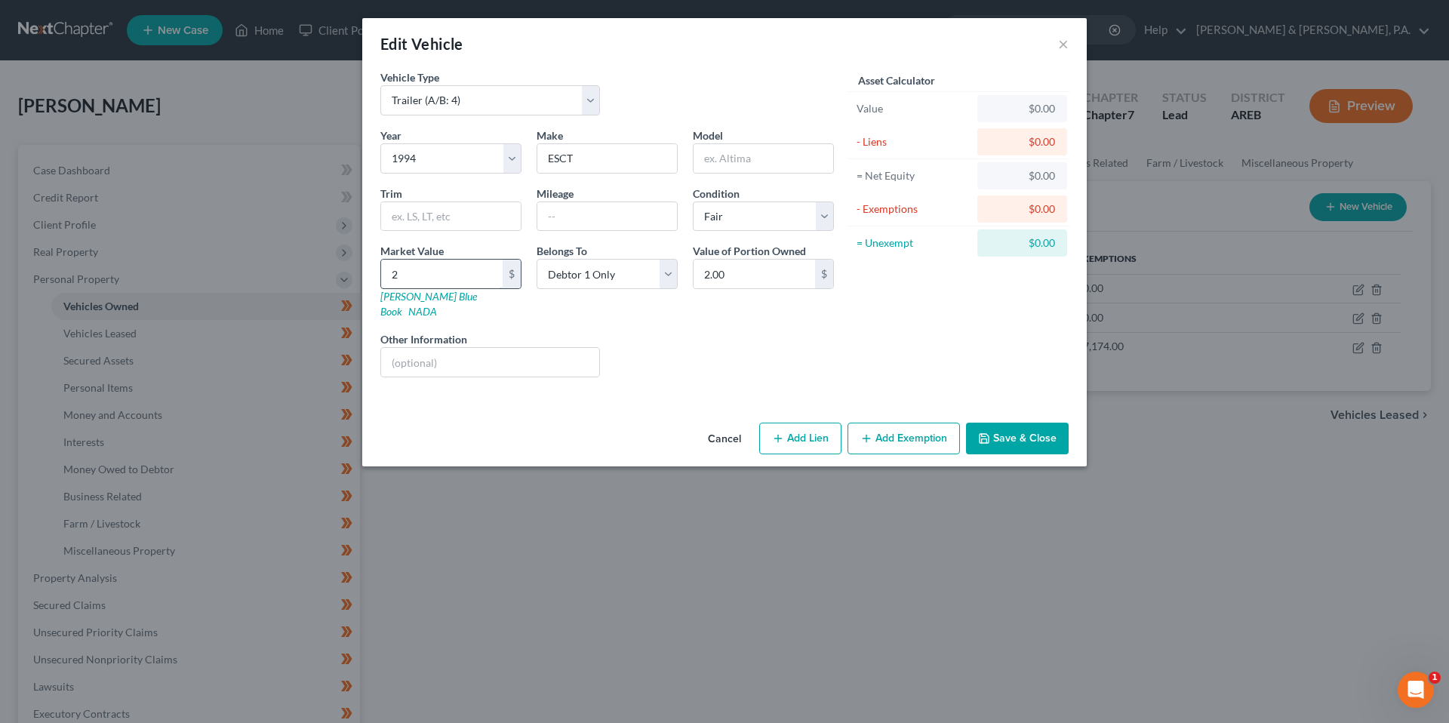
type input "25.00"
type input "250"
type input "250.00"
type input "250"
click at [994, 431] on button "Save & Close" at bounding box center [1017, 438] width 103 height 32
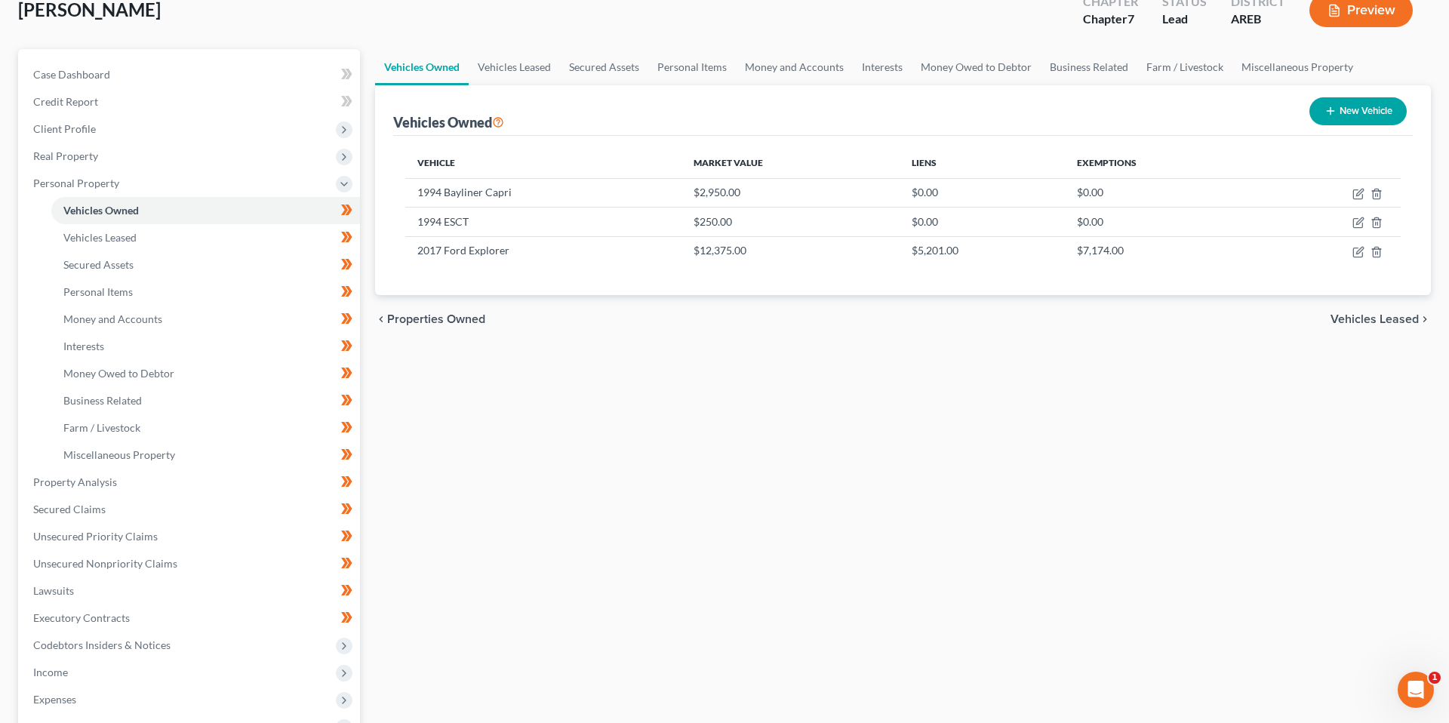
scroll to position [0, 0]
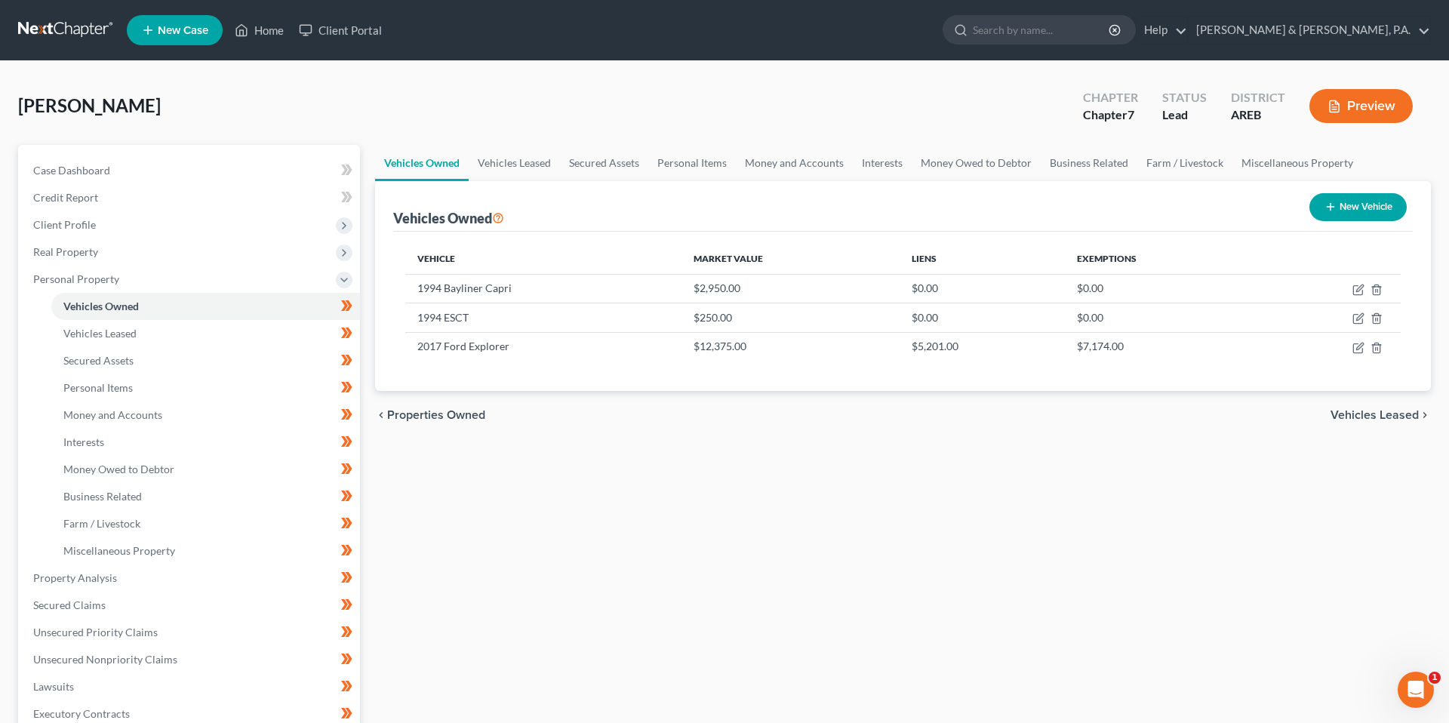
click at [736, 81] on div "[PERSON_NAME] Upgraded Chapter Chapter 7 Status Lead District AREB Preview" at bounding box center [724, 112] width 1412 height 66
click at [785, 88] on div "[PERSON_NAME] Upgraded Chapter Chapter 7 Status Lead District AREB Preview" at bounding box center [724, 112] width 1412 height 66
click at [360, 121] on div "[PERSON_NAME] Upgraded Chapter Chapter 7 Status Lead District AREB Preview" at bounding box center [724, 112] width 1412 height 66
click at [149, 580] on link "Property Analysis" at bounding box center [190, 577] width 339 height 27
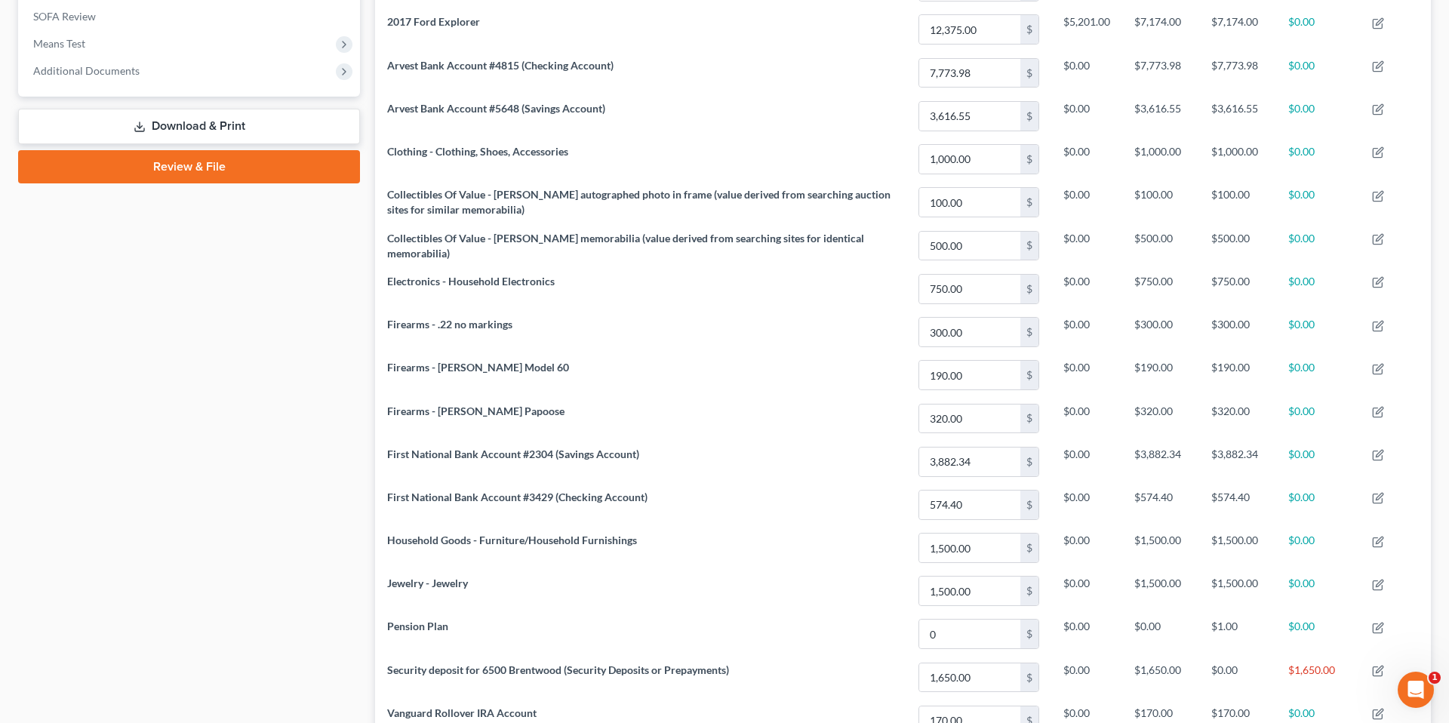
scroll to position [728, 0]
